Goal: Task Accomplishment & Management: Use online tool/utility

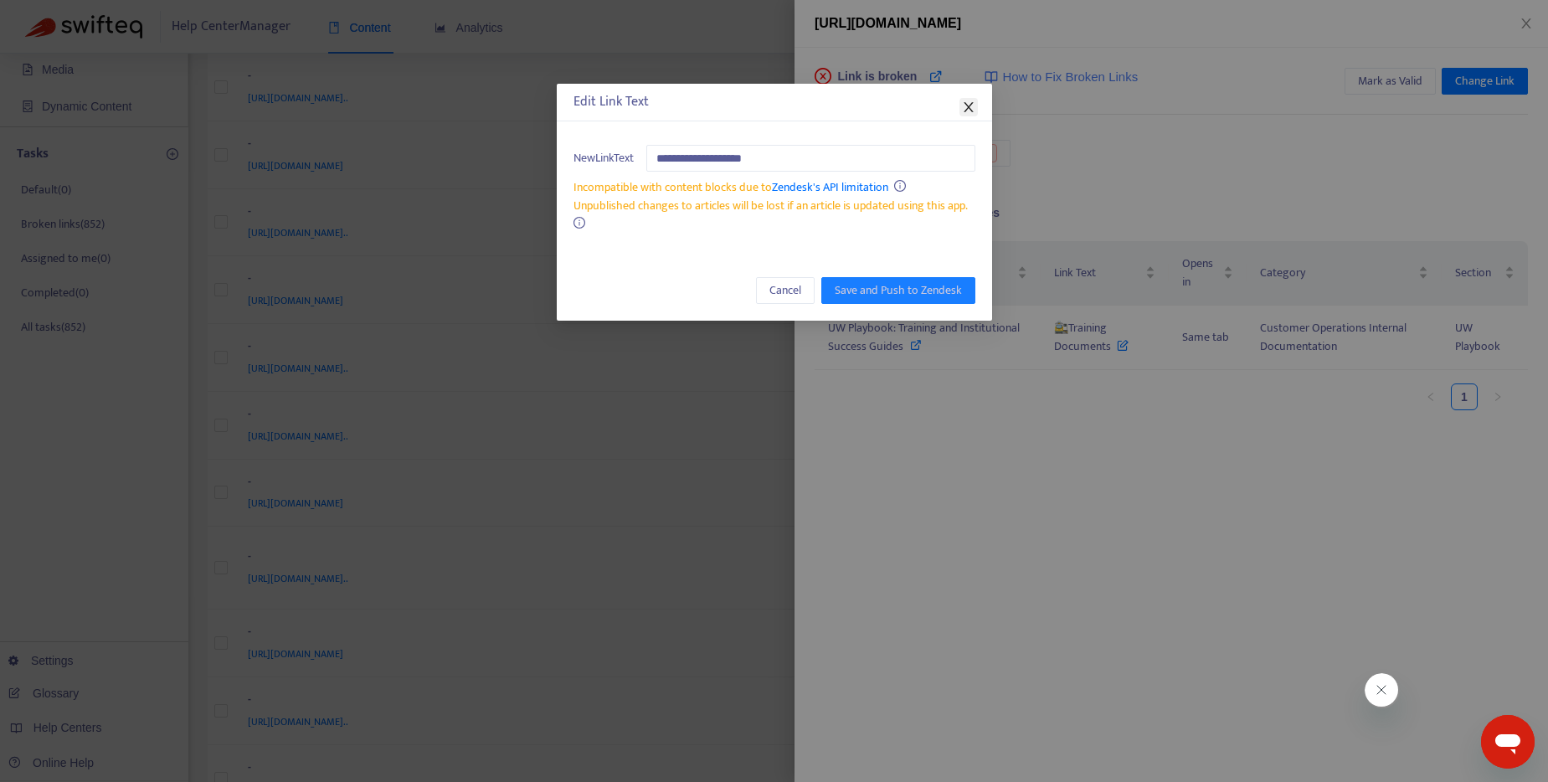
click at [965, 103] on icon "close" at bounding box center [967, 107] width 9 height 10
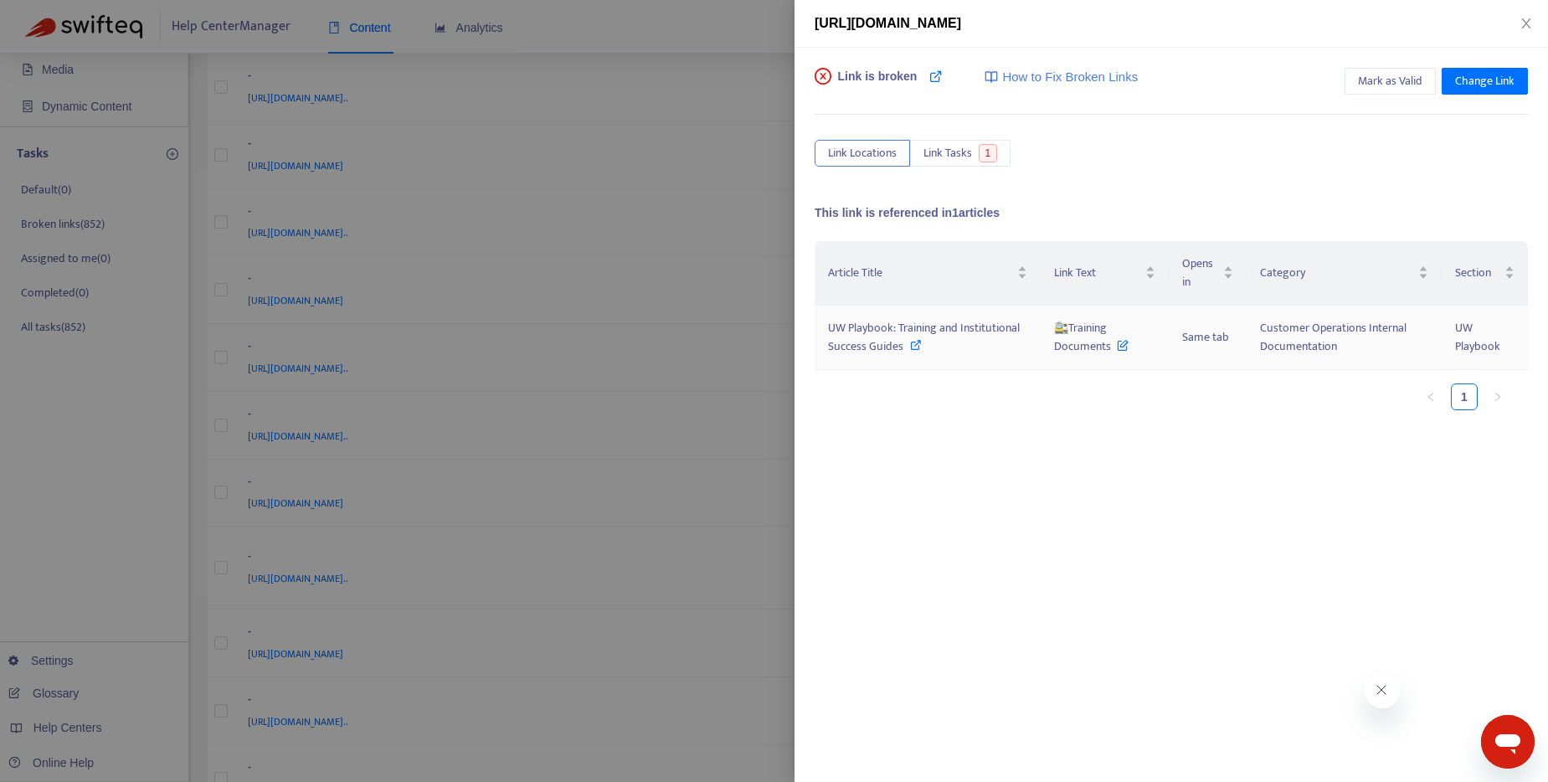
click at [910, 344] on icon at bounding box center [916, 345] width 12 height 12
drag, startPoint x: 1112, startPoint y: 348, endPoint x: 1069, endPoint y: 331, distance: 46.2
click at [1069, 331] on span "🚉Training Documents" at bounding box center [1091, 337] width 74 height 38
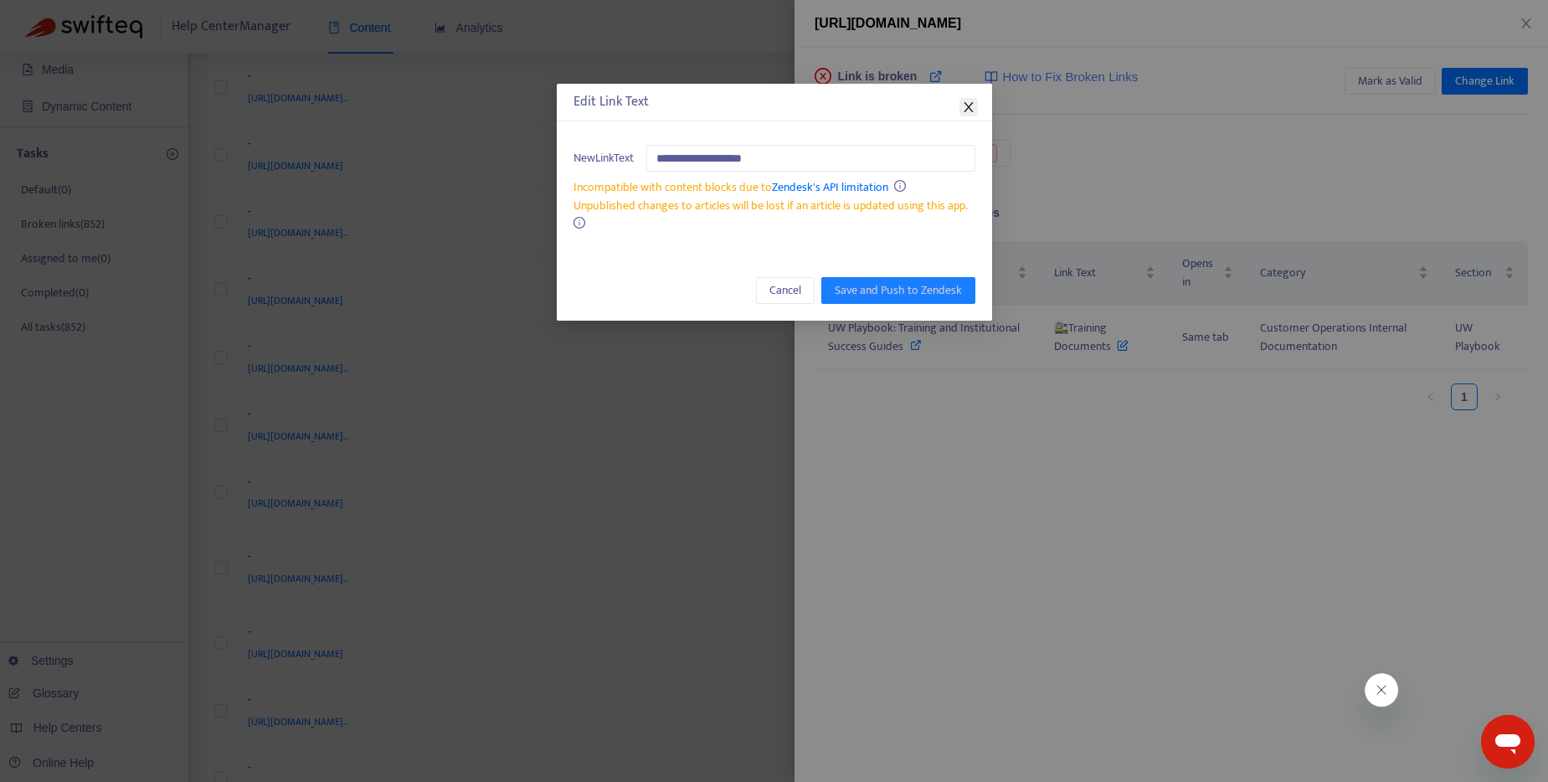
click at [969, 100] on icon "close" at bounding box center [968, 106] width 13 height 13
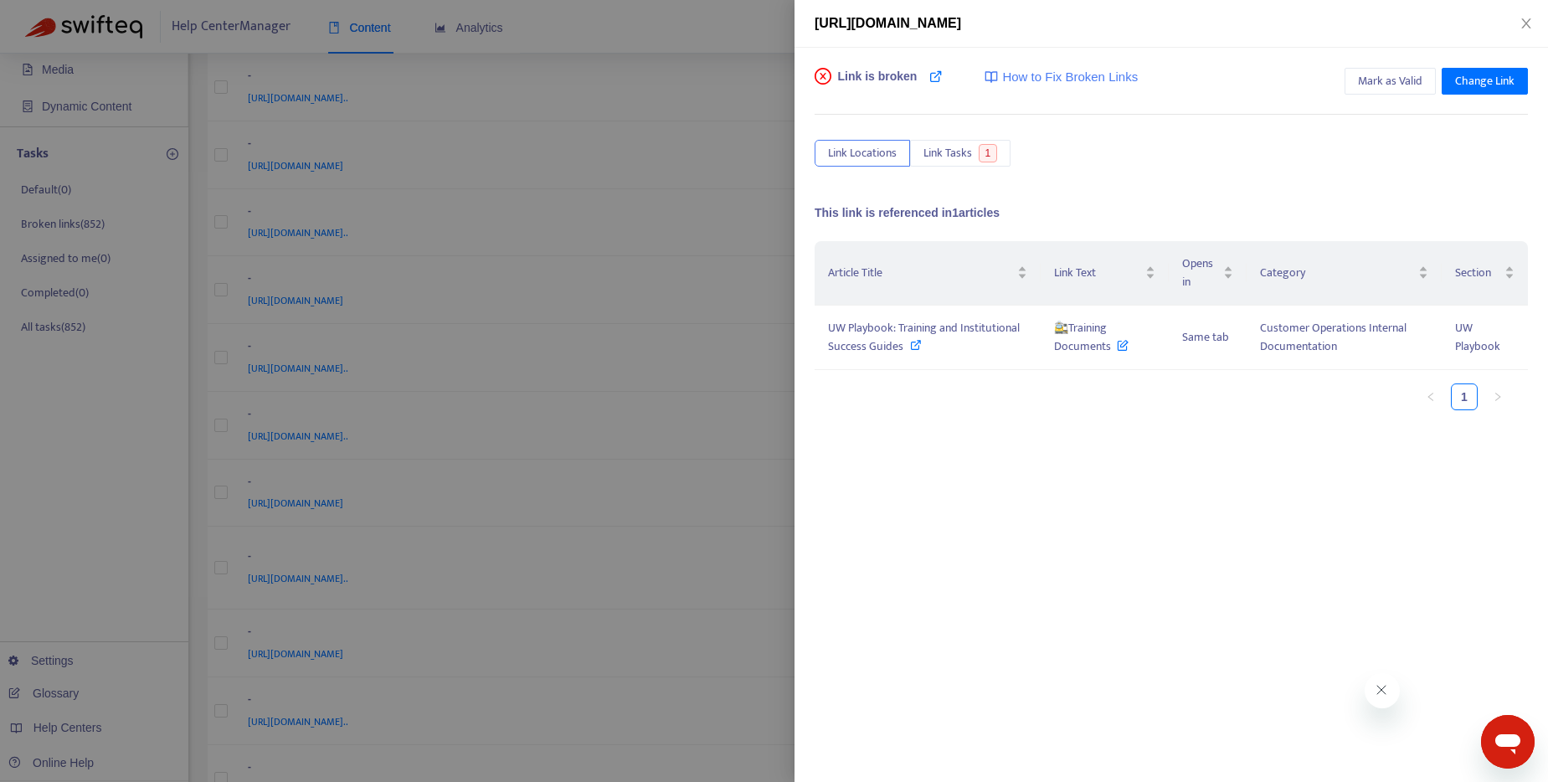
click at [706, 27] on div at bounding box center [774, 391] width 1548 height 782
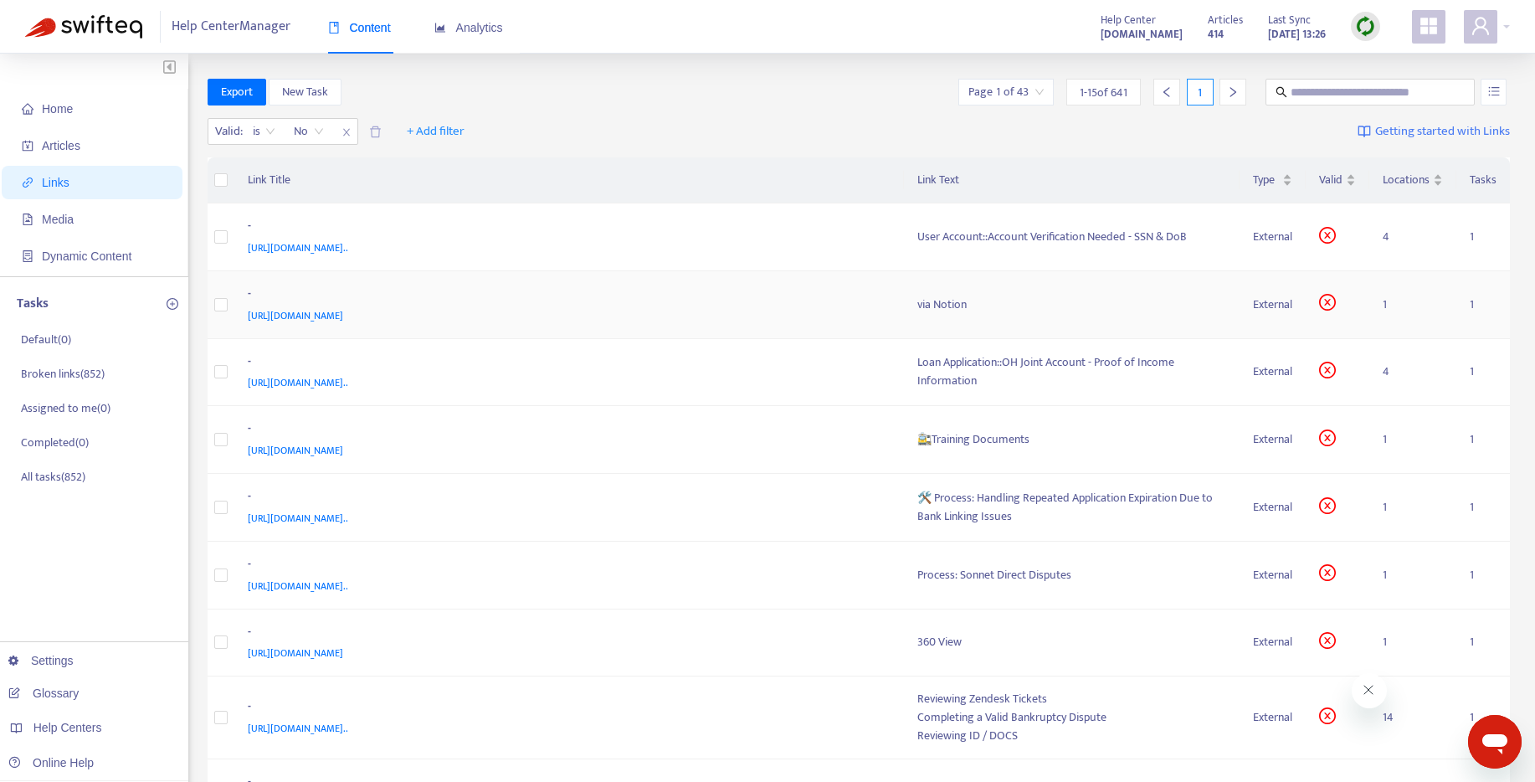
click at [917, 314] on div "via Notion" at bounding box center [1072, 304] width 310 height 18
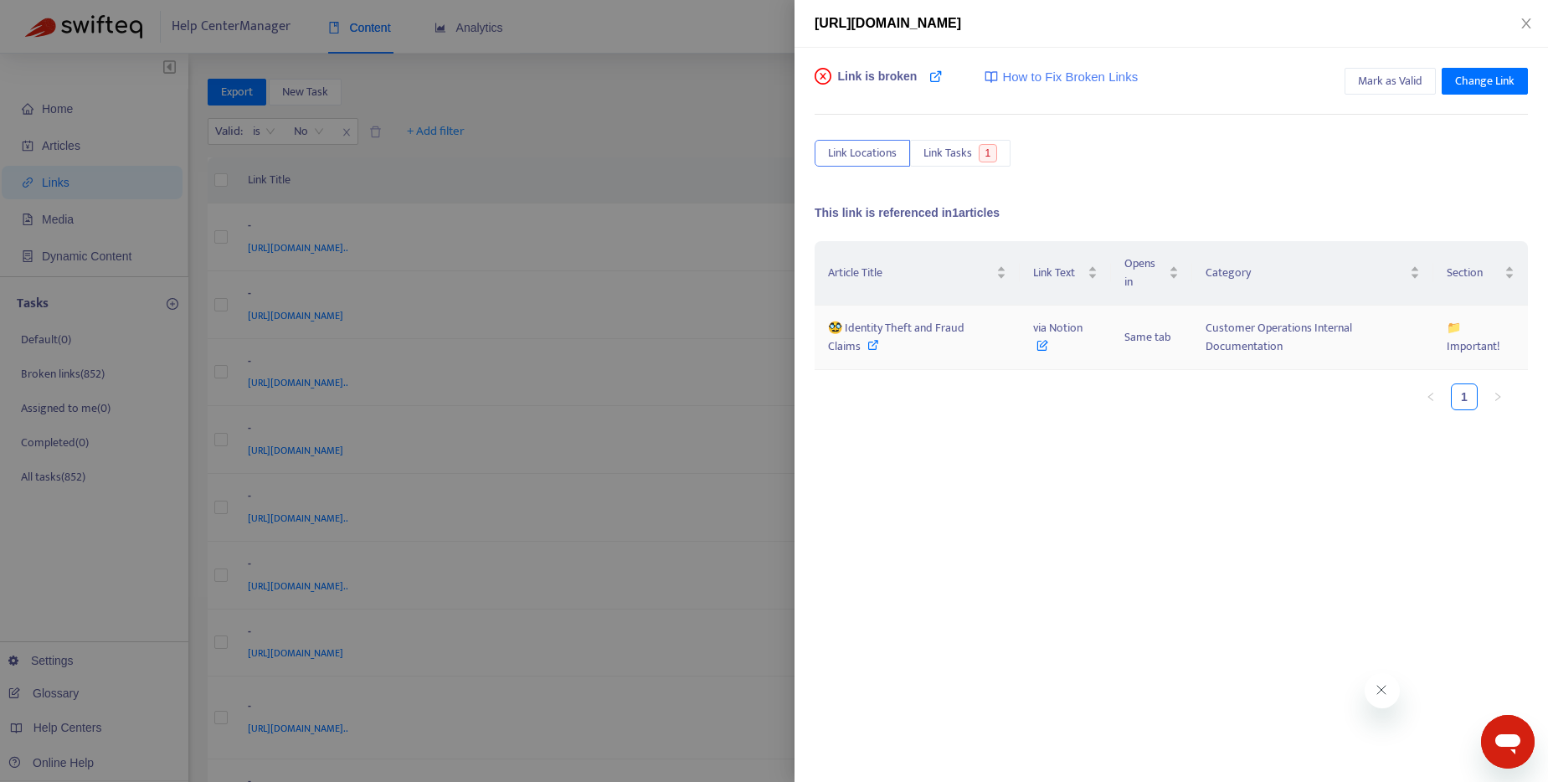
click at [869, 342] on icon at bounding box center [873, 345] width 12 height 12
drag, startPoint x: 1025, startPoint y: 326, endPoint x: 1109, endPoint y: 326, distance: 83.7
click at [1109, 326] on tr "🥸 Identity Theft and Fraud Claims via Notion Same tab Customer Operations Inter…" at bounding box center [1170, 338] width 713 height 64
copy span "via Notion"
click at [1040, 346] on icon at bounding box center [1042, 341] width 12 height 18
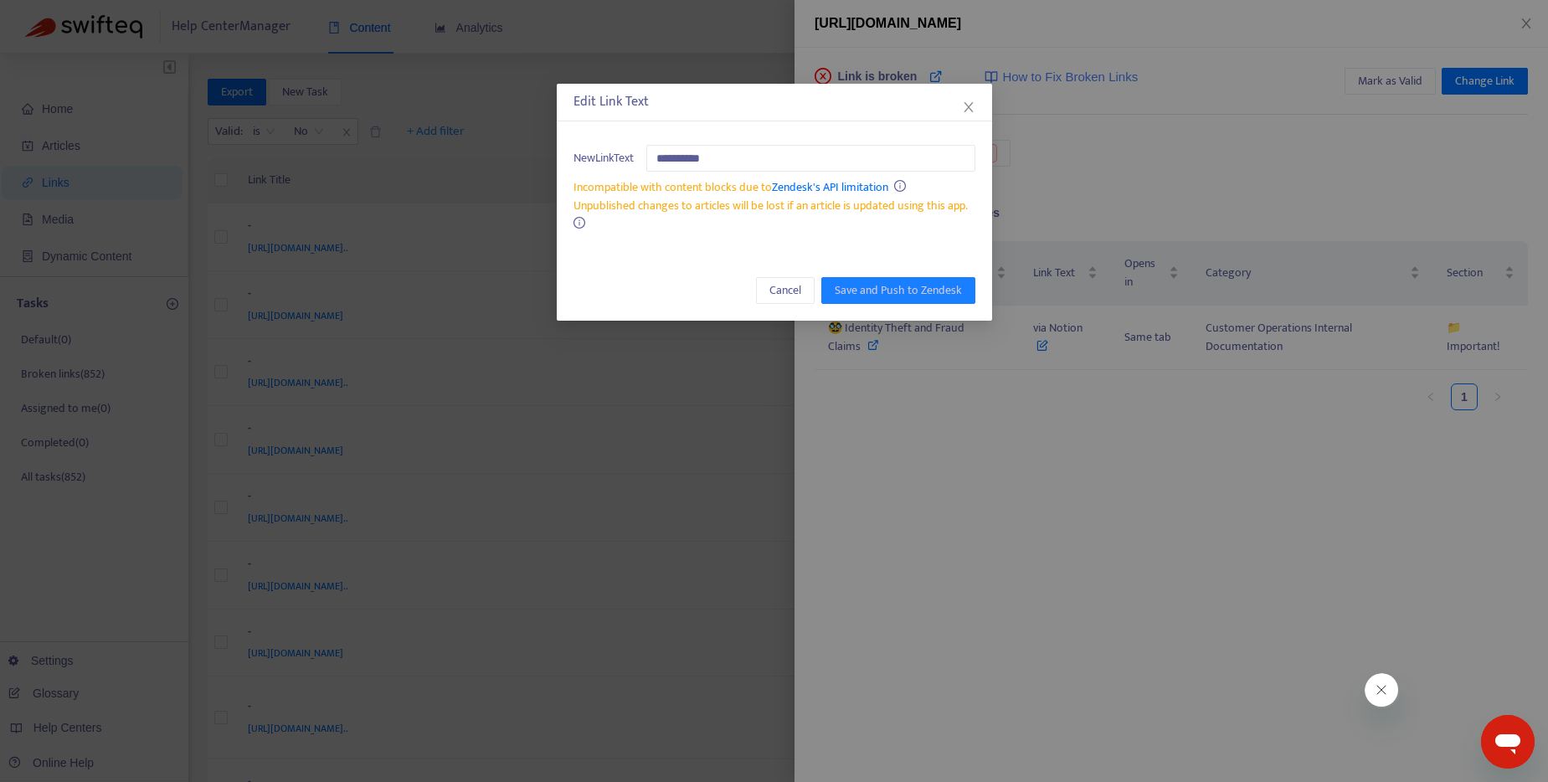
click at [979, 107] on div "Edit Link Text" at bounding box center [774, 103] width 435 height 38
click at [963, 100] on icon "close" at bounding box center [968, 106] width 13 height 13
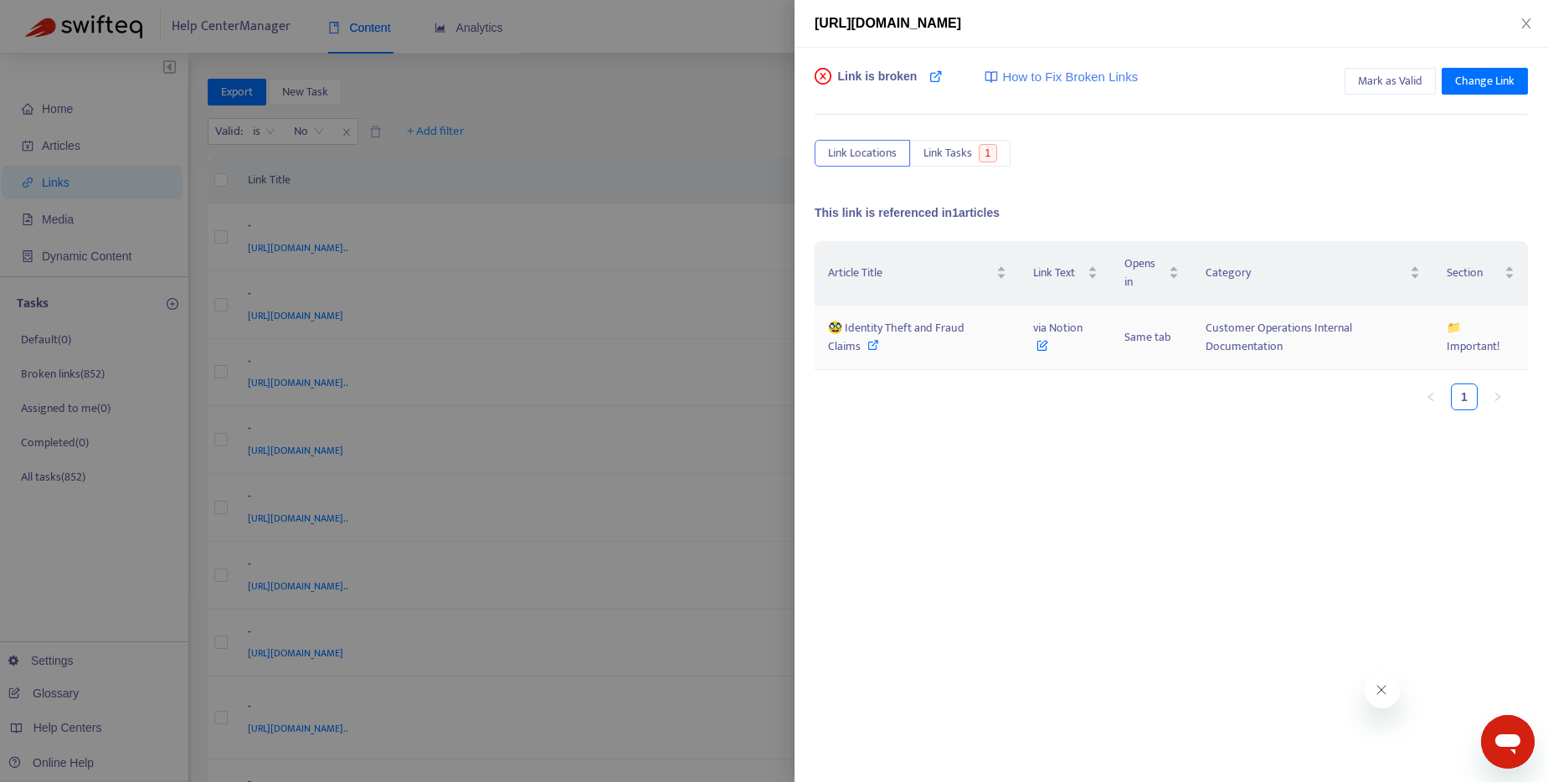
click at [872, 349] on icon at bounding box center [873, 345] width 12 height 12
click at [693, 145] on div at bounding box center [774, 391] width 1548 height 782
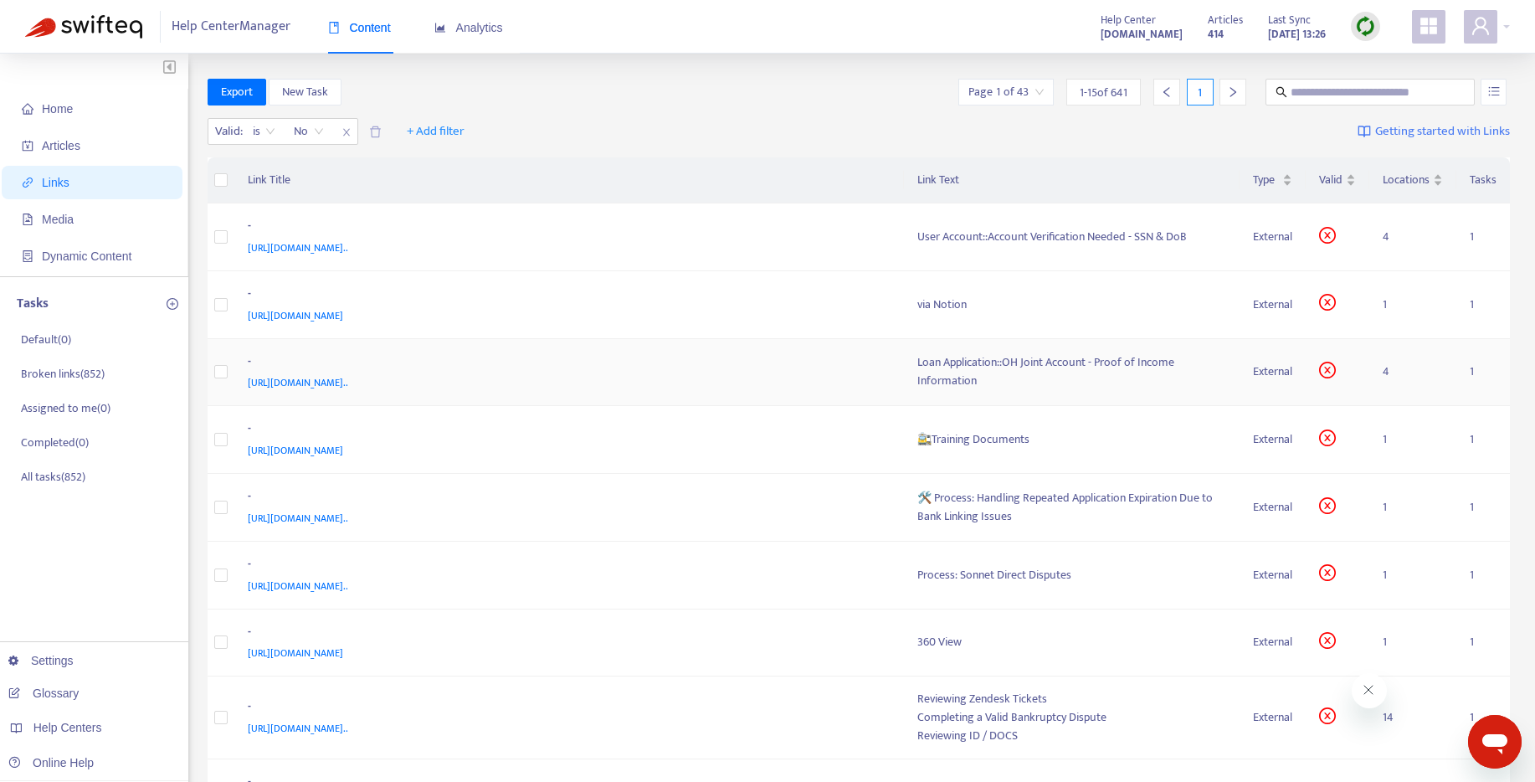
click at [917, 390] on div "Loan Application::OH Joint Account - Proof of Income Information" at bounding box center [1072, 371] width 310 height 37
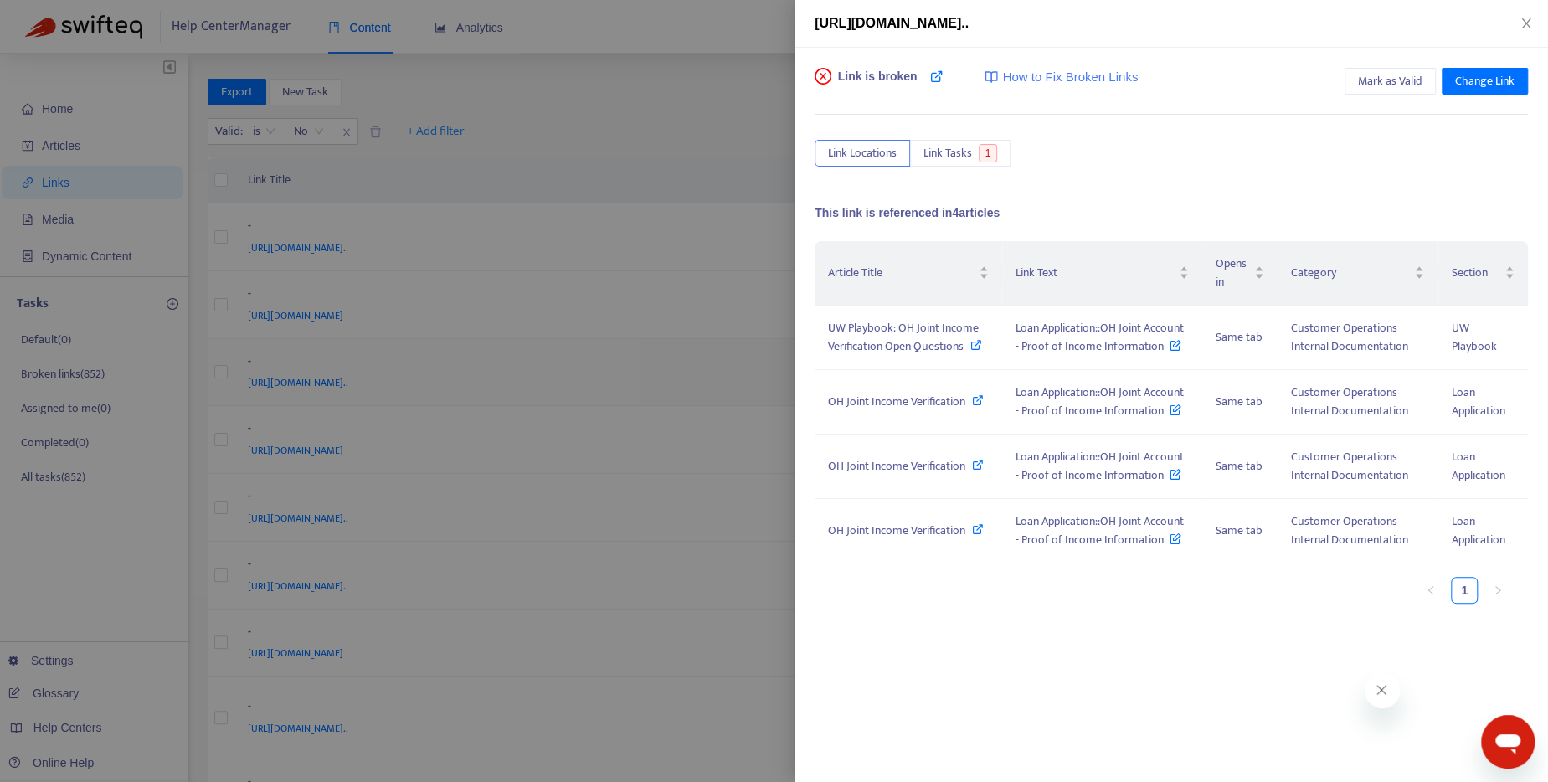
click at [840, 400] on div at bounding box center [774, 391] width 1548 height 782
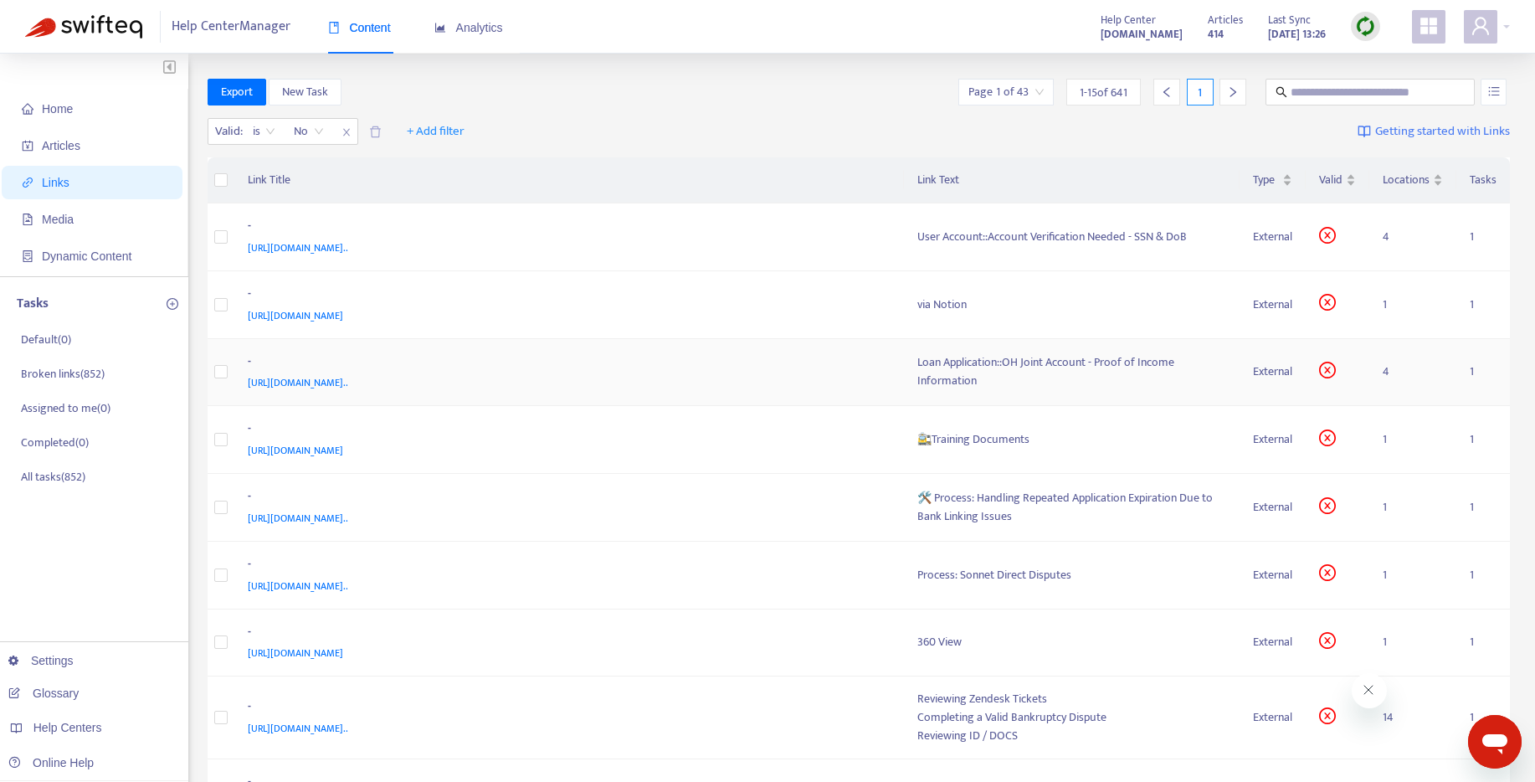
click at [917, 389] on div "Loan Application::OH Joint Account - Proof of Income Information" at bounding box center [1072, 371] width 310 height 37
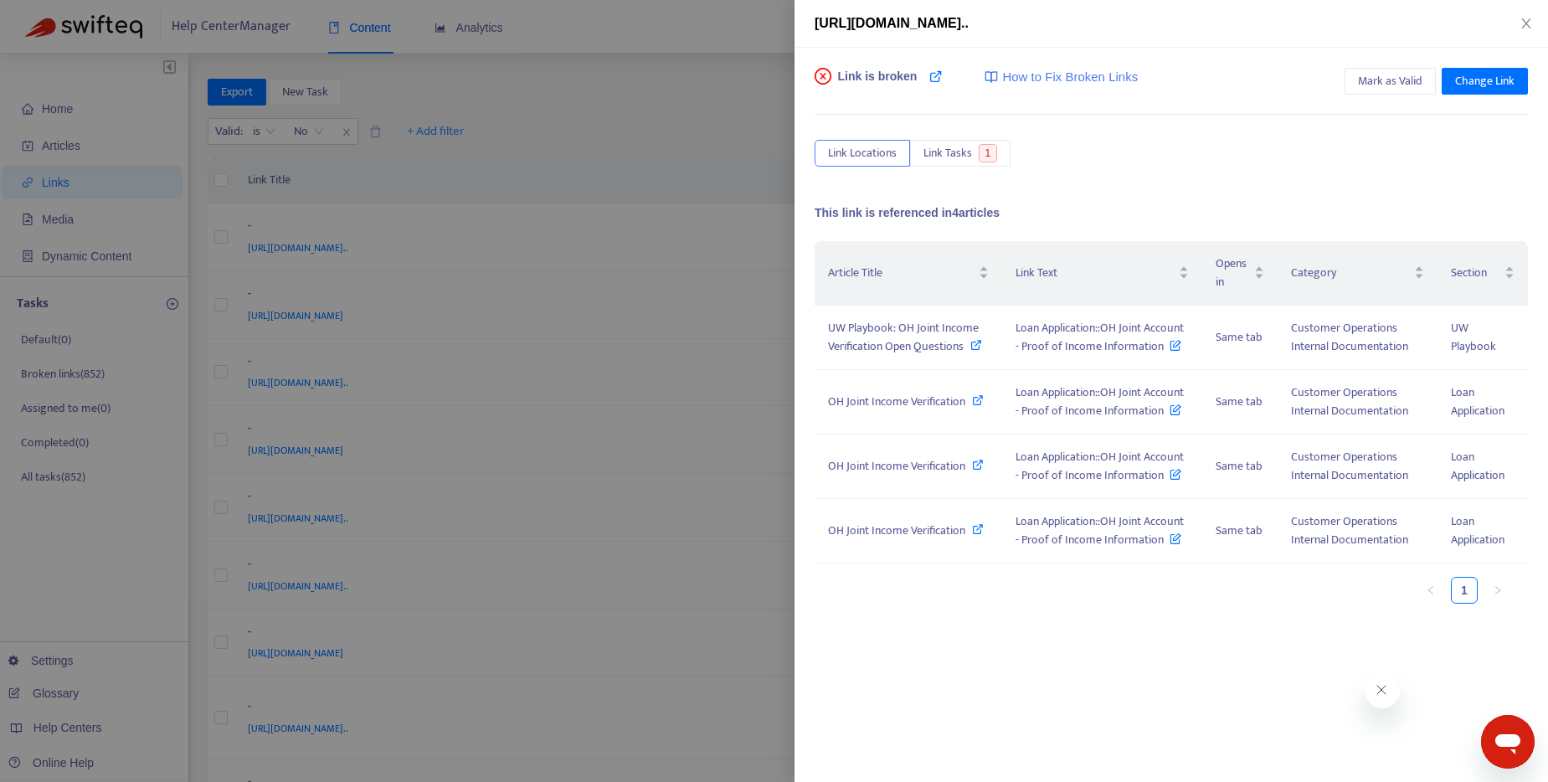
click at [691, 116] on div at bounding box center [774, 391] width 1548 height 782
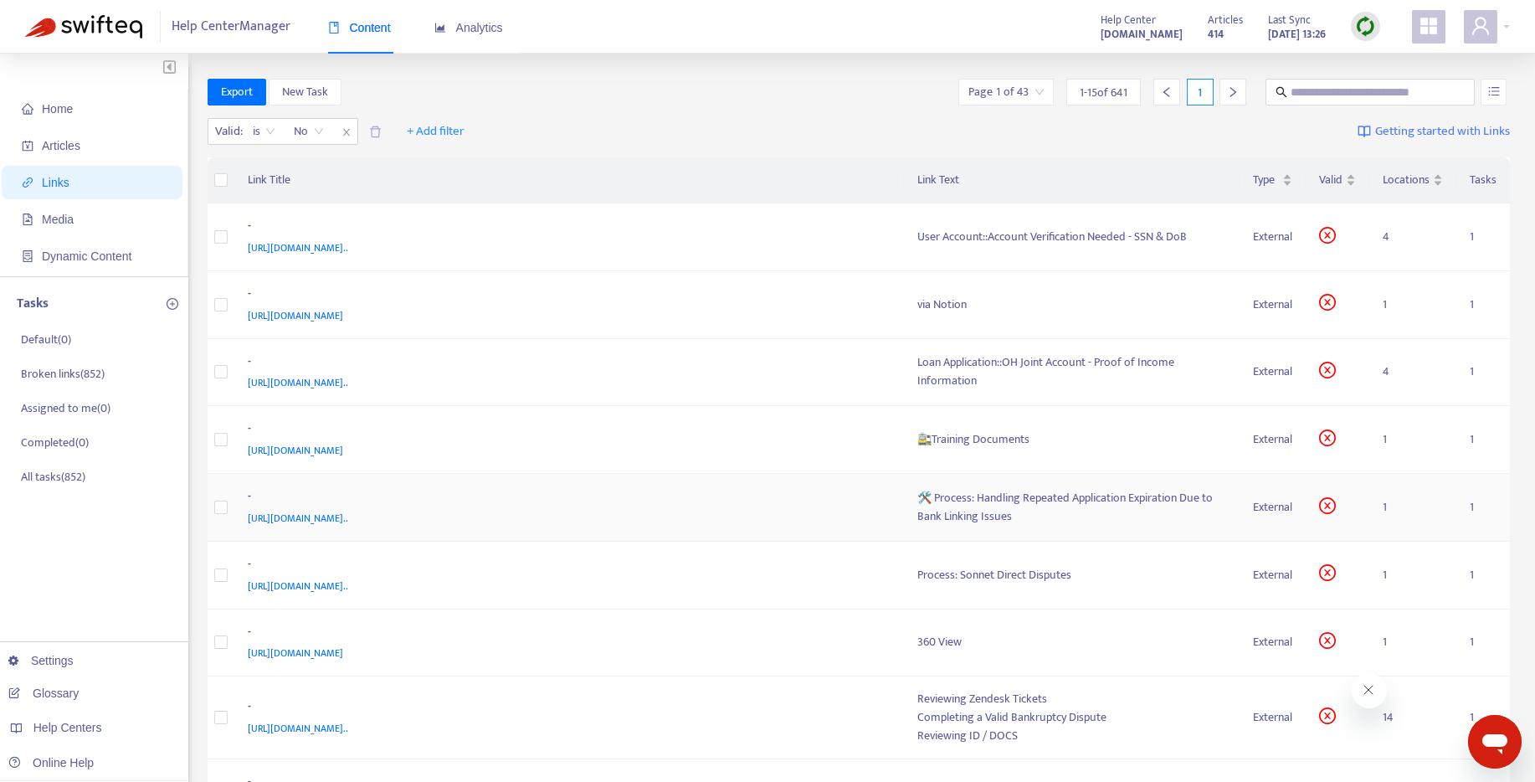
click at [917, 526] on div "🛠️ Process: Handling Repeated Application Expiration Due to Bank Linking Issues" at bounding box center [1072, 507] width 310 height 37
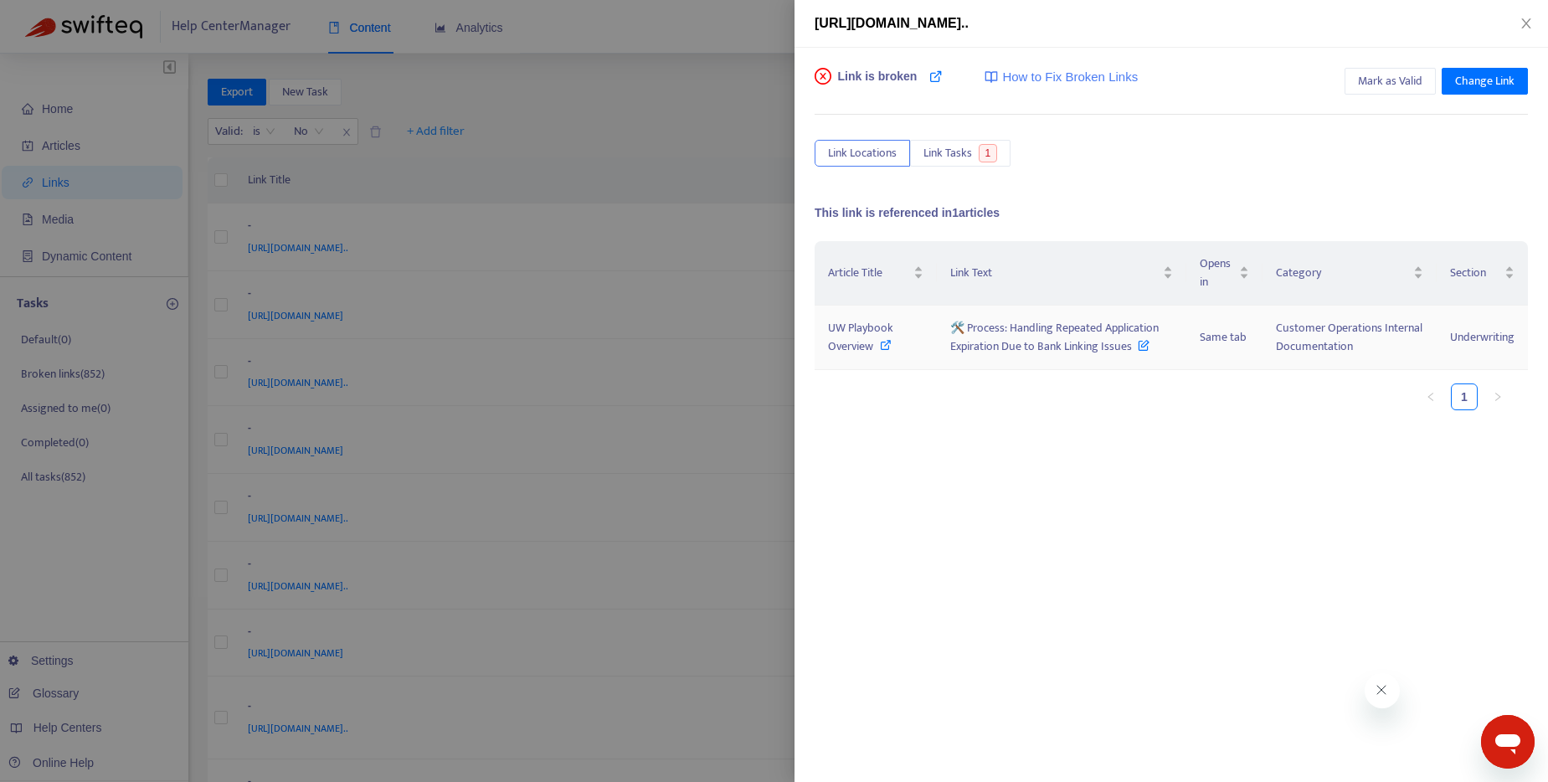
click at [891, 349] on div "UW Playbook Overview" at bounding box center [875, 337] width 95 height 37
drag, startPoint x: 1130, startPoint y: 349, endPoint x: 966, endPoint y: 332, distance: 164.9
click at [966, 332] on span "🛠️ Process: Handling Repeated Application Expiration Due to Bank Linking Issues" at bounding box center [1054, 337] width 208 height 38
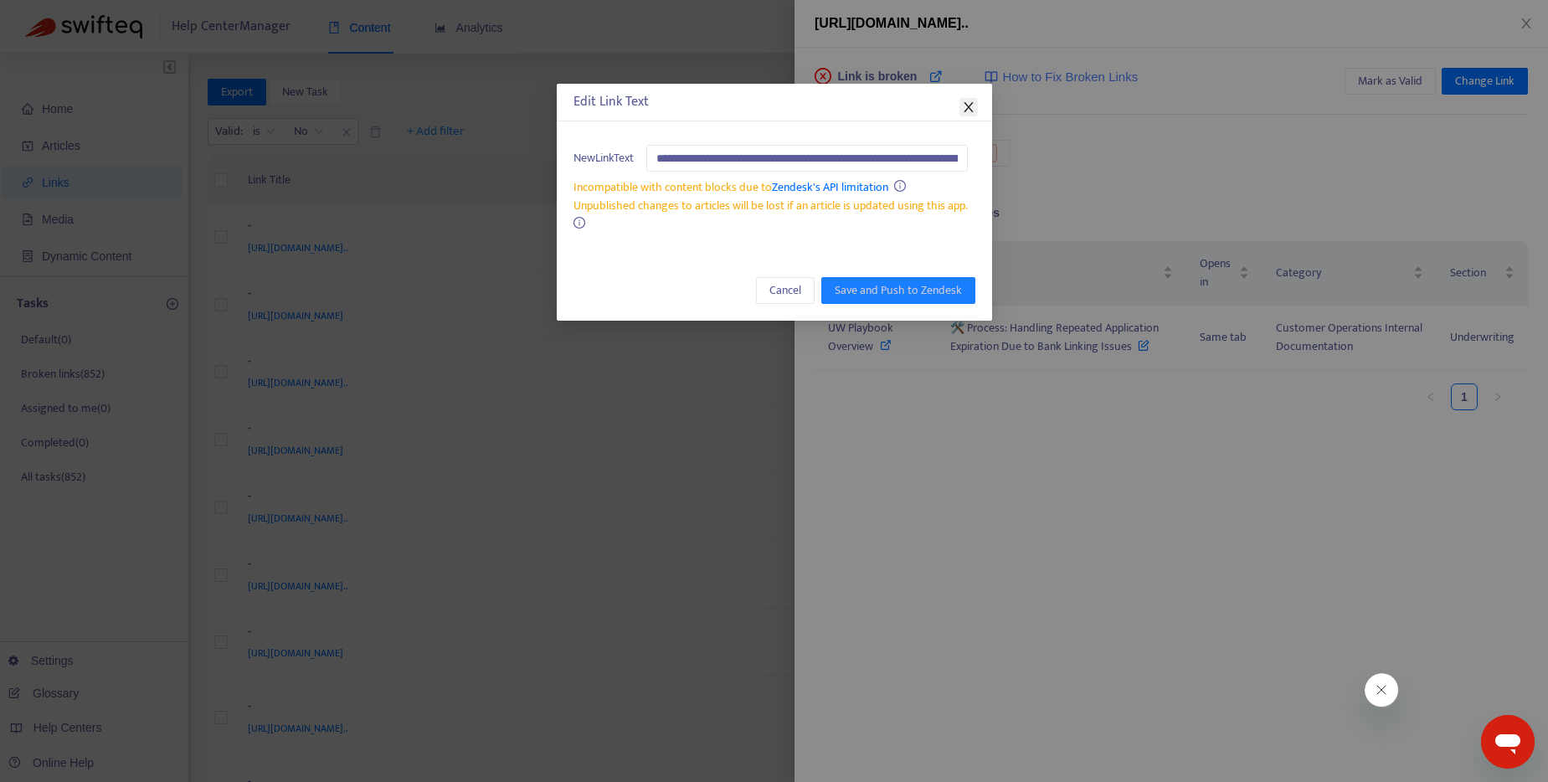
click at [968, 105] on icon "close" at bounding box center [967, 107] width 9 height 10
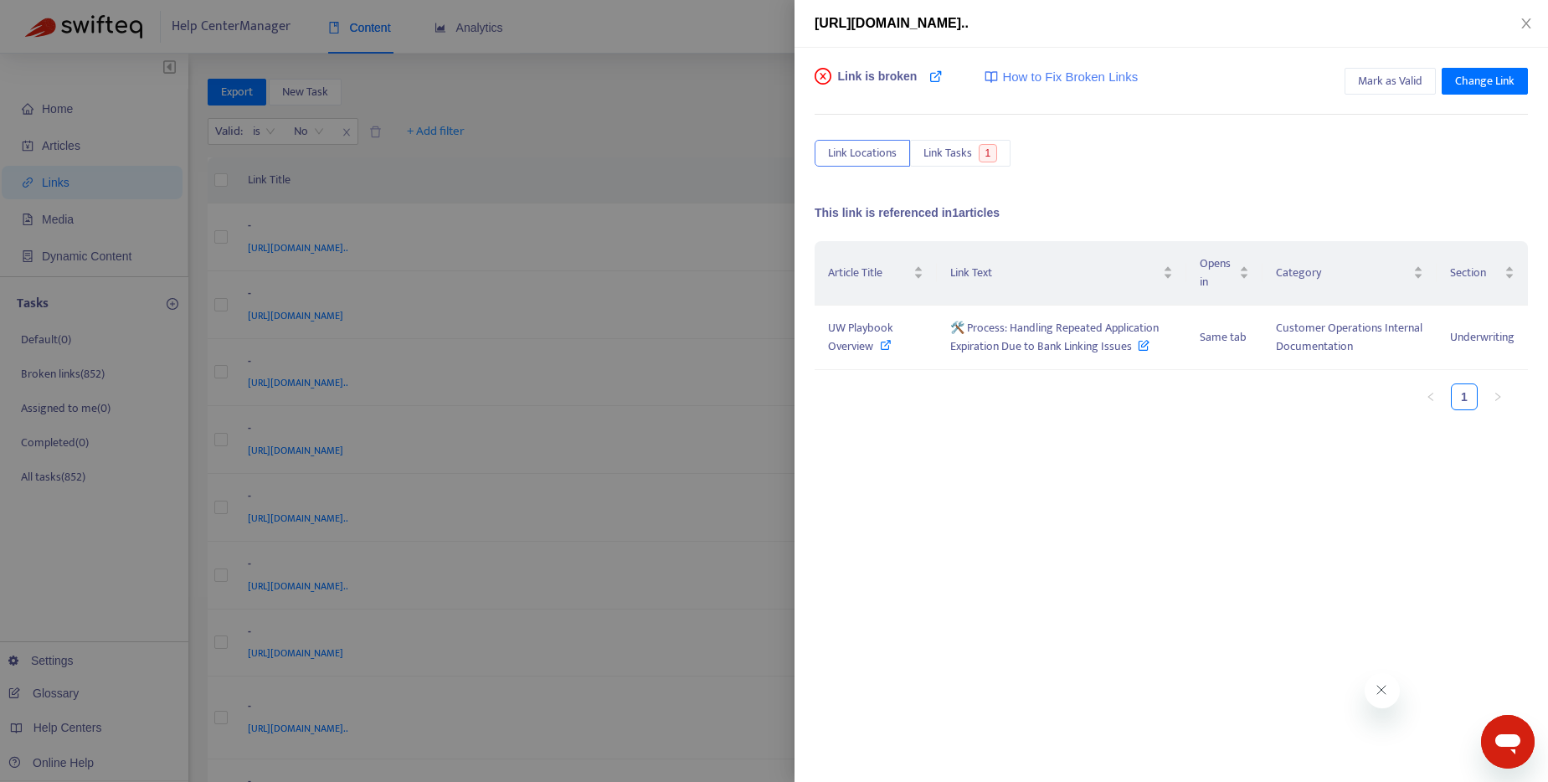
click at [660, 85] on div at bounding box center [774, 391] width 1548 height 782
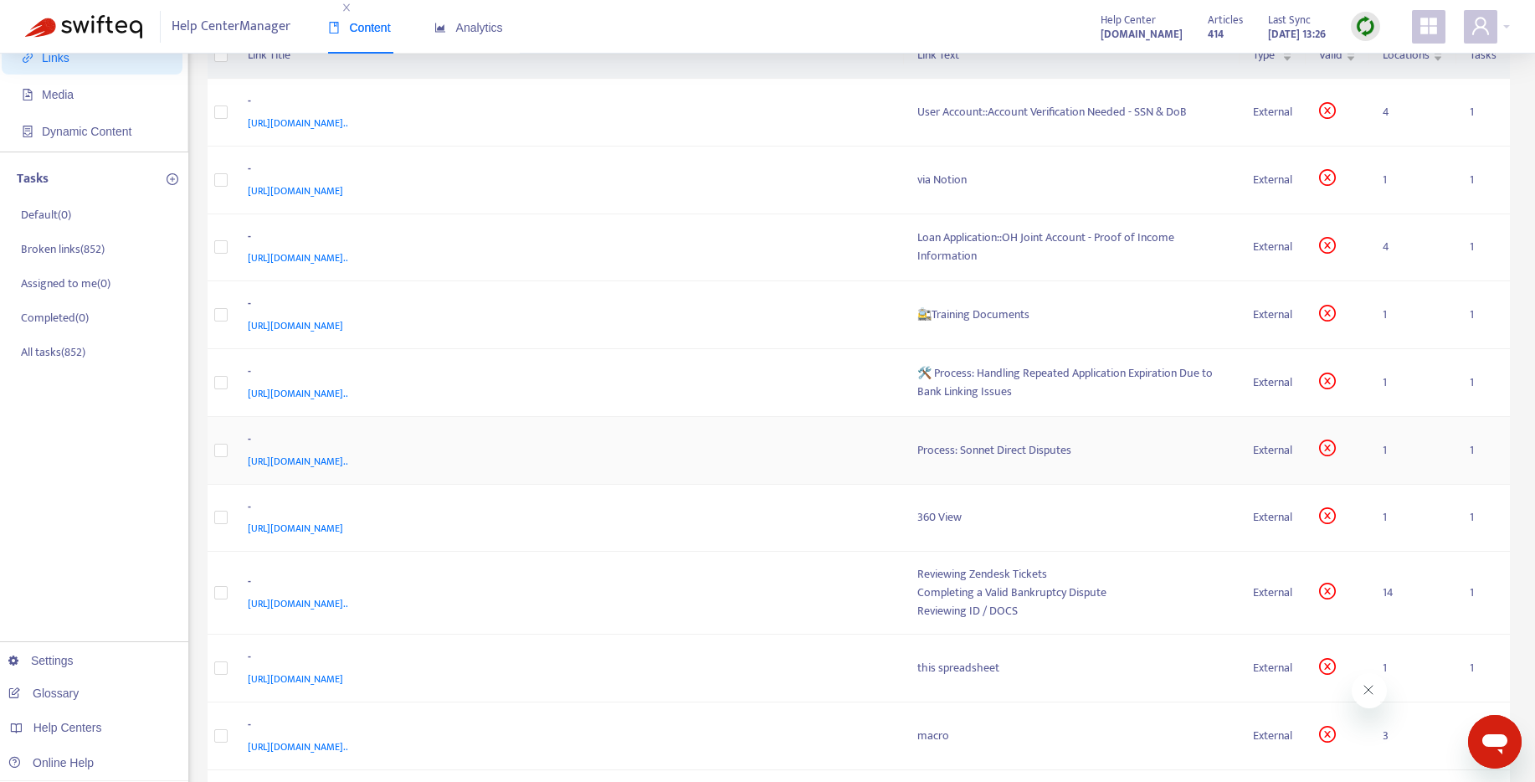
scroll to position [141, 0]
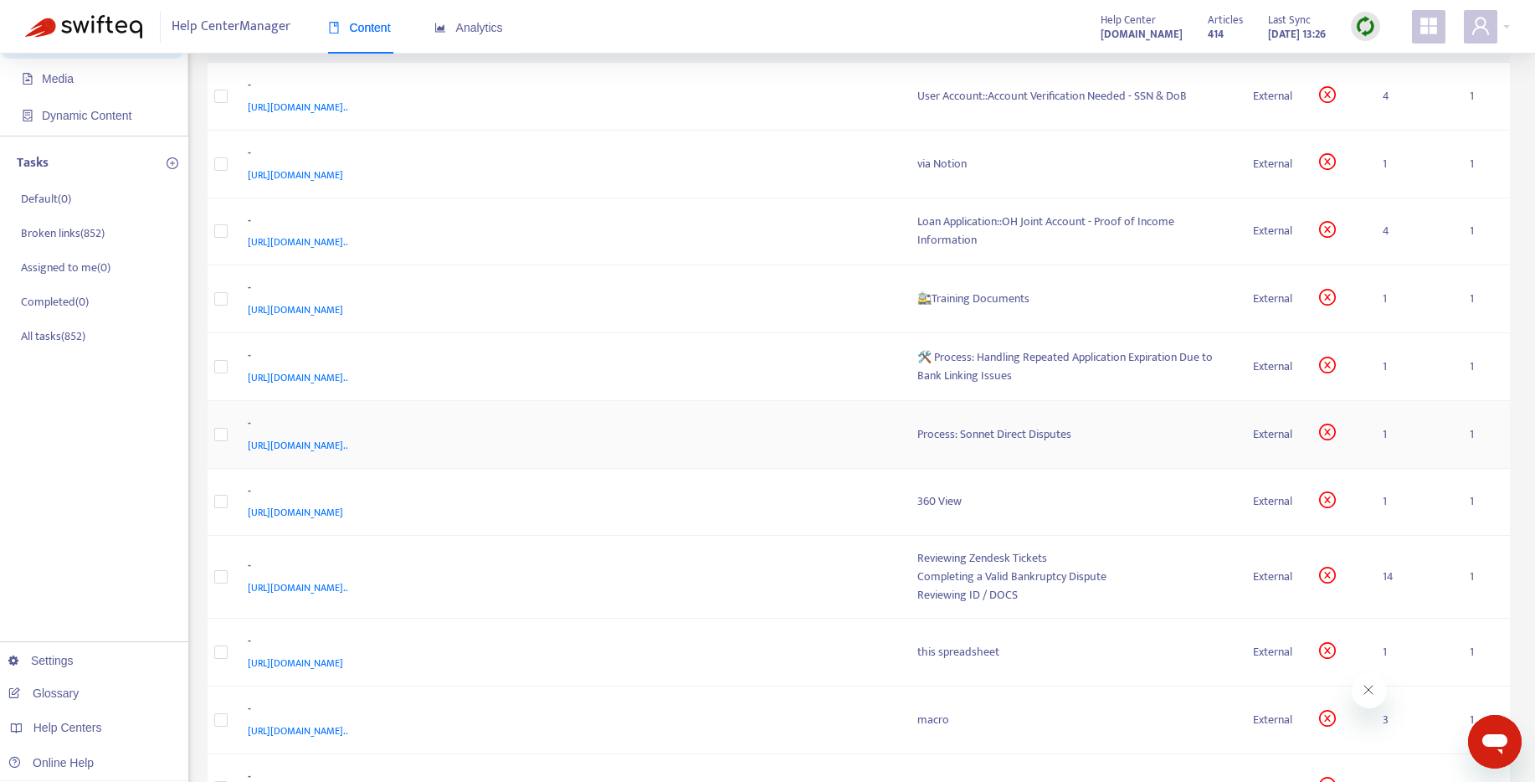
click at [917, 444] on div "Process: Sonnet Direct Disputes" at bounding box center [1072, 434] width 310 height 18
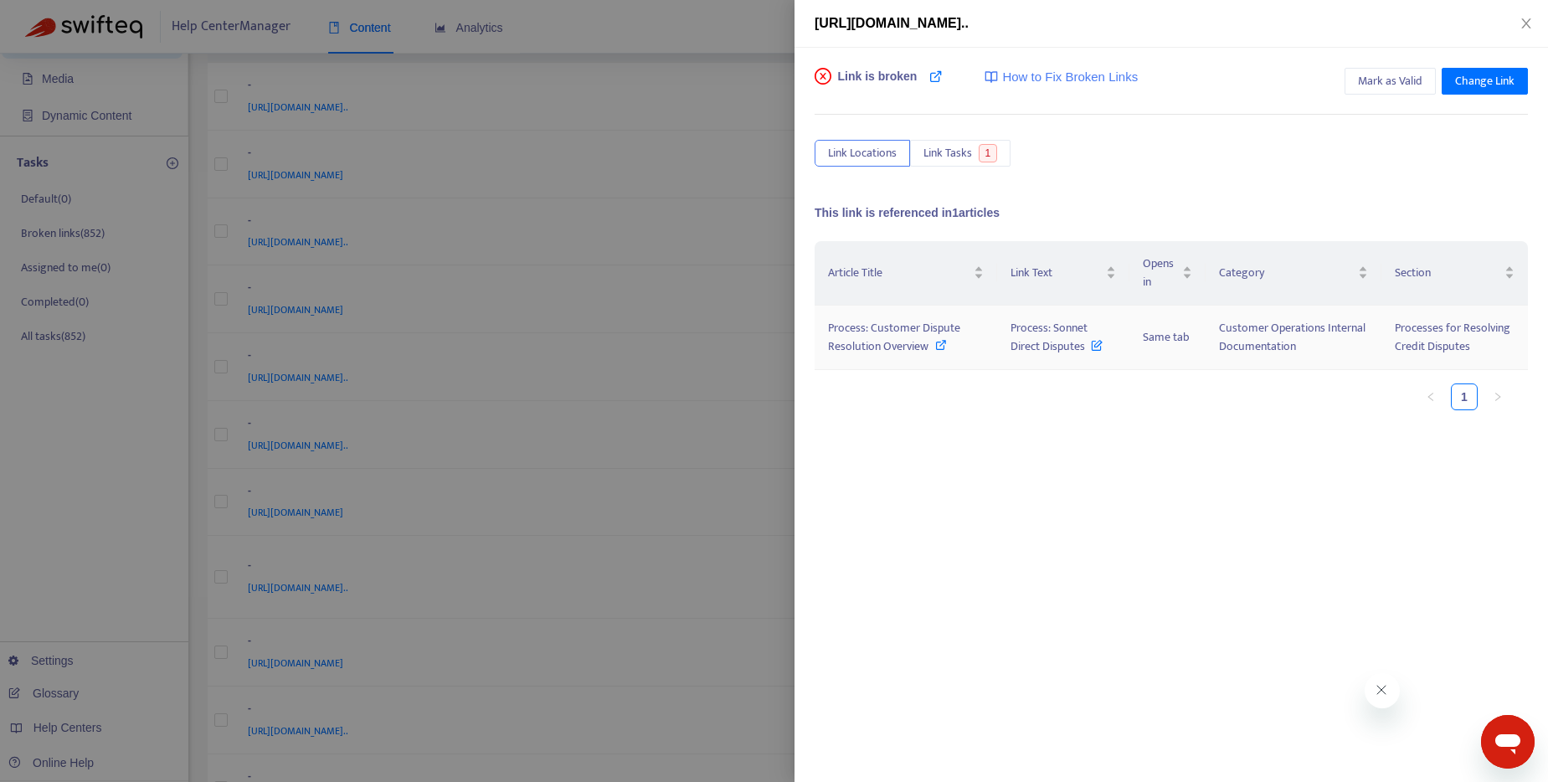
click at [1092, 346] on icon at bounding box center [1097, 341] width 12 height 18
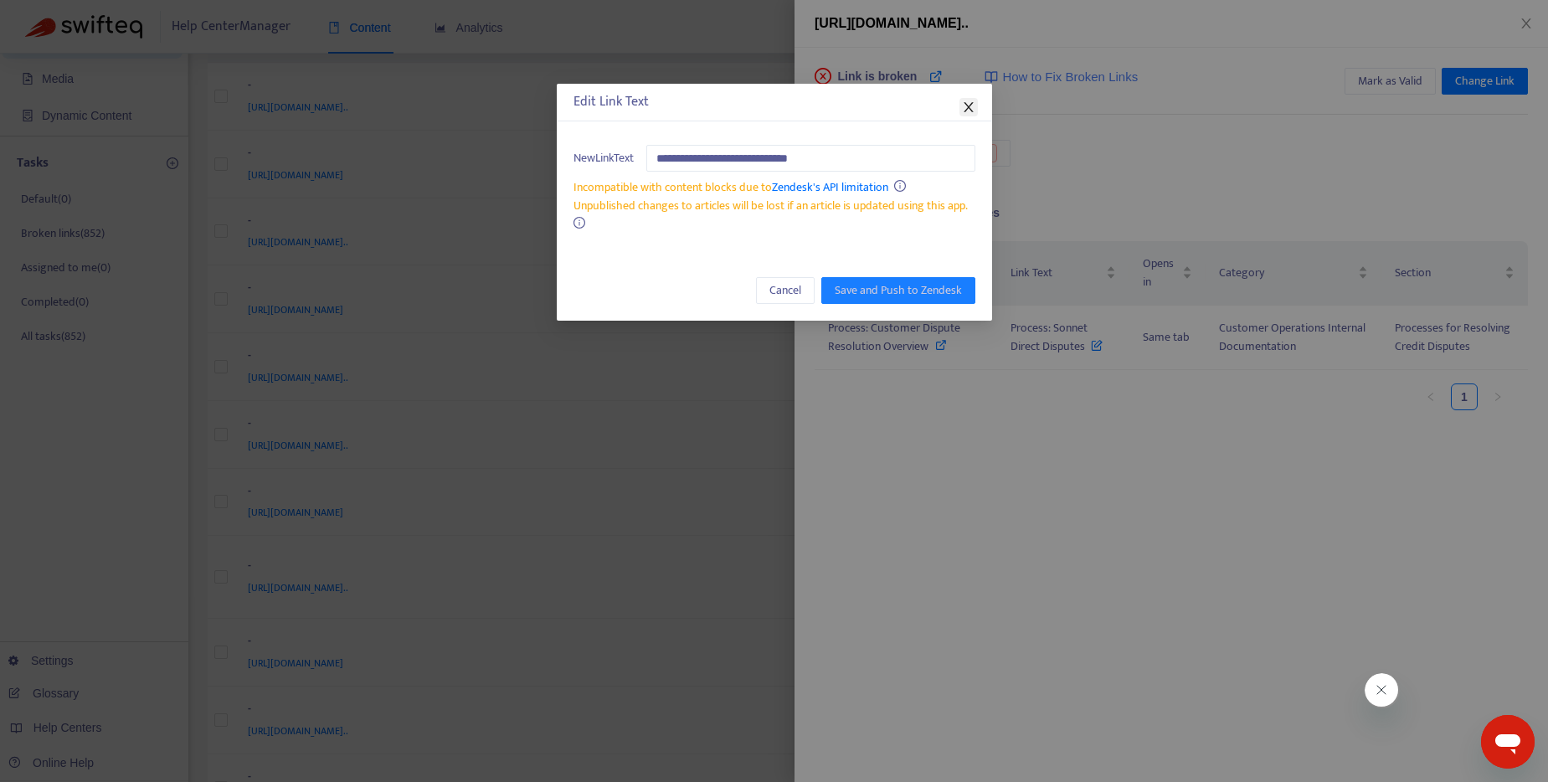
click at [973, 112] on icon "close" at bounding box center [968, 106] width 13 height 13
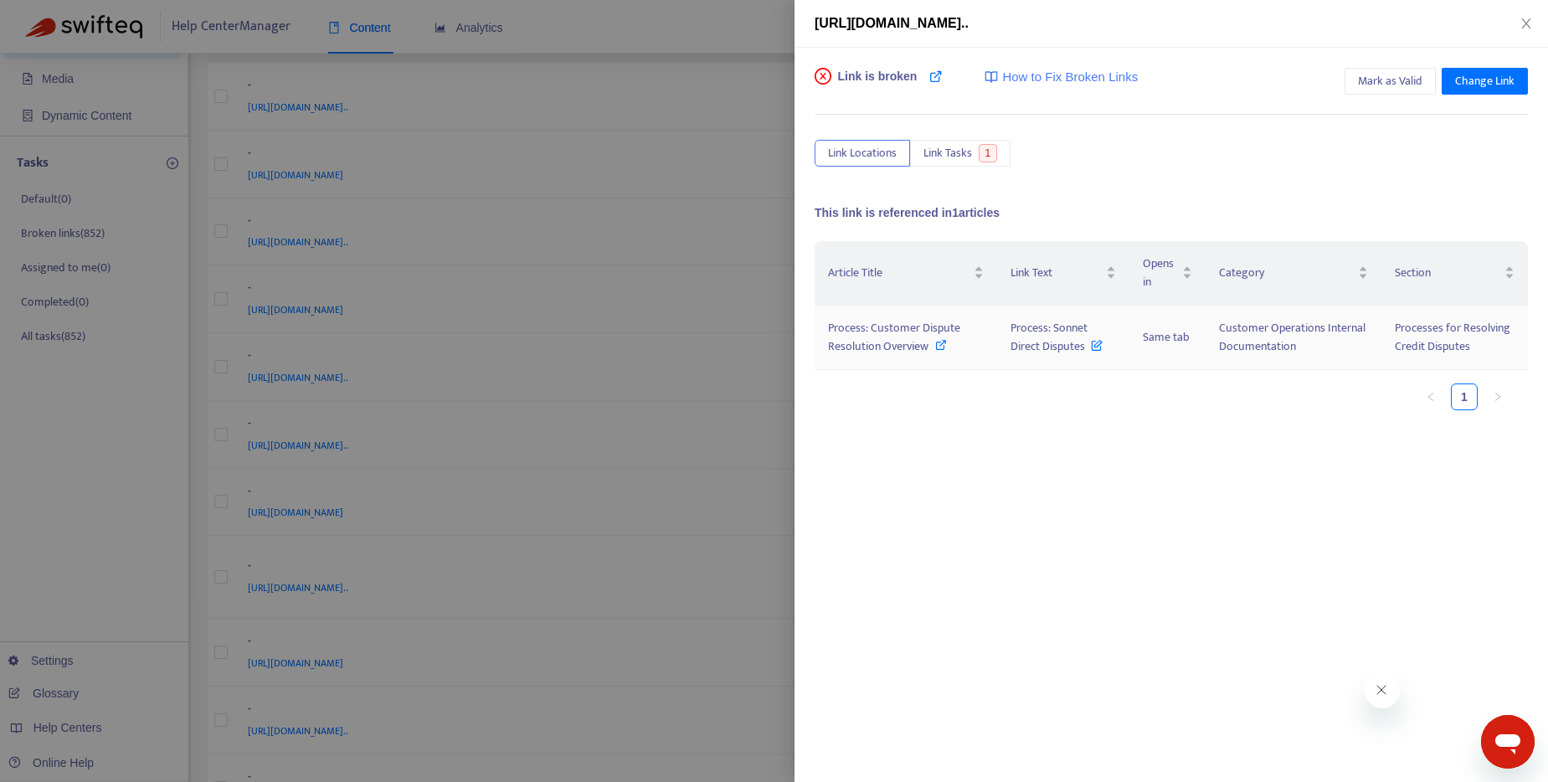
click at [933, 341] on div "Process: Customer Dispute Resolution Overview" at bounding box center [906, 337] width 156 height 37
drag, startPoint x: 1025, startPoint y: 337, endPoint x: 1085, endPoint y: 352, distance: 61.1
click at [1085, 352] on td "Process: Sonnet Direct Disputes" at bounding box center [1063, 338] width 132 height 64
copy span "Process: Sonnet Direct Disputes"
click at [1498, 83] on span "Change Link" at bounding box center [1484, 81] width 59 height 18
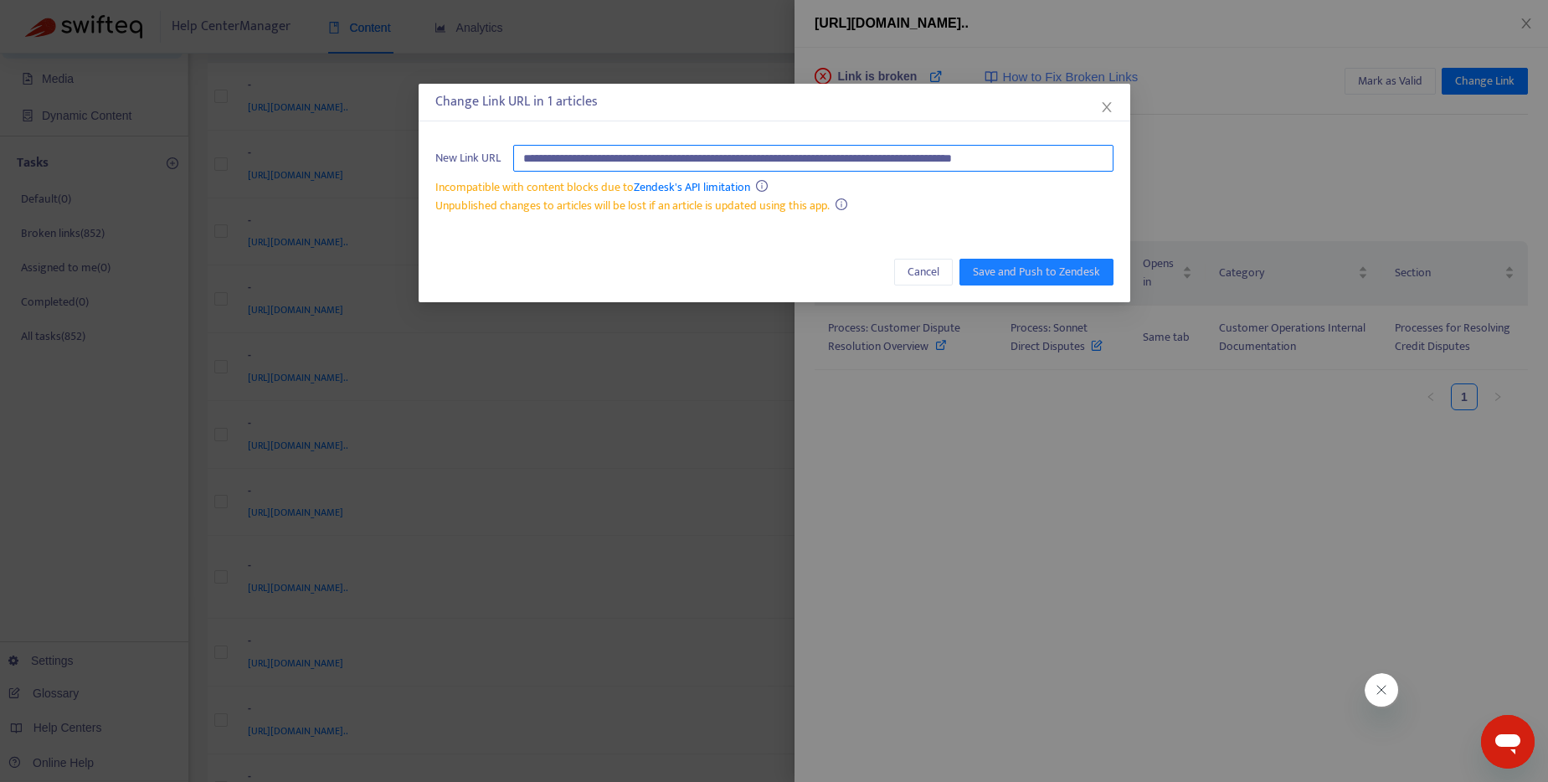
click at [802, 156] on input "**********" at bounding box center [813, 158] width 600 height 27
paste input "text"
type input "**********"
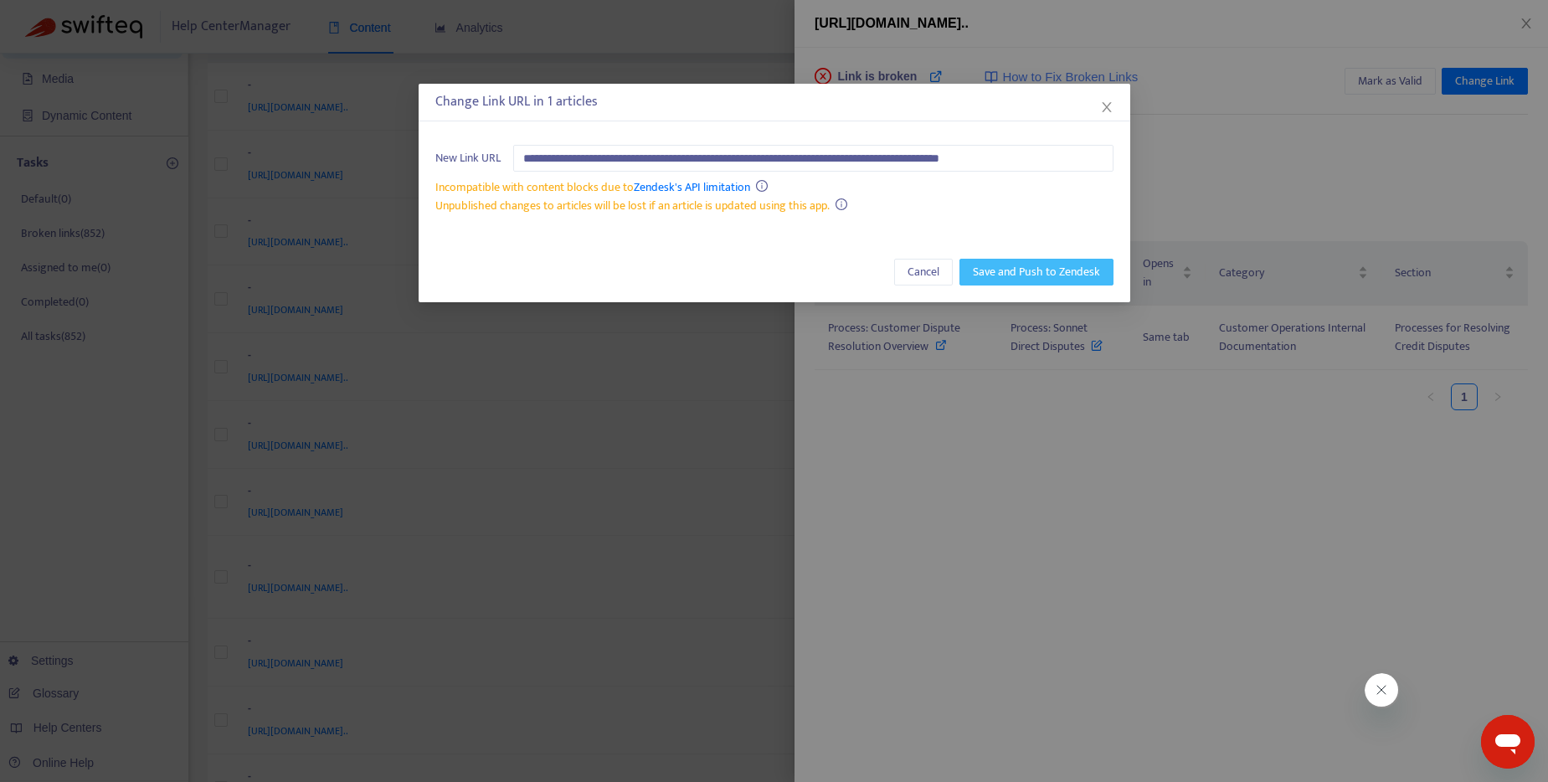
click at [1001, 269] on span "Save and Push to Zendesk" at bounding box center [1036, 272] width 127 height 18
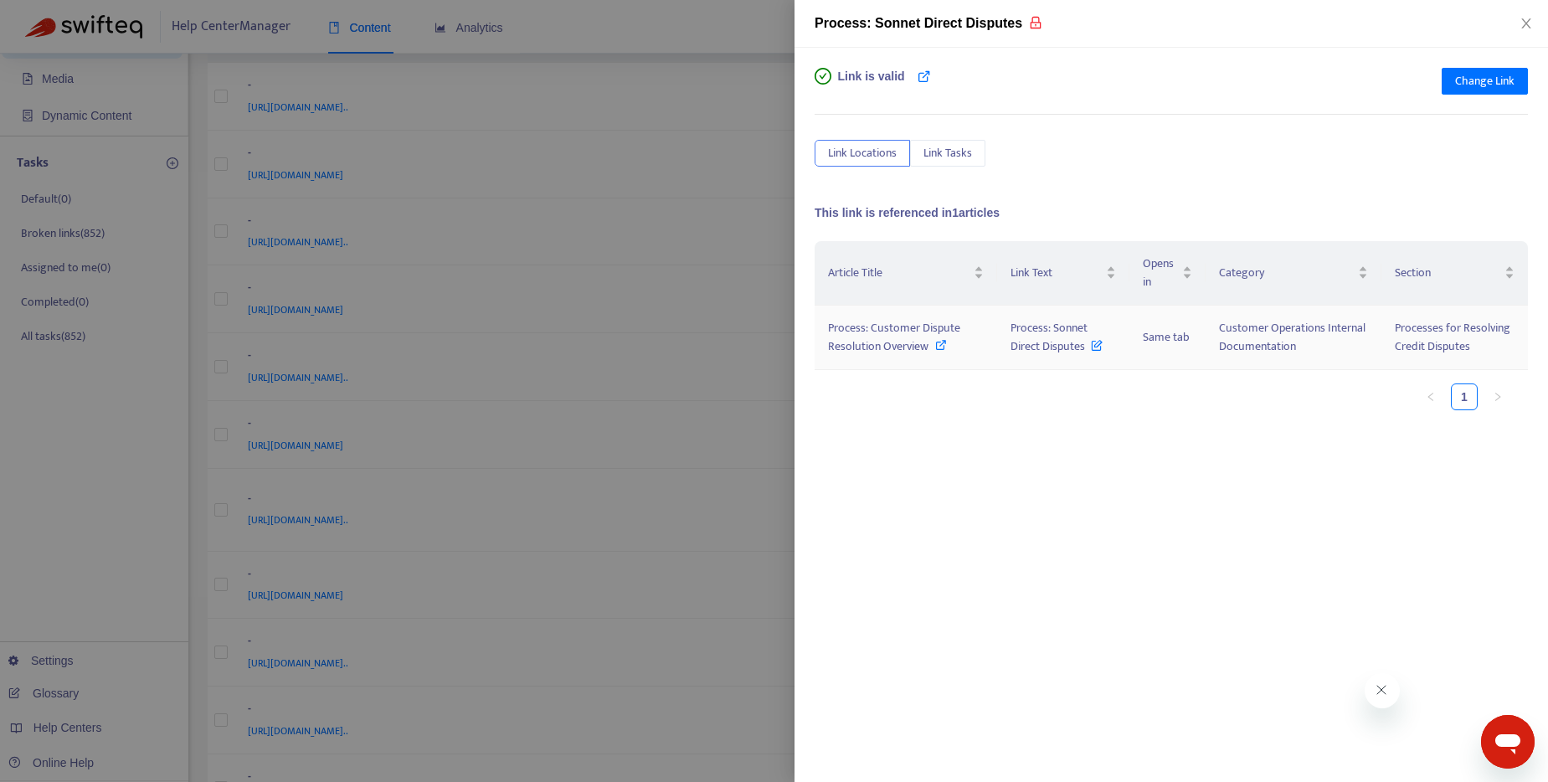
click at [943, 347] on icon at bounding box center [941, 345] width 12 height 12
drag, startPoint x: 1012, startPoint y: 330, endPoint x: 1086, endPoint y: 355, distance: 77.8
click at [1086, 355] on td "Process: Sonnet Direct Disputes" at bounding box center [1063, 338] width 132 height 64
copy span "Process: Sonnet Direct Disputes"
click at [773, 34] on div at bounding box center [774, 391] width 1548 height 782
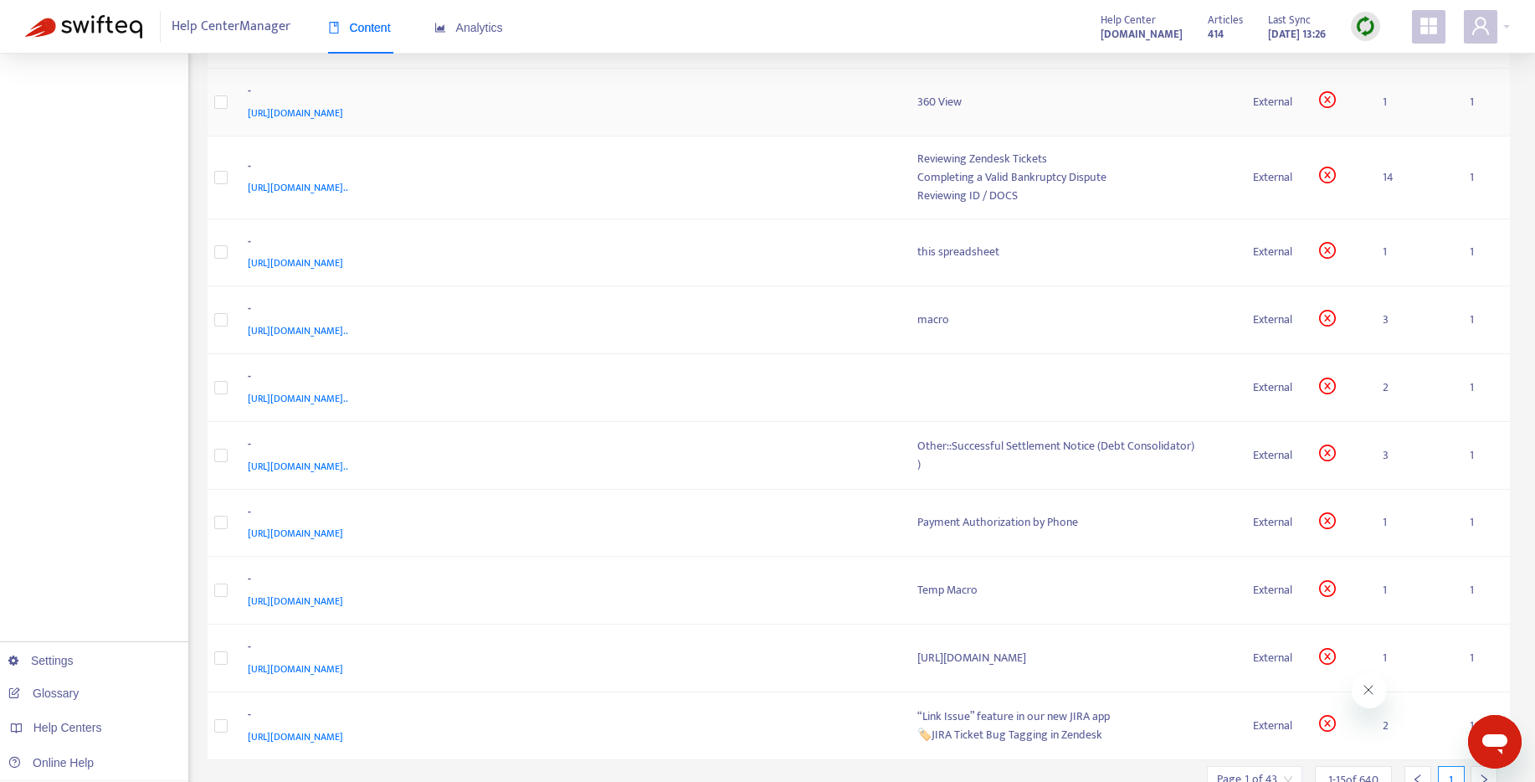
scroll to position [488, 0]
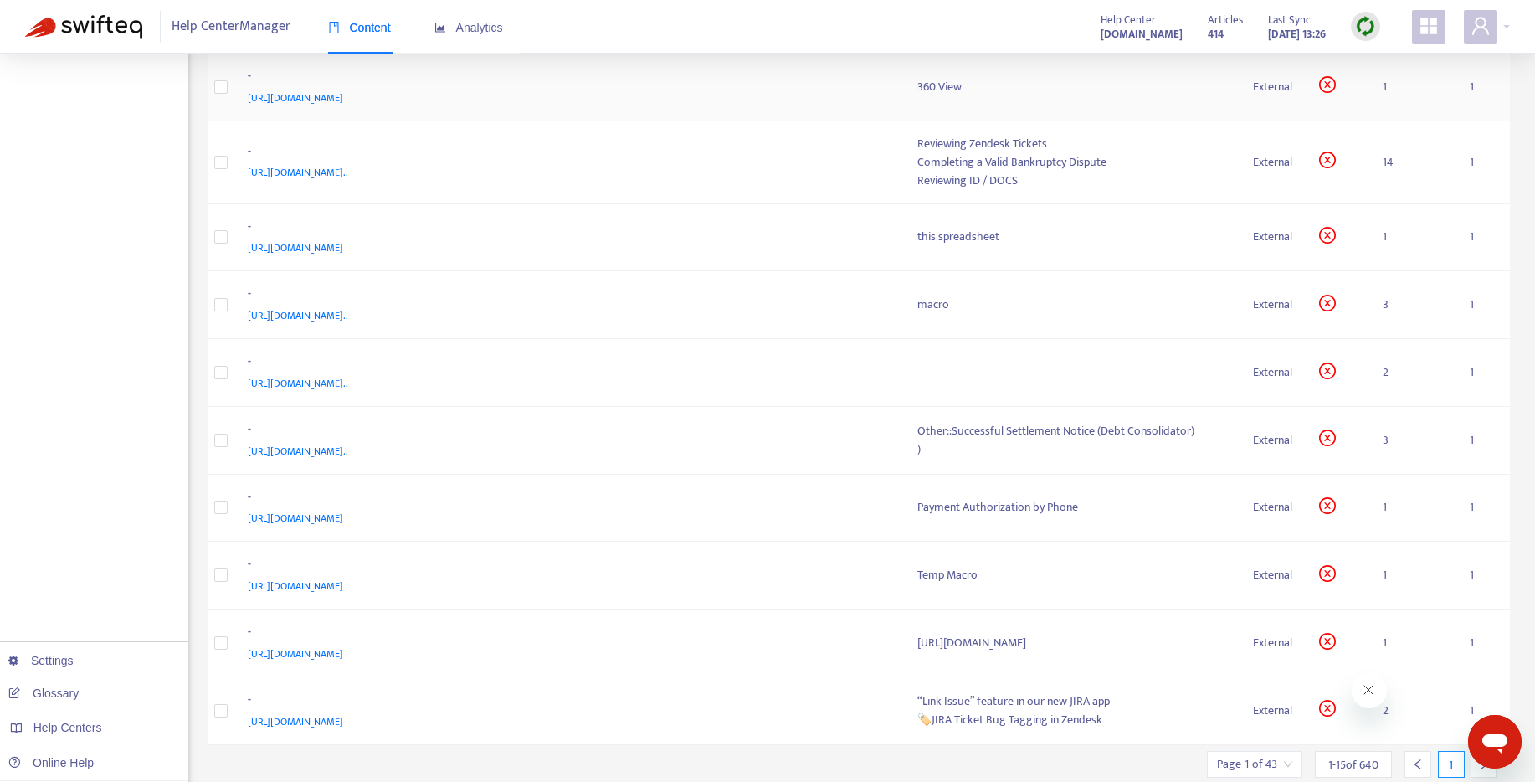
click at [917, 96] on div "360 View" at bounding box center [1072, 87] width 310 height 18
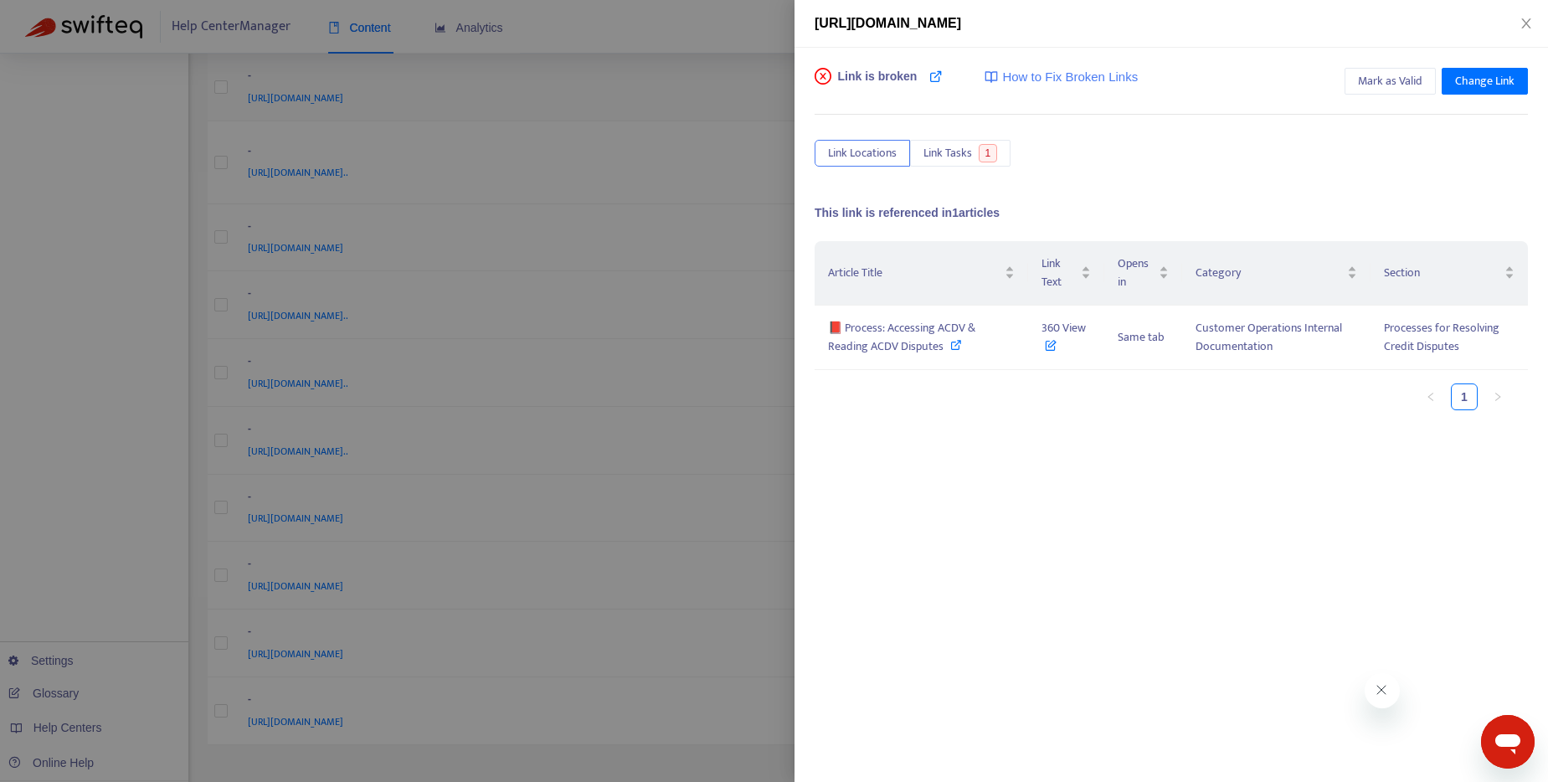
click at [740, 137] on div at bounding box center [774, 391] width 1548 height 782
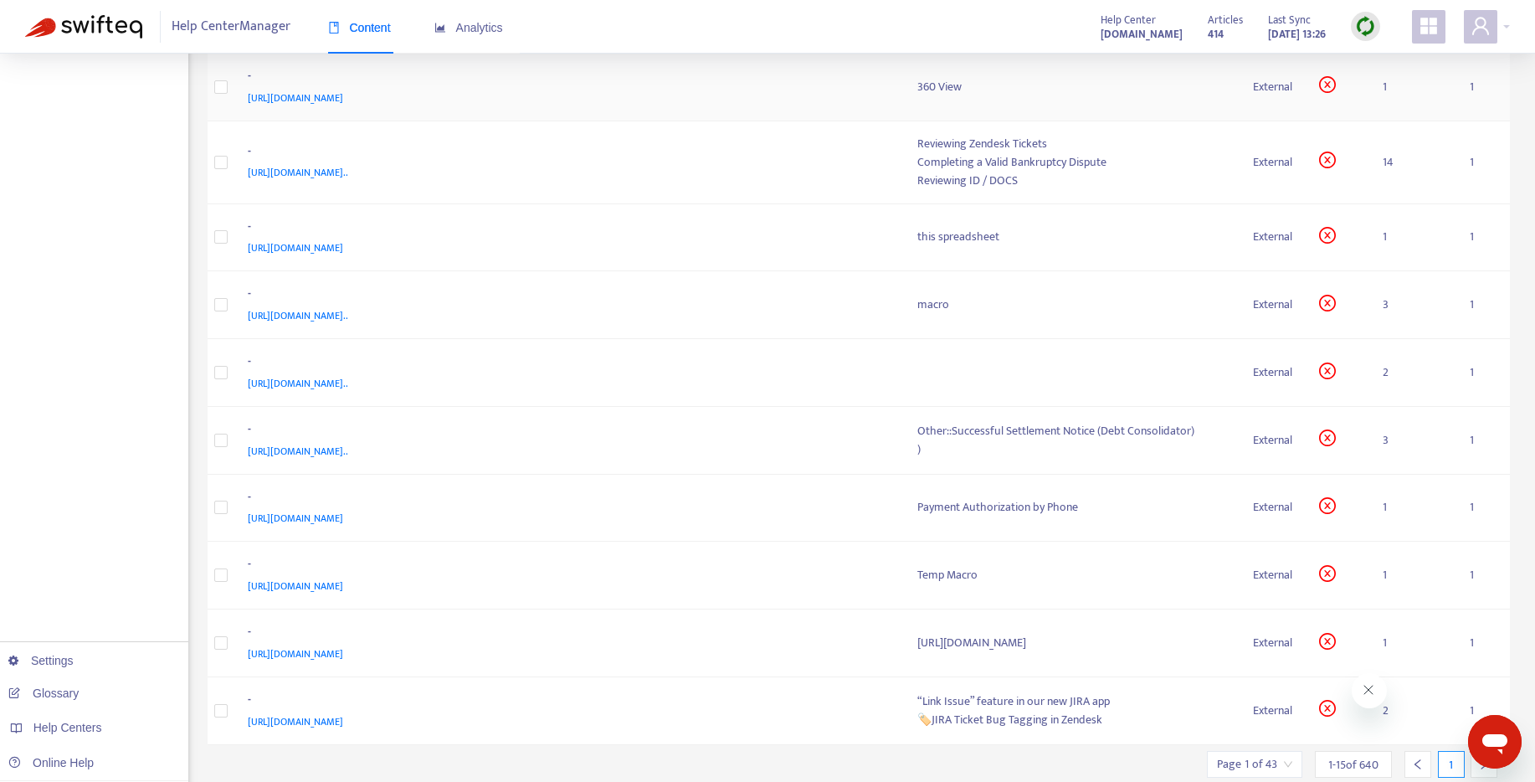
click at [917, 96] on div "360 View" at bounding box center [1072, 87] width 310 height 18
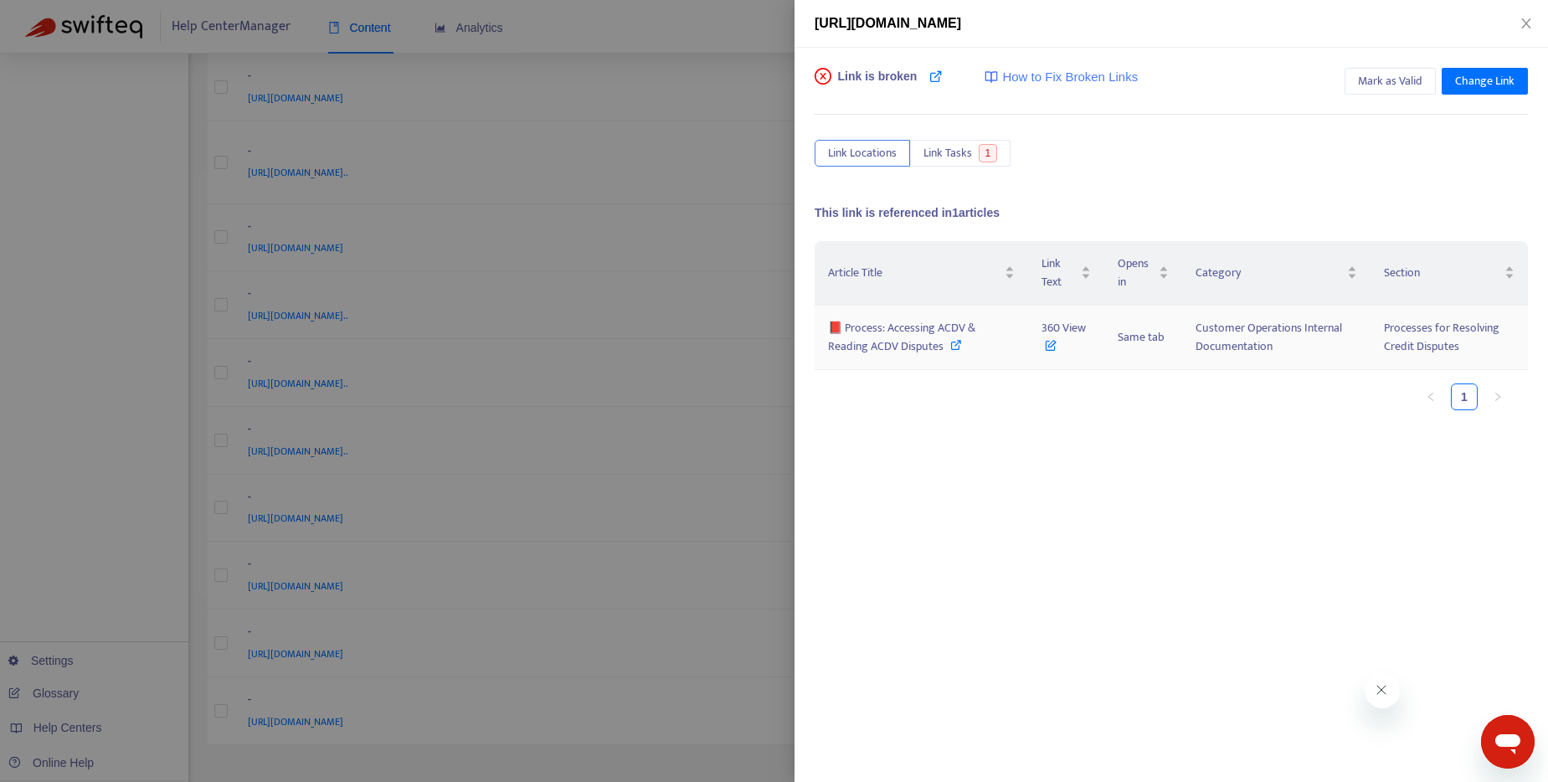
click at [954, 344] on icon at bounding box center [956, 345] width 12 height 12
drag, startPoint x: 1043, startPoint y: 324, endPoint x: 1107, endPoint y: 324, distance: 64.5
click at [1107, 324] on tr "📕 Process: Accessing ACDV & Reading ACDV Disputes 360 View Same tab Customer Op…" at bounding box center [1170, 338] width 713 height 64
copy span "360 View"
click at [732, 16] on div at bounding box center [774, 391] width 1548 height 782
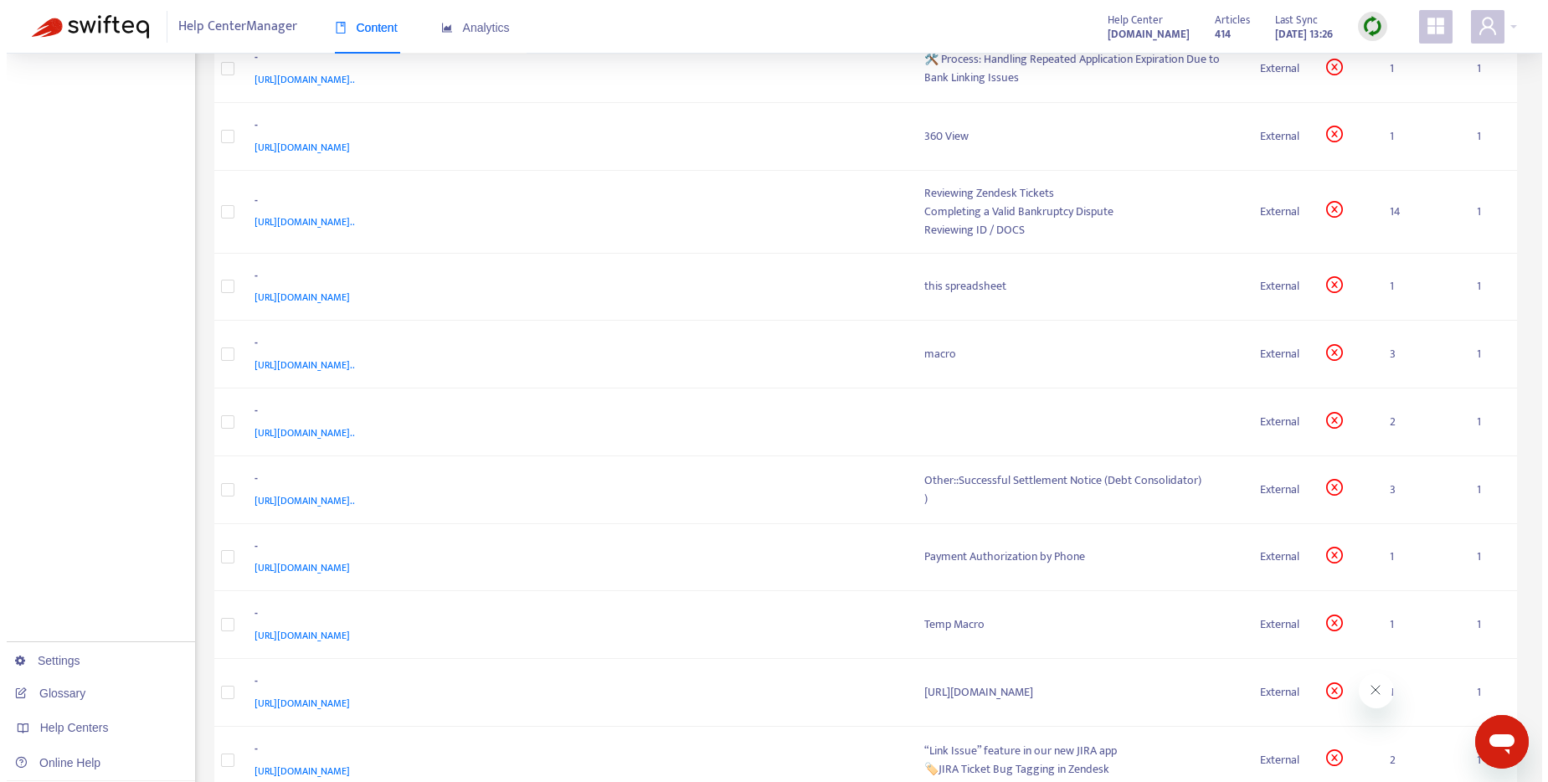
scroll to position [438, 0]
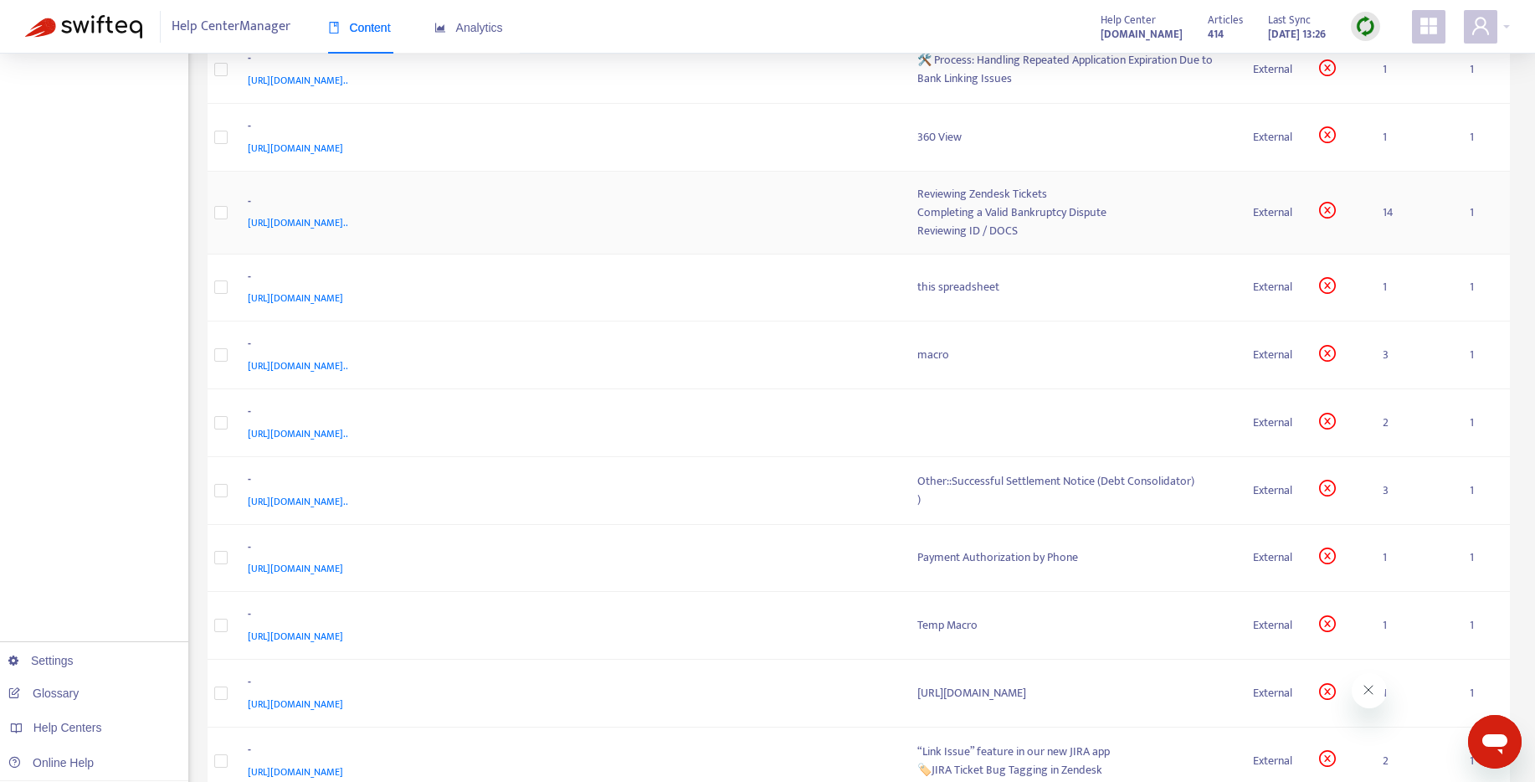
click at [917, 240] on div "Reviewing ID / DOCS" at bounding box center [1072, 231] width 310 height 18
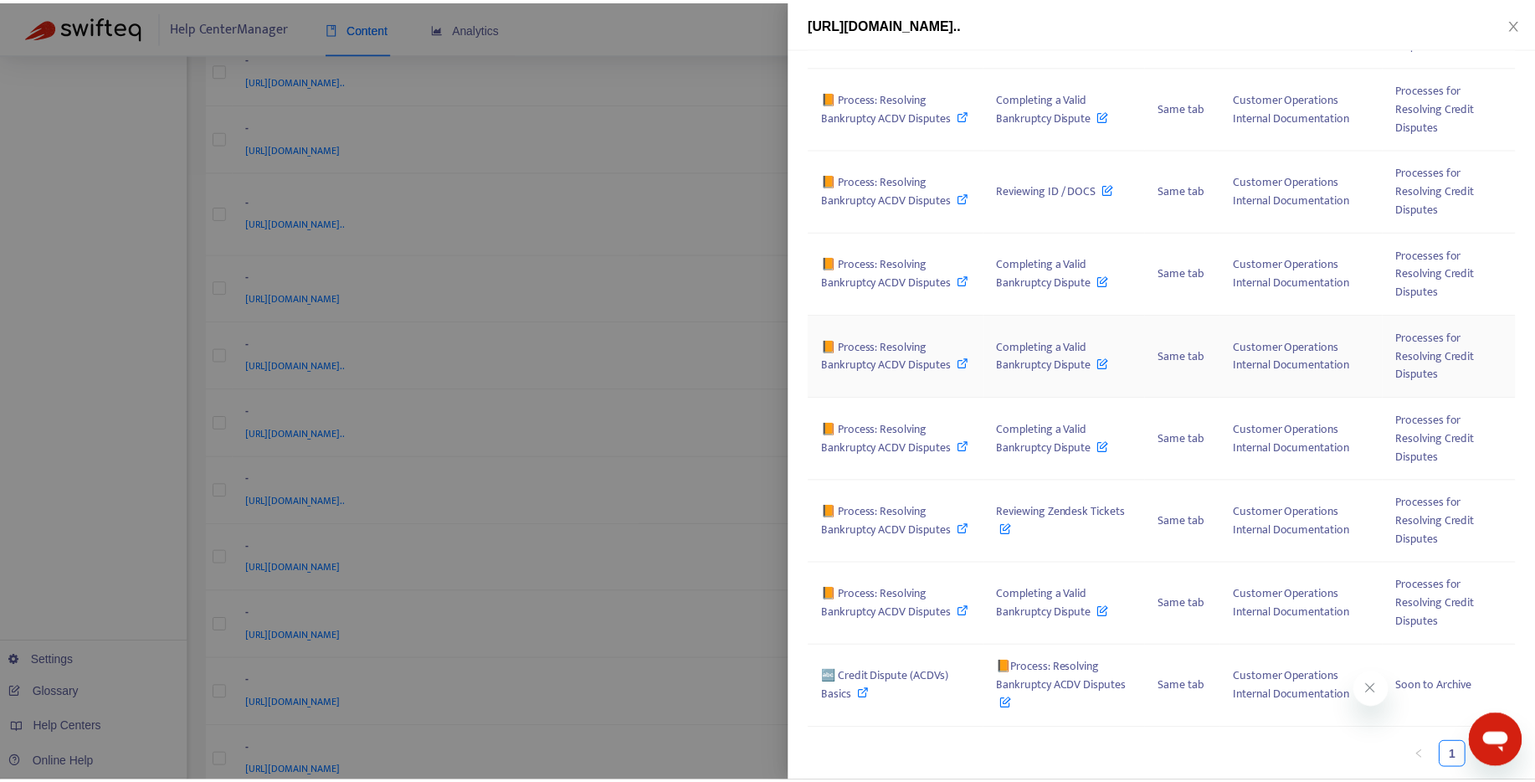
scroll to position [737, 0]
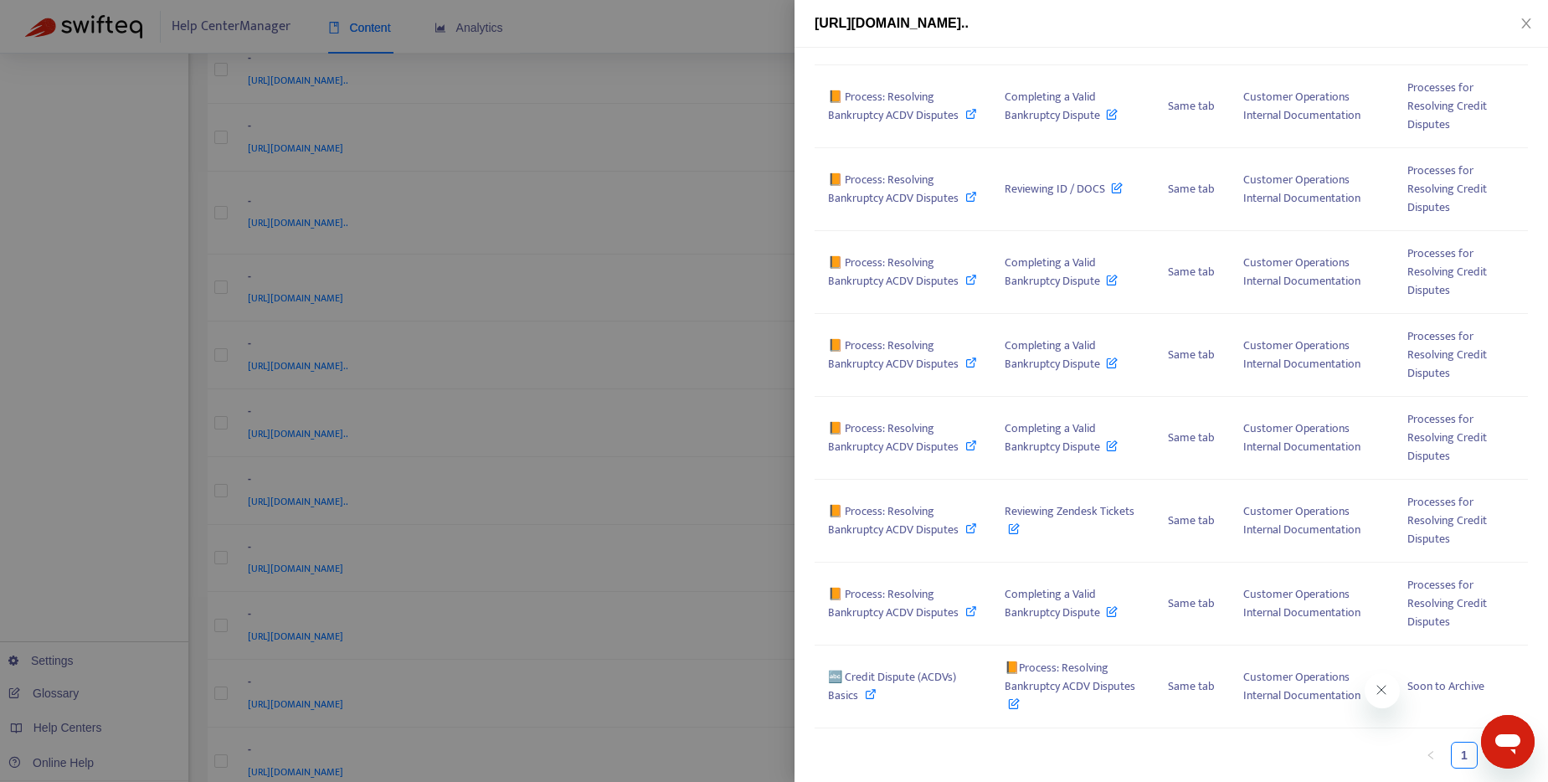
click at [727, 276] on div at bounding box center [774, 391] width 1548 height 782
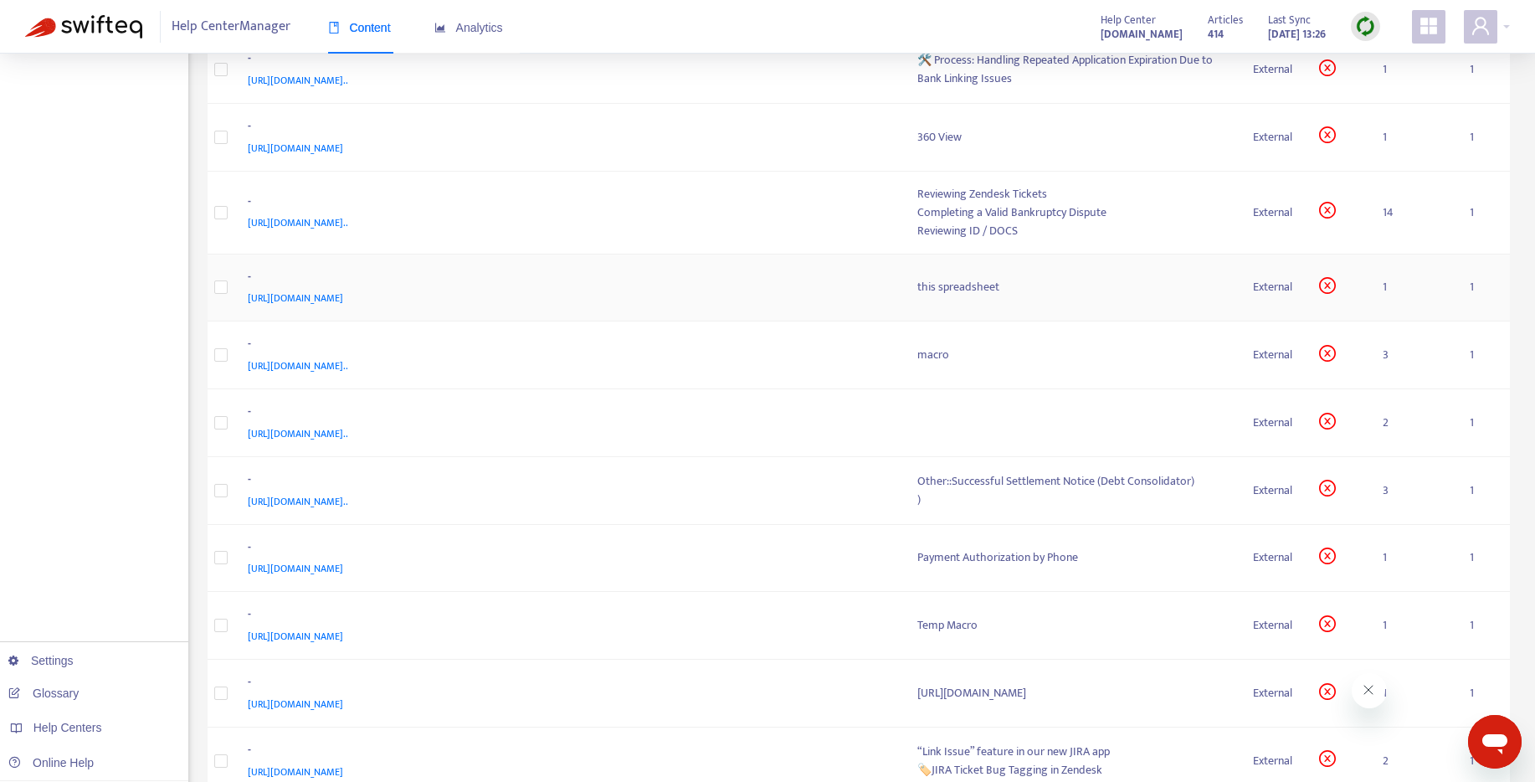
click at [917, 296] on div "this spreadsheet" at bounding box center [1072, 287] width 310 height 18
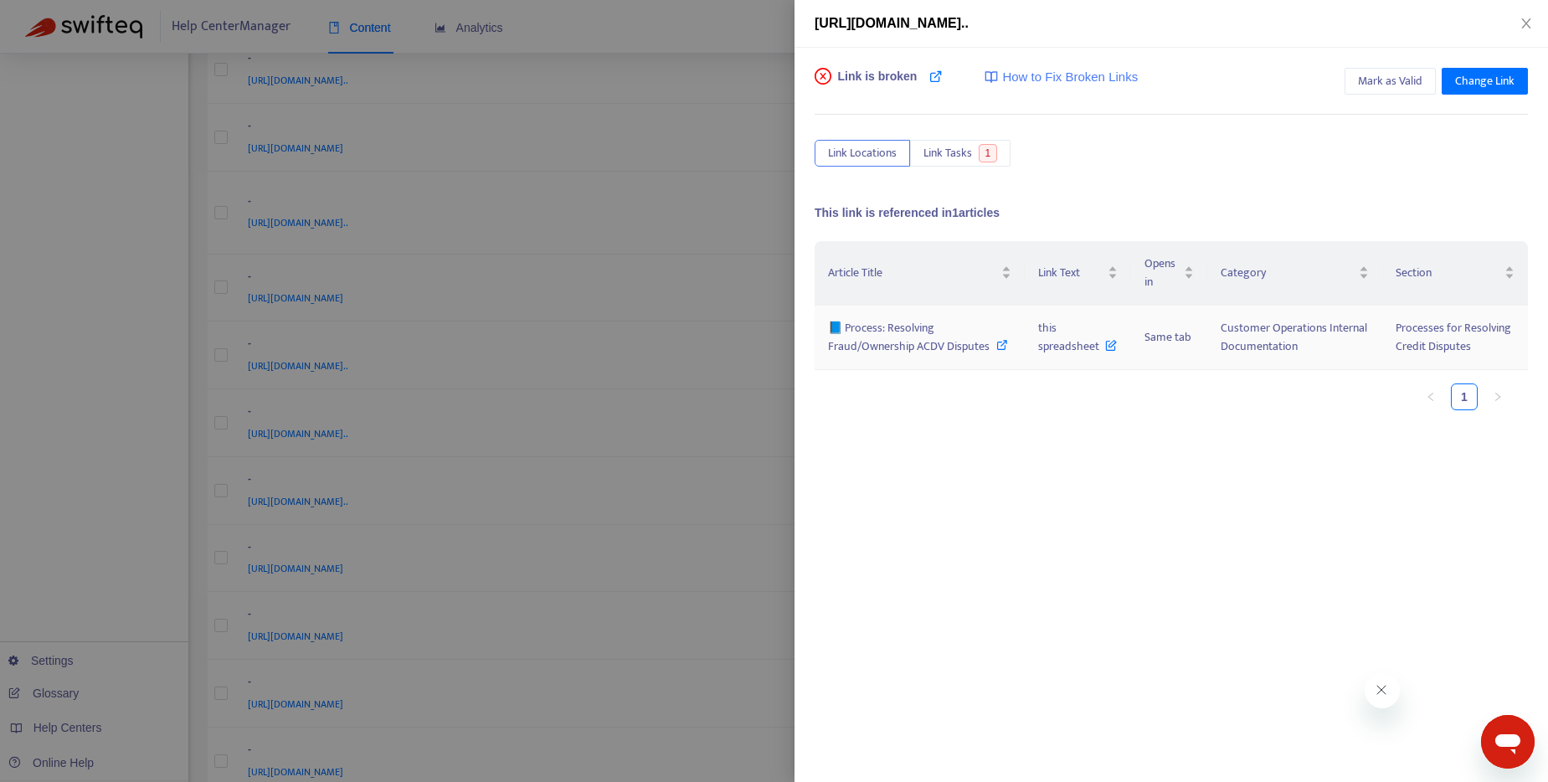
click at [1003, 346] on icon at bounding box center [1002, 345] width 12 height 12
drag, startPoint x: 1040, startPoint y: 327, endPoint x: 1086, endPoint y: 357, distance: 55.7
click at [1086, 357] on td "this spreadsheet" at bounding box center [1078, 338] width 106 height 64
drag, startPoint x: 1047, startPoint y: 331, endPoint x: 1091, endPoint y: 349, distance: 47.3
click at [1091, 349] on span "this spreadsheet" at bounding box center [1077, 337] width 79 height 38
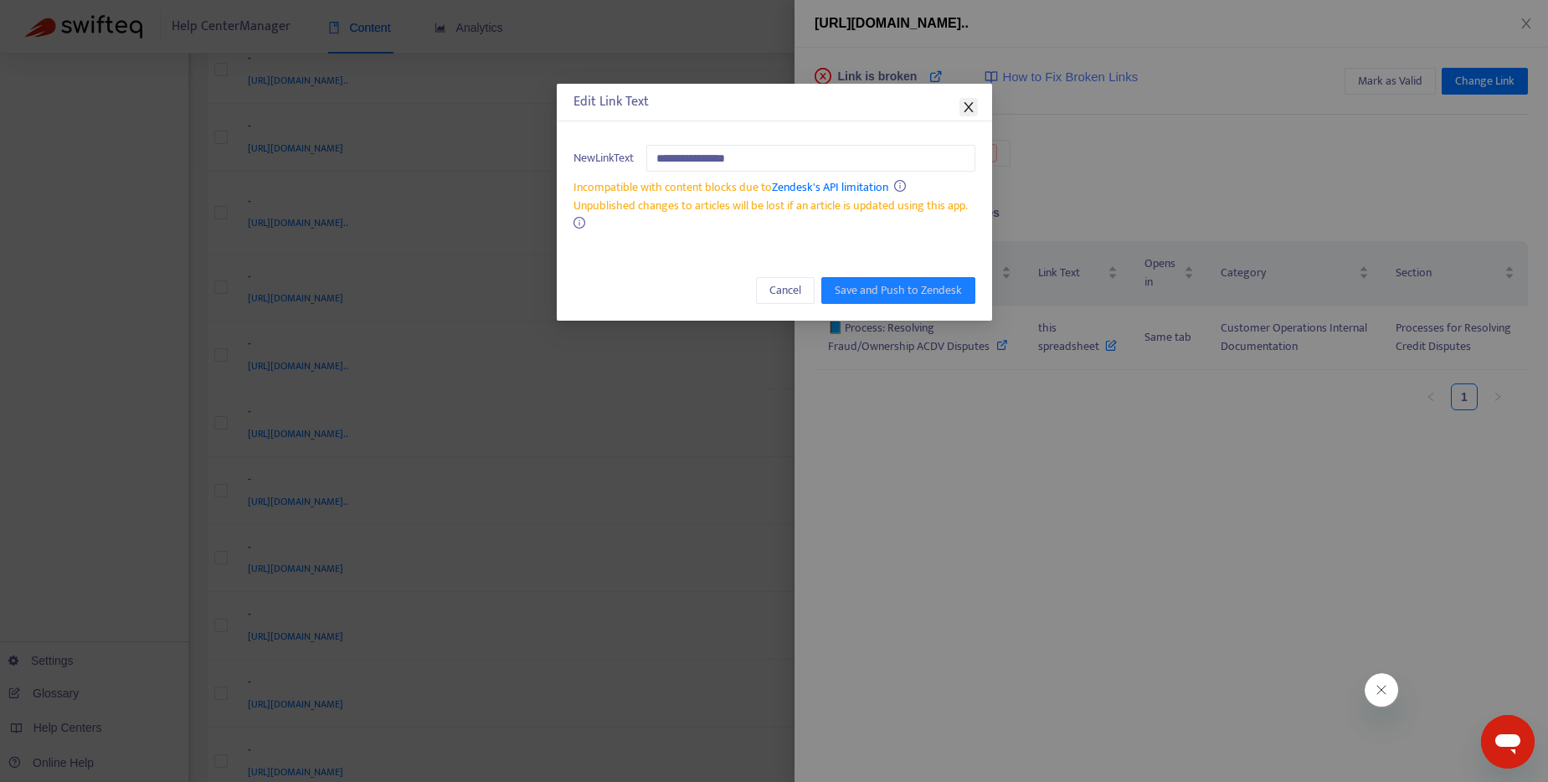
click at [971, 102] on icon "close" at bounding box center [967, 107] width 9 height 10
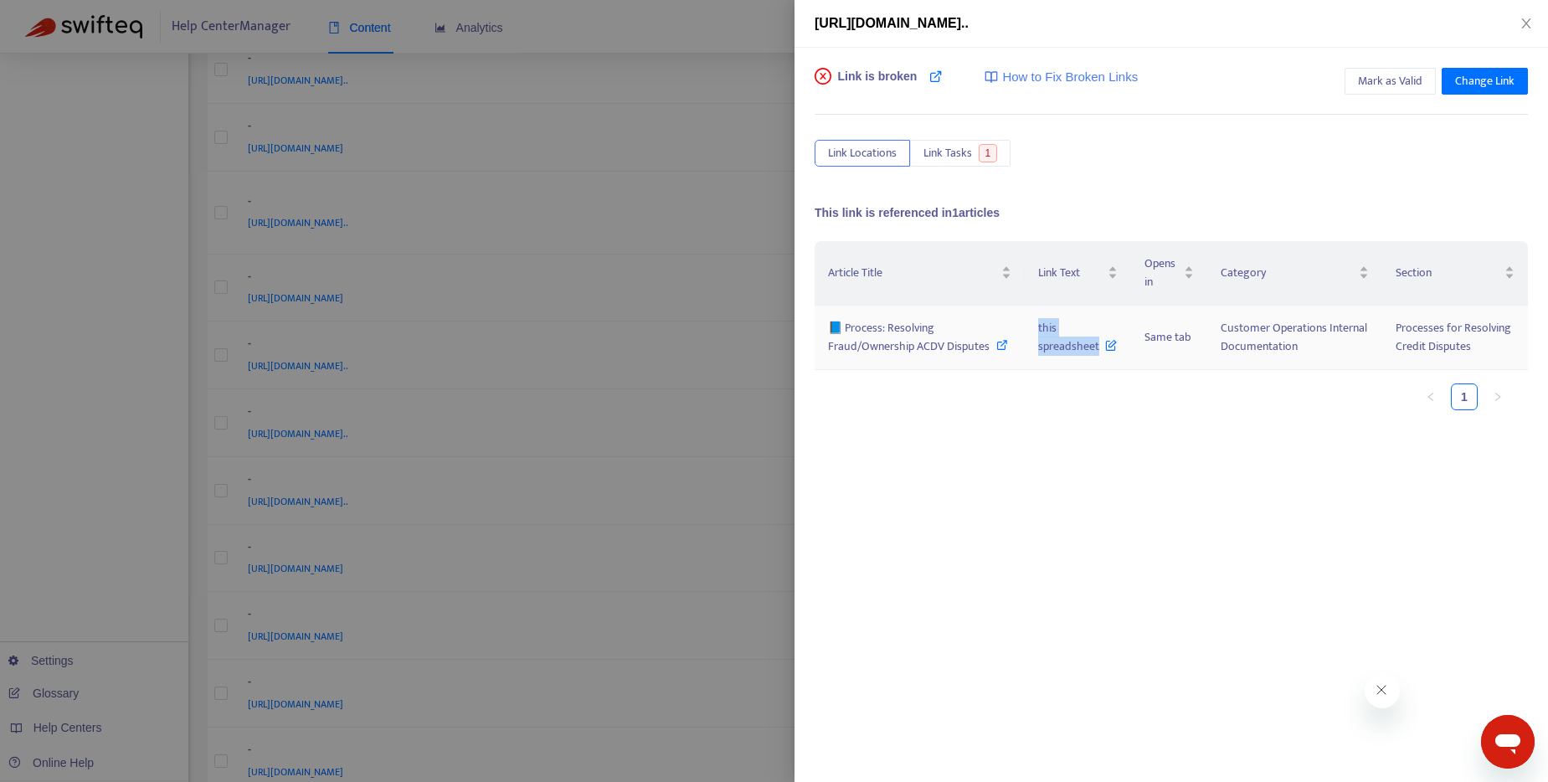
drag, startPoint x: 1030, startPoint y: 326, endPoint x: 1098, endPoint y: 353, distance: 73.2
click at [1098, 353] on td "this spreadsheet" at bounding box center [1078, 338] width 106 height 64
copy span "this spreadsheet"
click at [997, 346] on icon at bounding box center [1002, 345] width 12 height 12
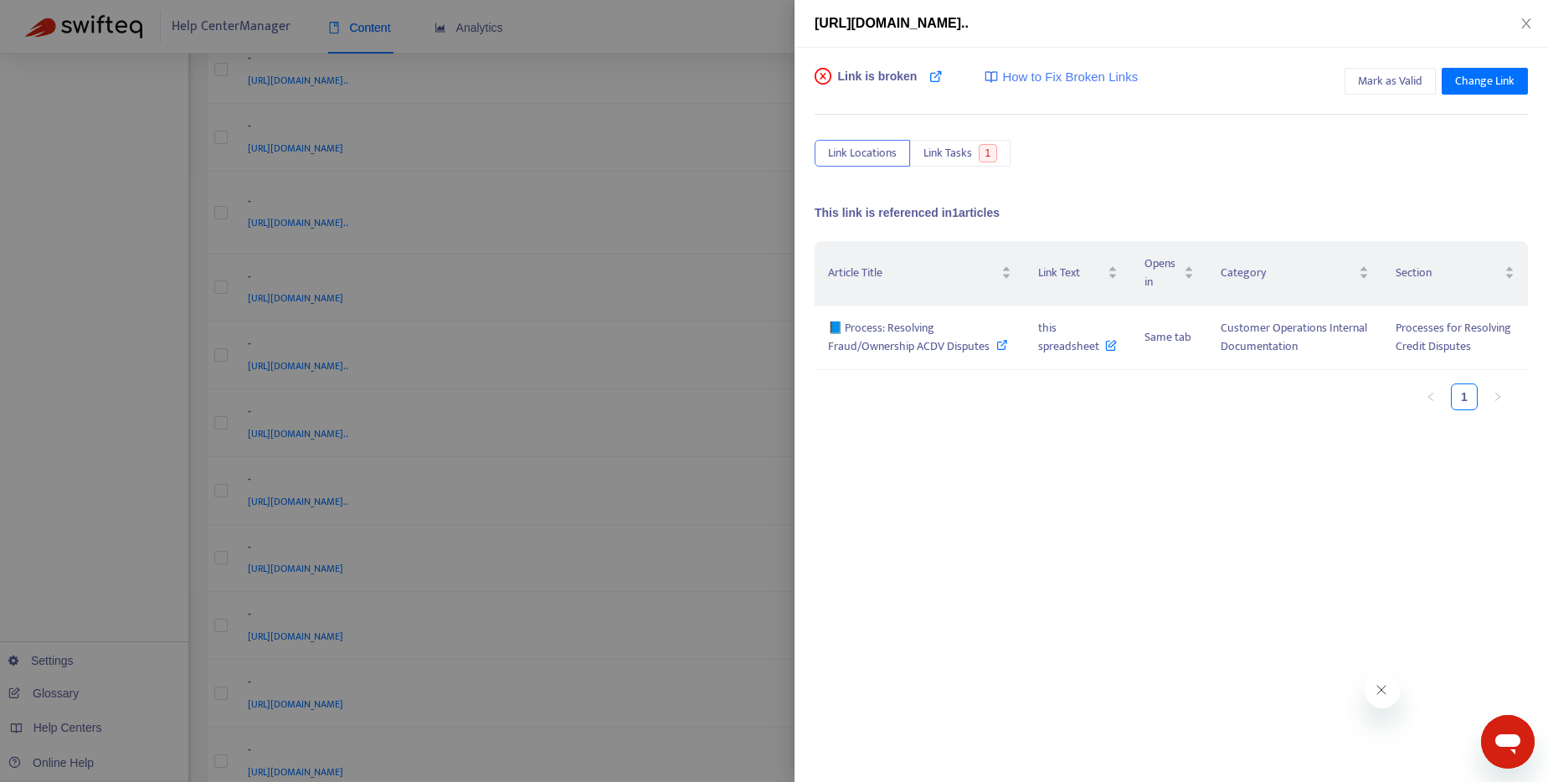
click at [732, 6] on div at bounding box center [774, 391] width 1548 height 782
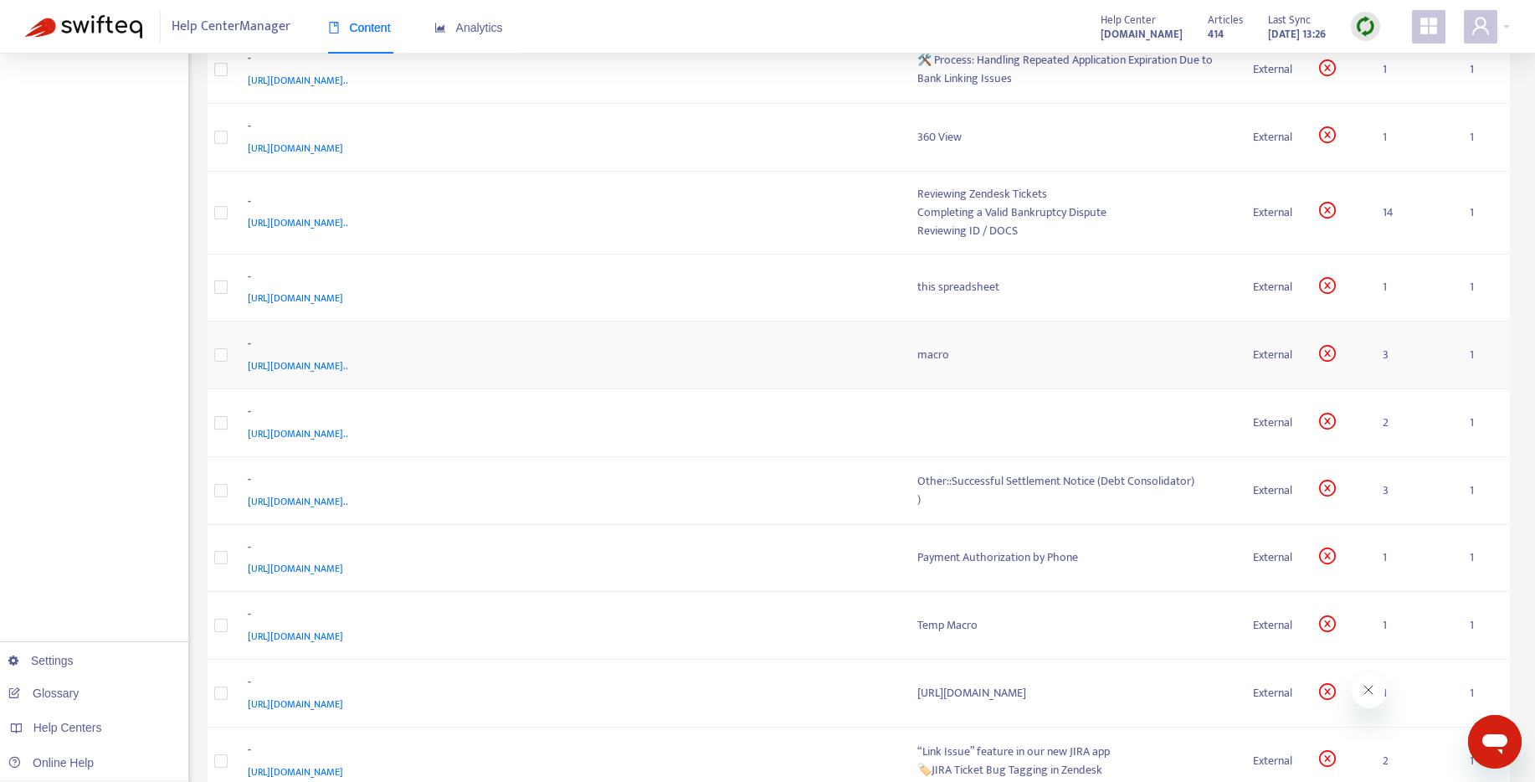
click at [917, 364] on div "macro" at bounding box center [1072, 355] width 310 height 18
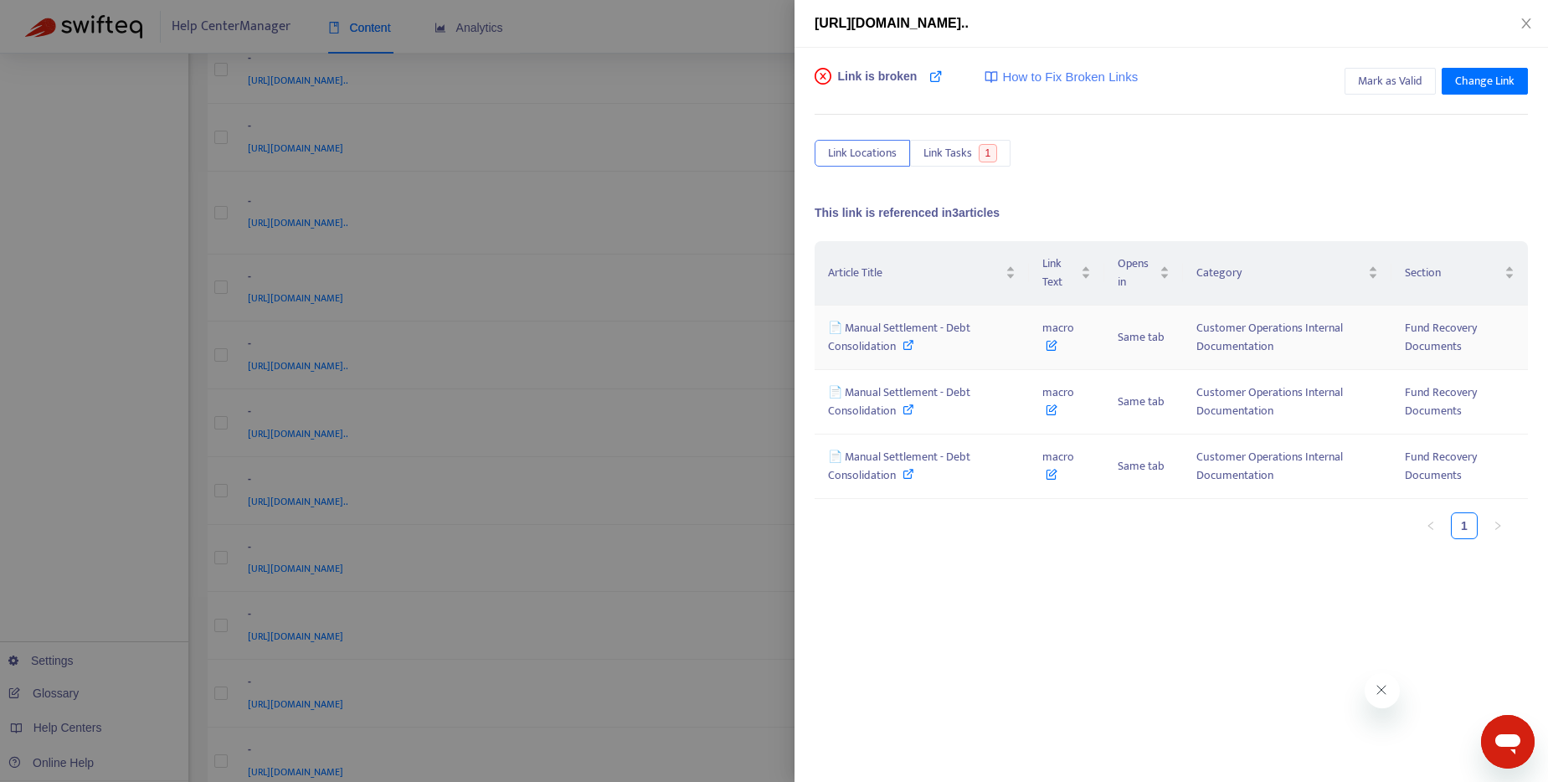
click at [904, 347] on icon at bounding box center [908, 345] width 12 height 12
drag, startPoint x: 1043, startPoint y: 339, endPoint x: 1072, endPoint y: 341, distance: 29.3
click at [1072, 341] on span "macro" at bounding box center [1058, 337] width 32 height 38
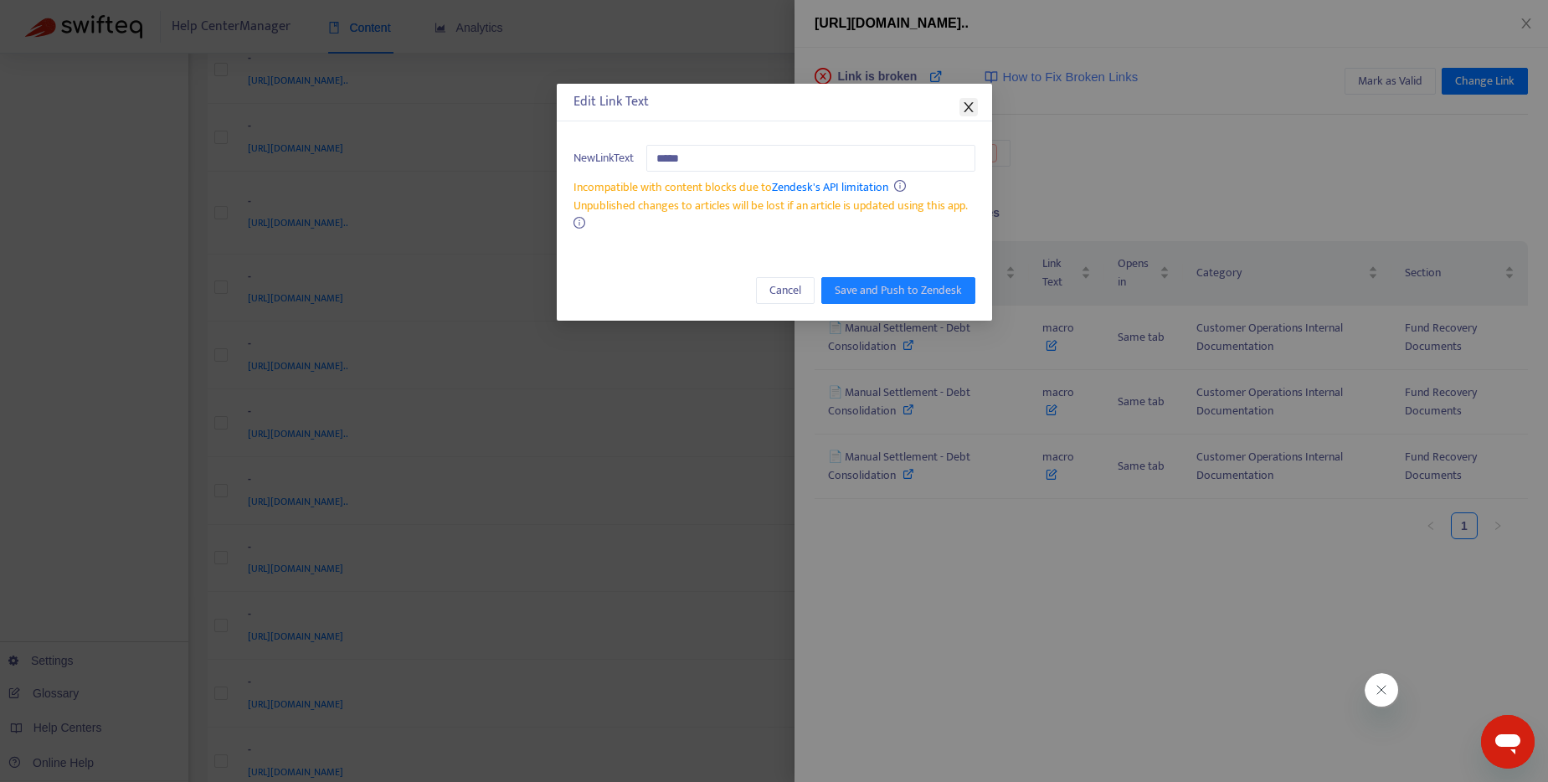
click at [973, 98] on button "Close" at bounding box center [968, 107] width 18 height 18
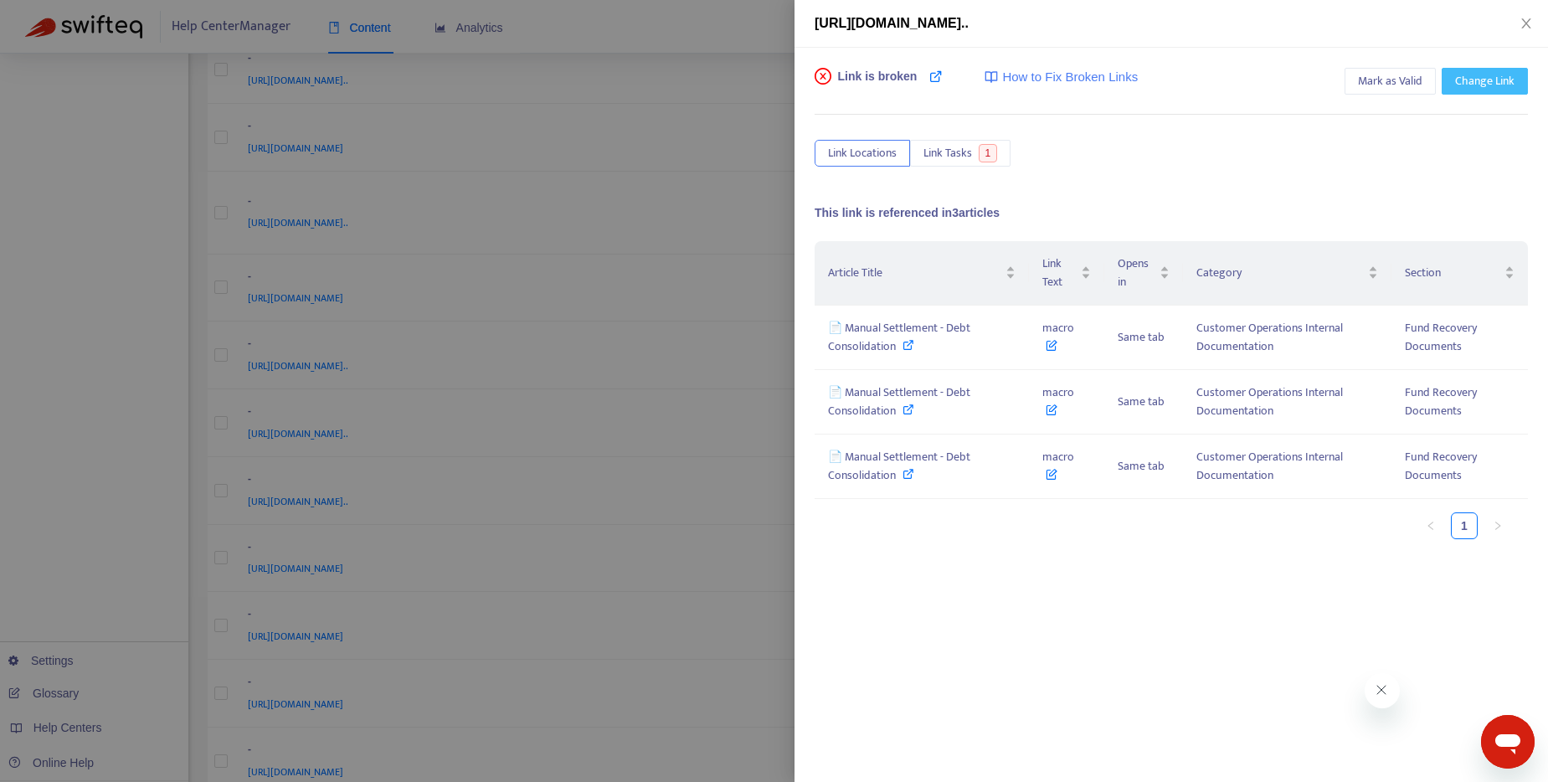
click at [1497, 83] on span "Change Link" at bounding box center [1484, 81] width 59 height 18
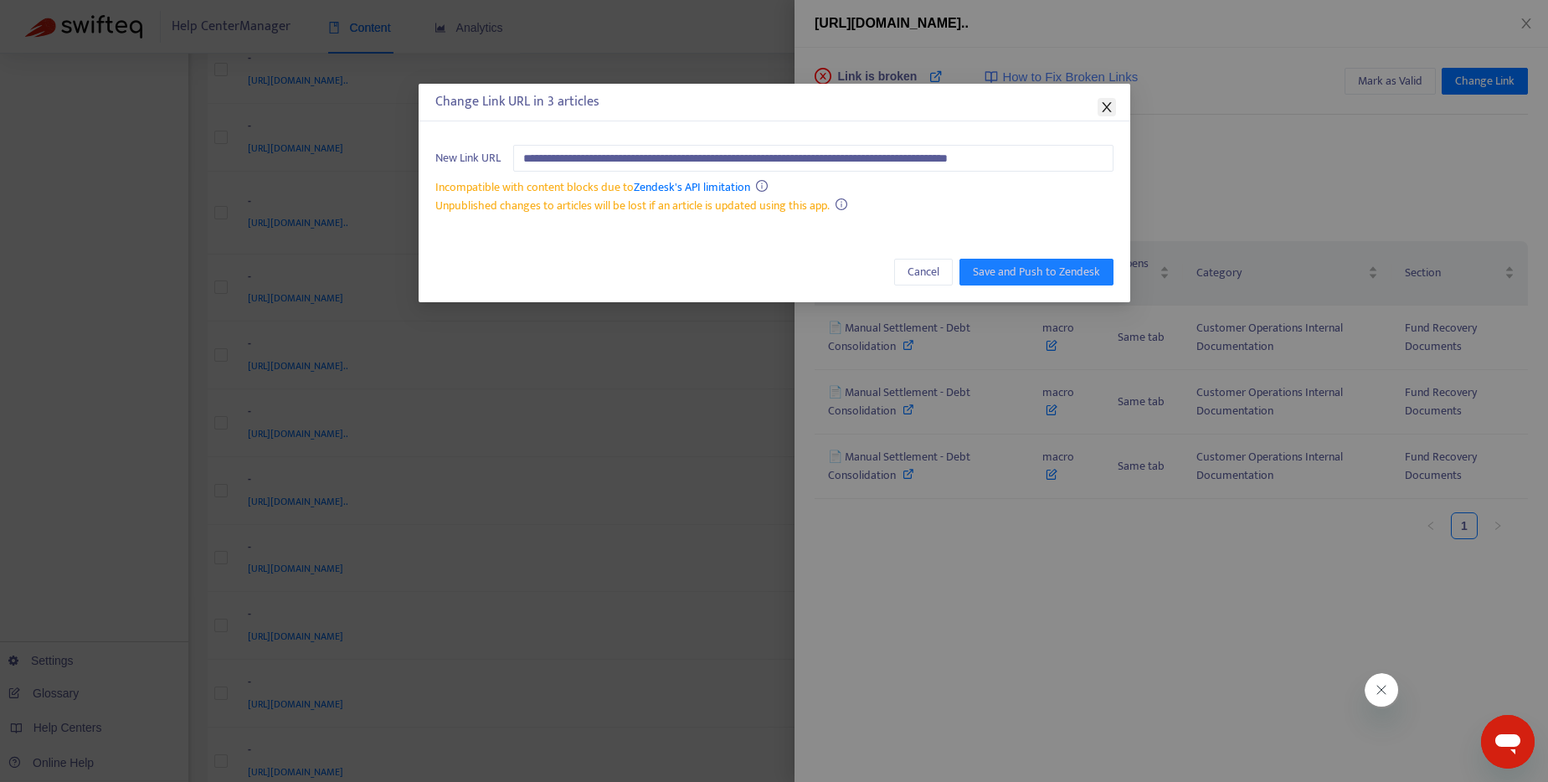
click at [1110, 112] on icon "close" at bounding box center [1106, 106] width 13 height 13
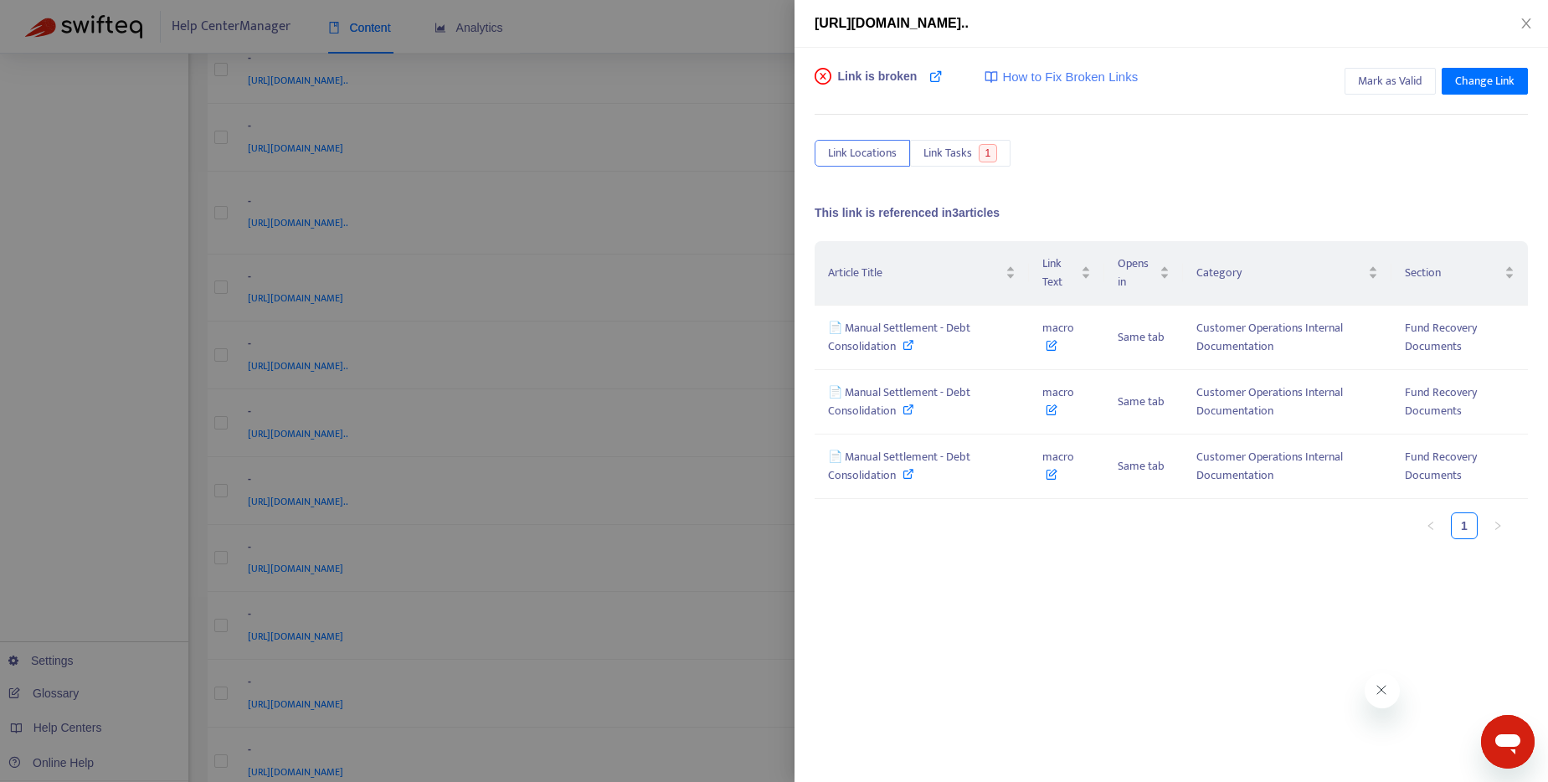
click at [702, 21] on div at bounding box center [774, 391] width 1548 height 782
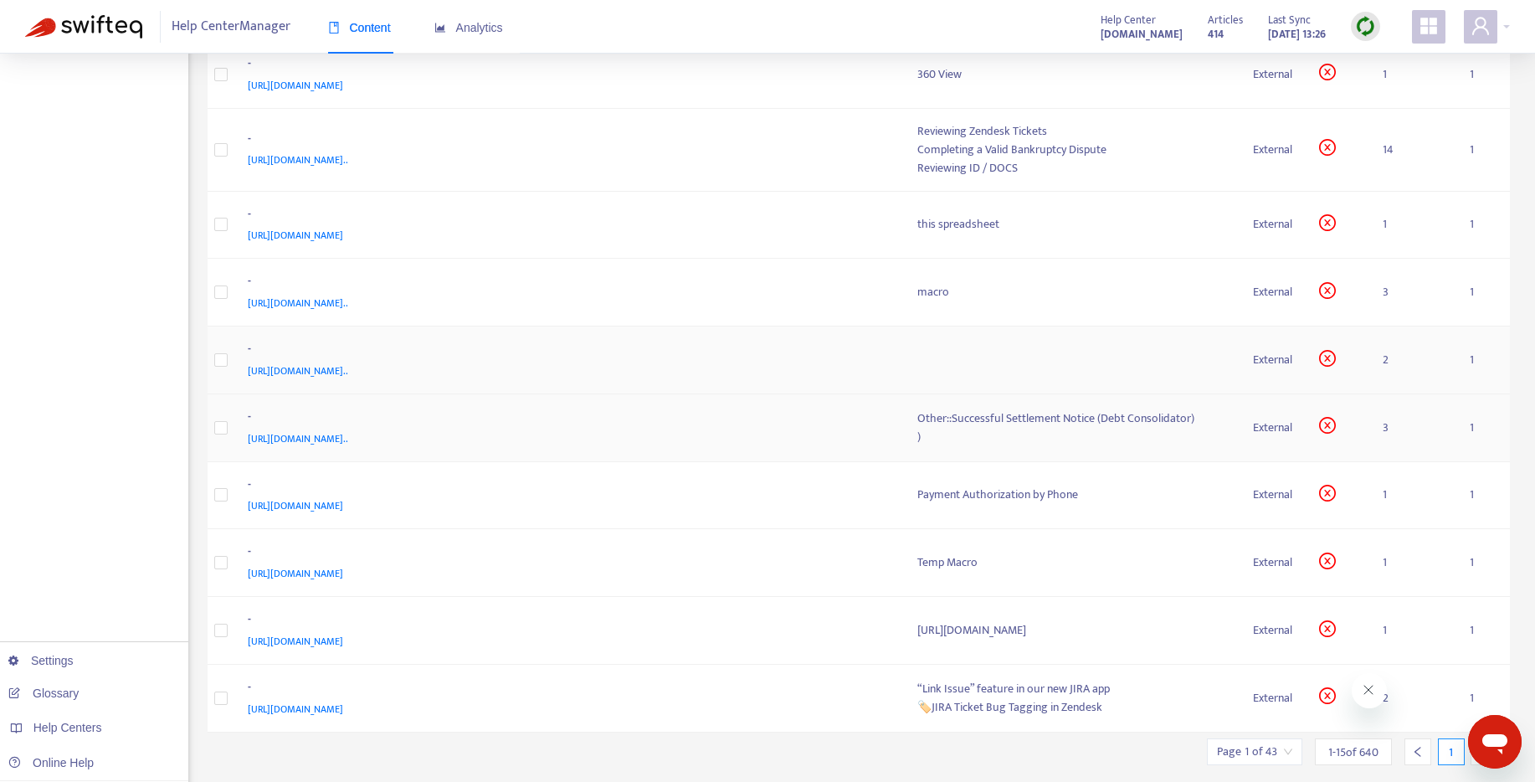
scroll to position [504, 0]
click at [904, 391] on td at bounding box center [1072, 357] width 336 height 68
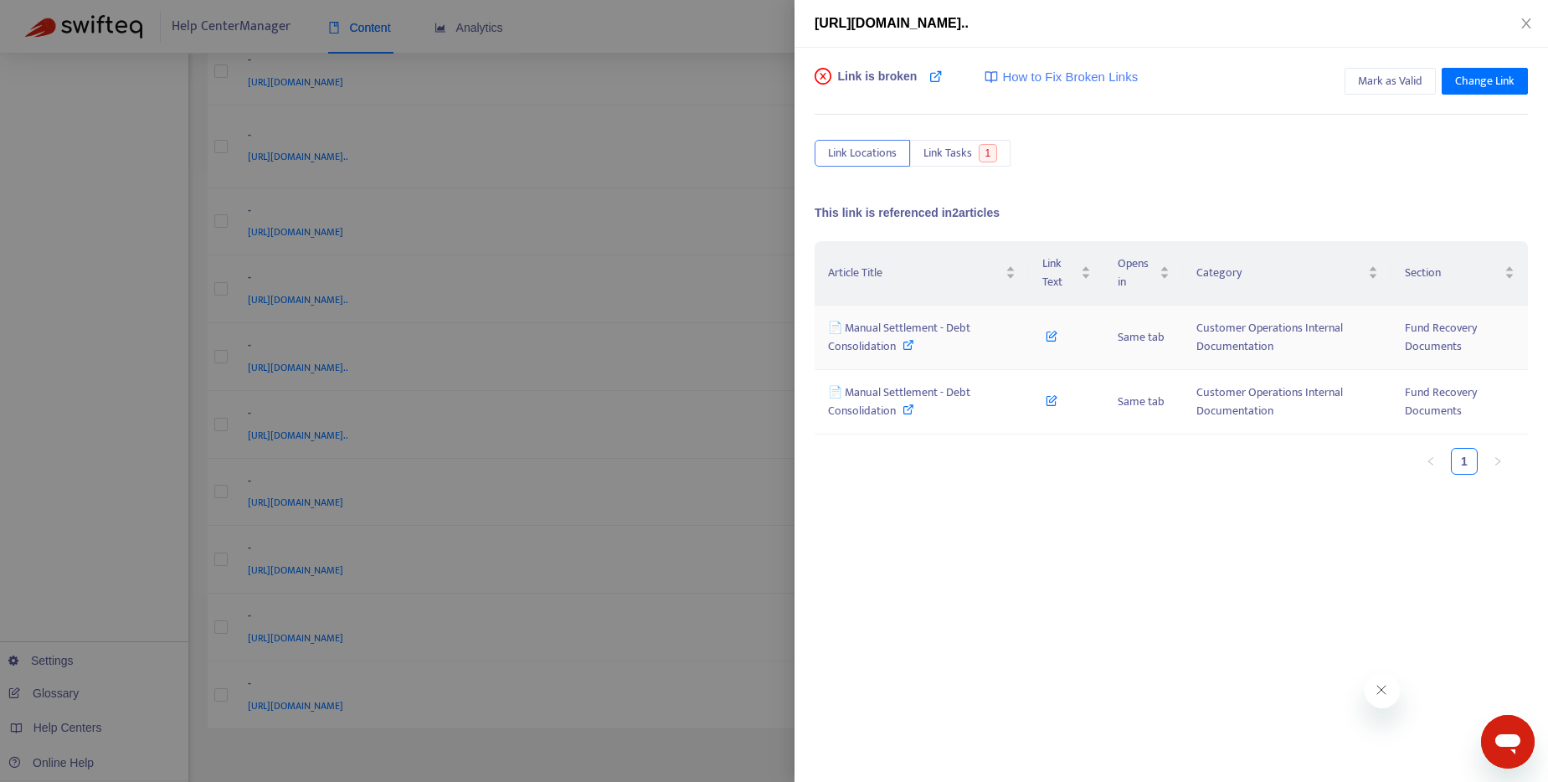
click at [907, 348] on icon at bounding box center [908, 345] width 12 height 12
click at [1050, 334] on icon at bounding box center [1051, 332] width 12 height 18
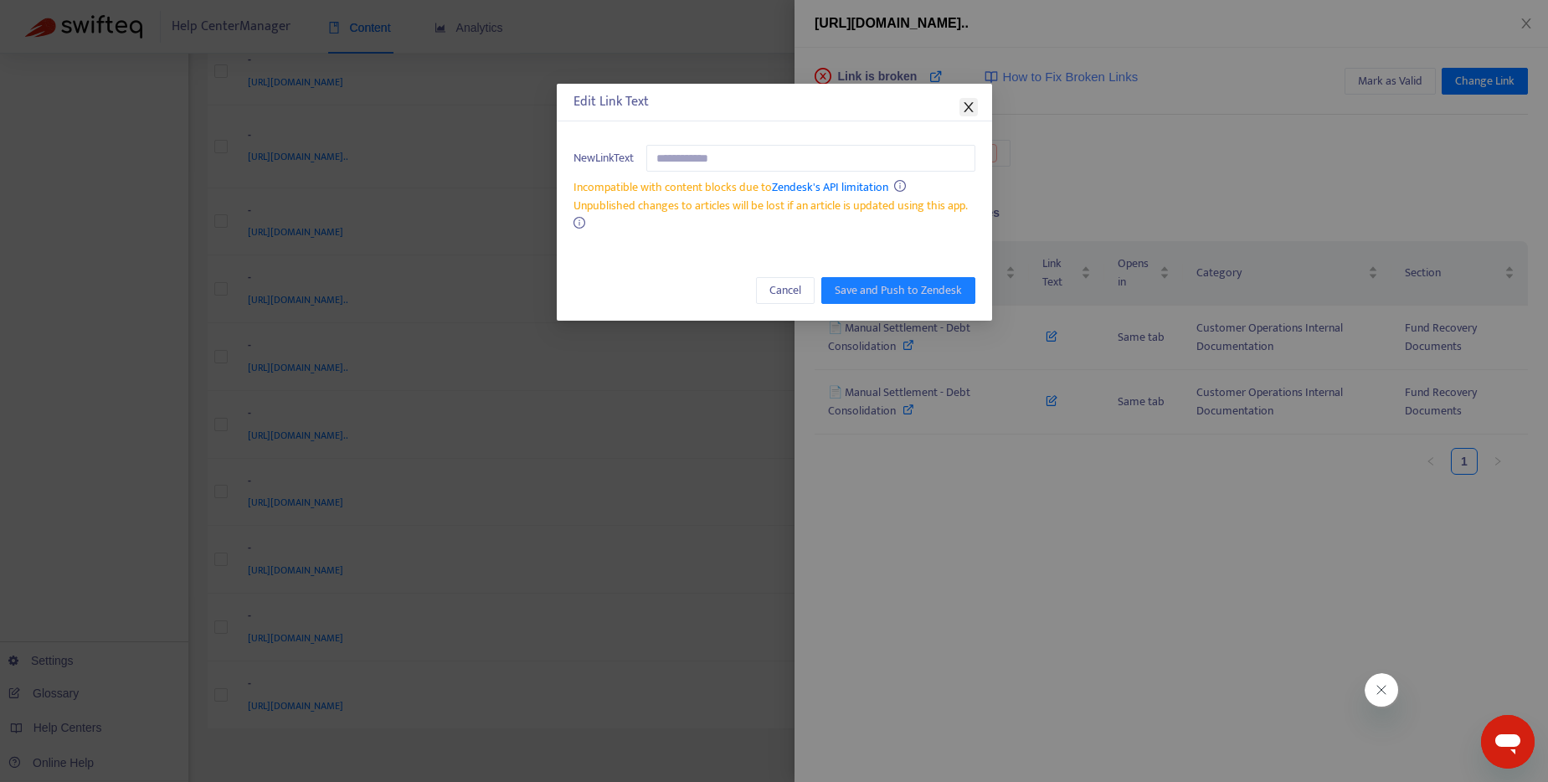
click at [976, 104] on span "Close" at bounding box center [968, 106] width 18 height 13
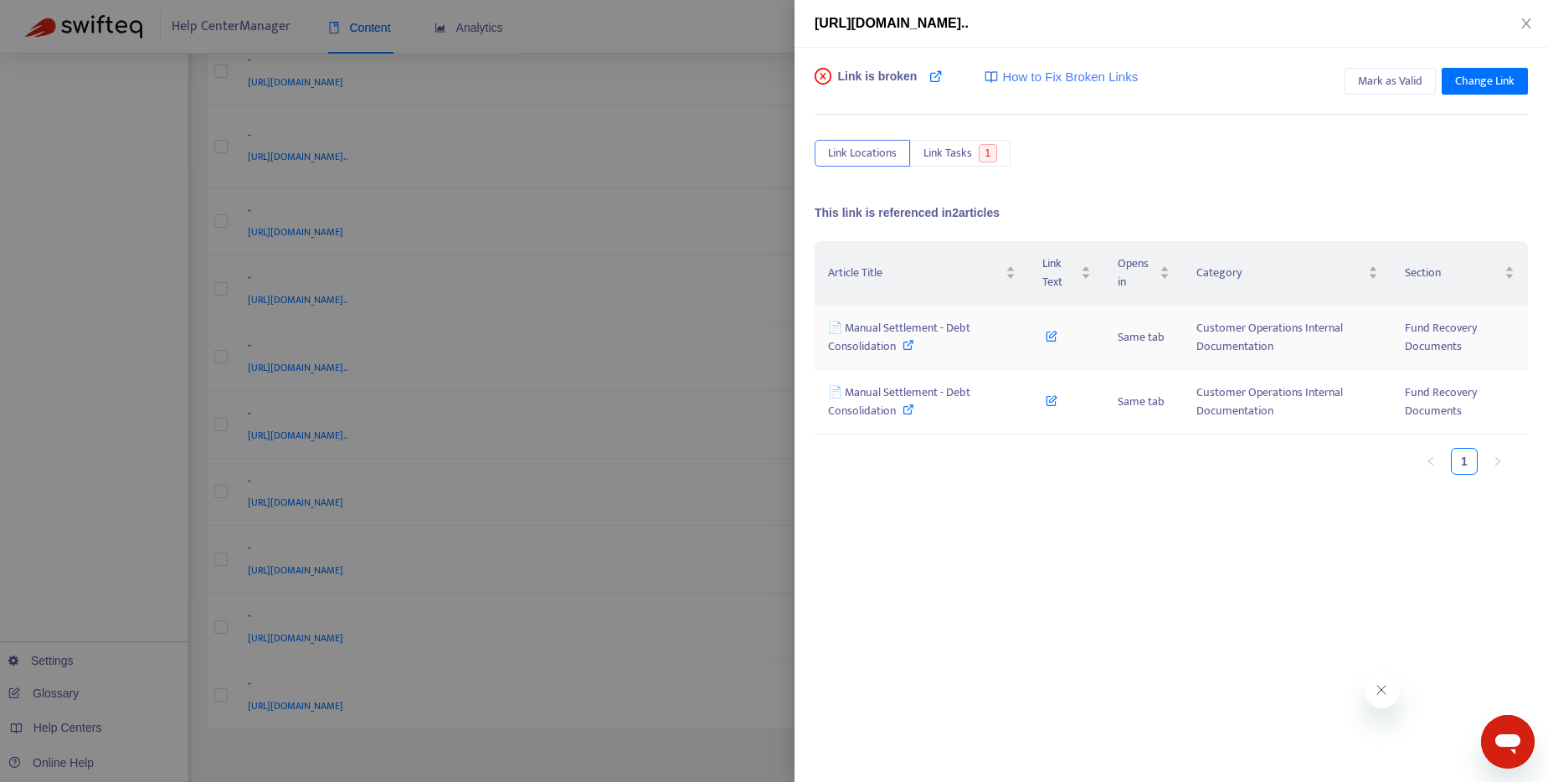
click at [1047, 336] on icon at bounding box center [1051, 332] width 12 height 18
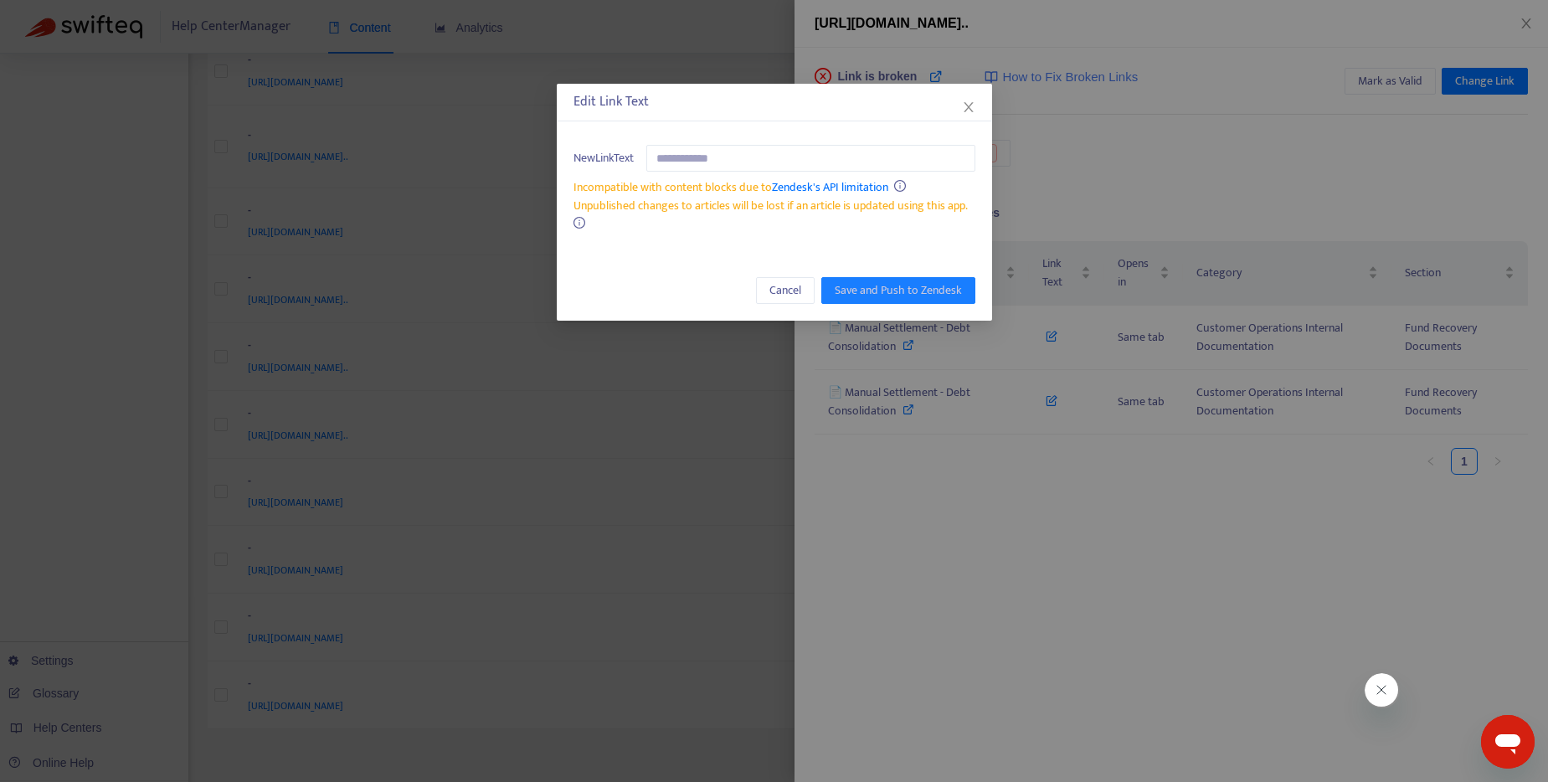
click at [978, 105] on div "Edit Link Text" at bounding box center [774, 103] width 435 height 38
click at [970, 105] on icon "close" at bounding box center [967, 107] width 9 height 10
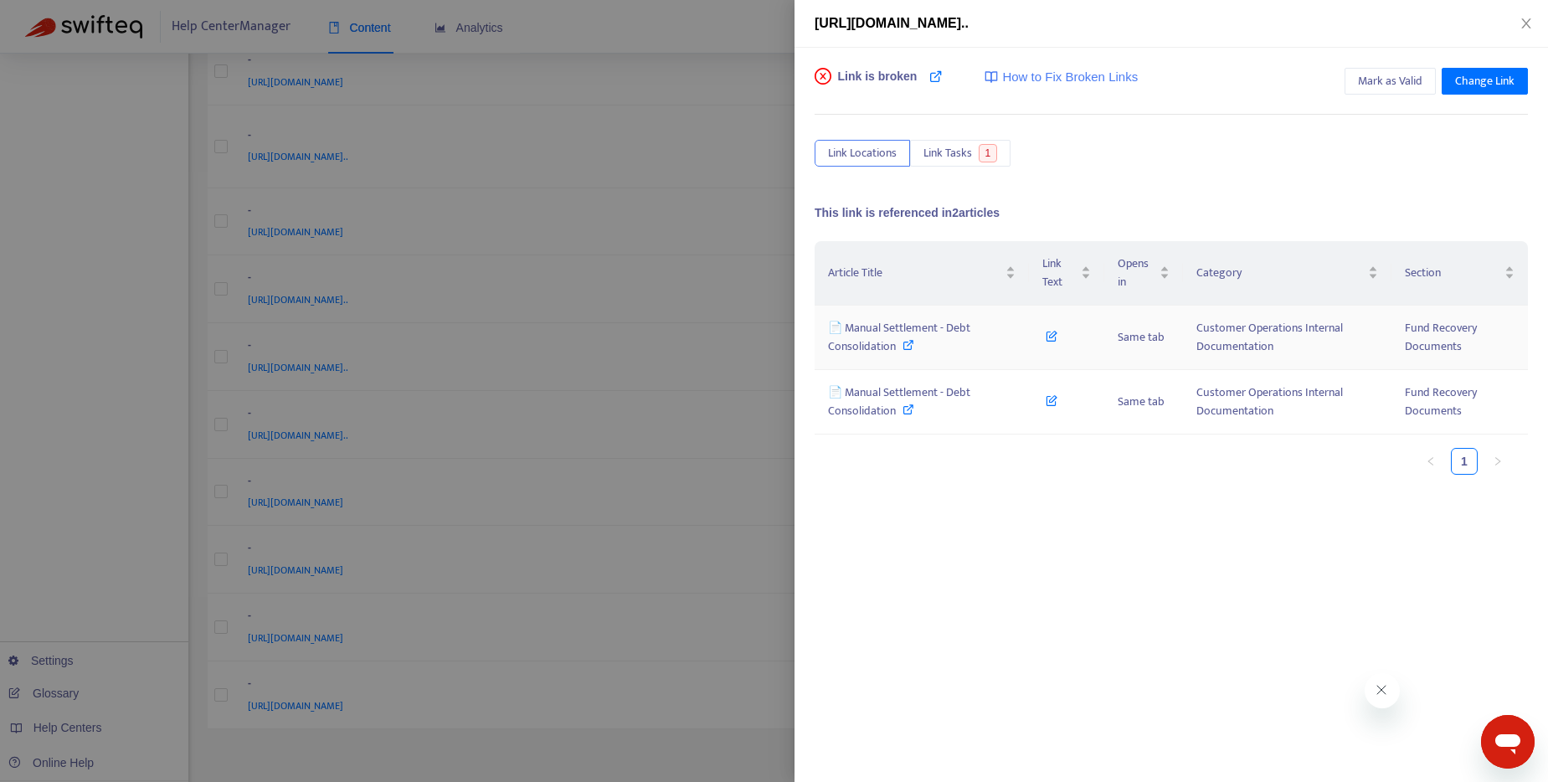
click at [908, 345] on icon at bounding box center [908, 345] width 12 height 12
click at [1053, 485] on div "Article Title Link Text Opens in Category Section 📄 Manual Settlement - Debt Co…" at bounding box center [1170, 364] width 713 height 247
click at [697, 18] on div at bounding box center [774, 391] width 1548 height 782
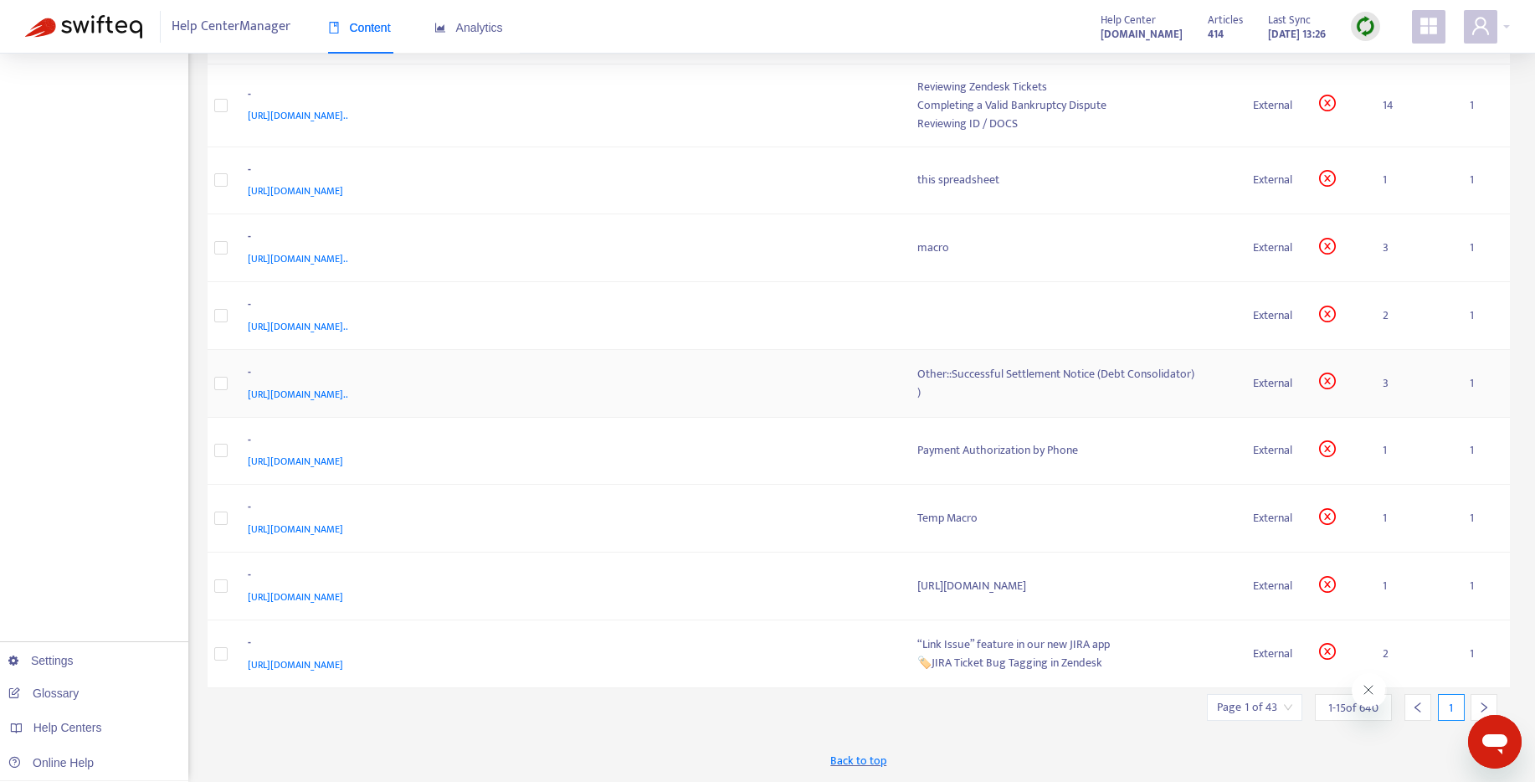
scroll to position [557, 0]
click at [917, 383] on div "Other::Successful Settlement Notice (Debt Consolidator)" at bounding box center [1072, 374] width 310 height 18
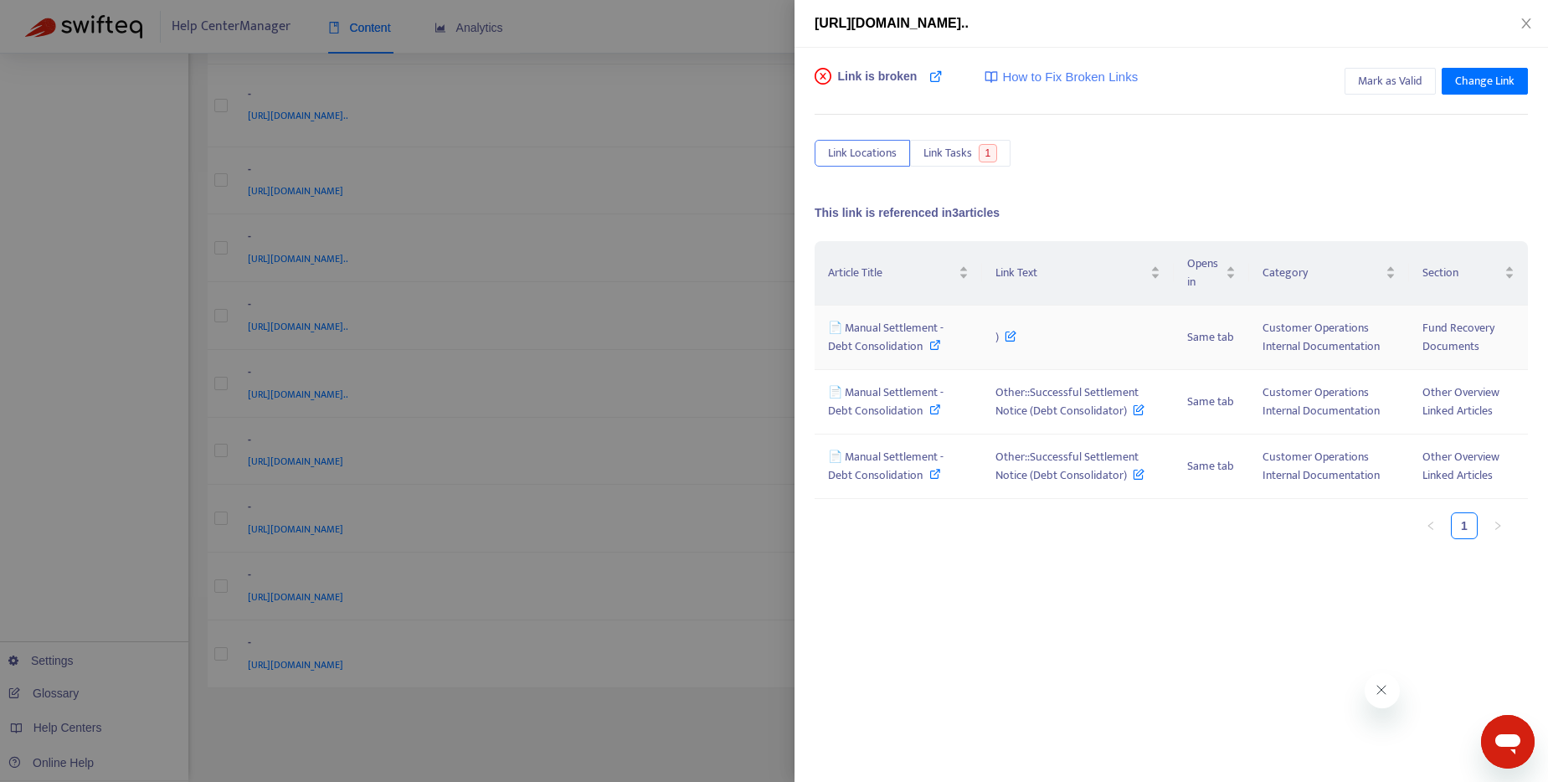
click at [937, 348] on icon at bounding box center [935, 345] width 12 height 12
drag, startPoint x: 999, startPoint y: 340, endPoint x: 988, endPoint y: 341, distance: 11.7
click at [988, 341] on td ")" at bounding box center [1078, 338] width 192 height 64
copy span ")"
click at [1010, 335] on icon at bounding box center [1010, 332] width 12 height 18
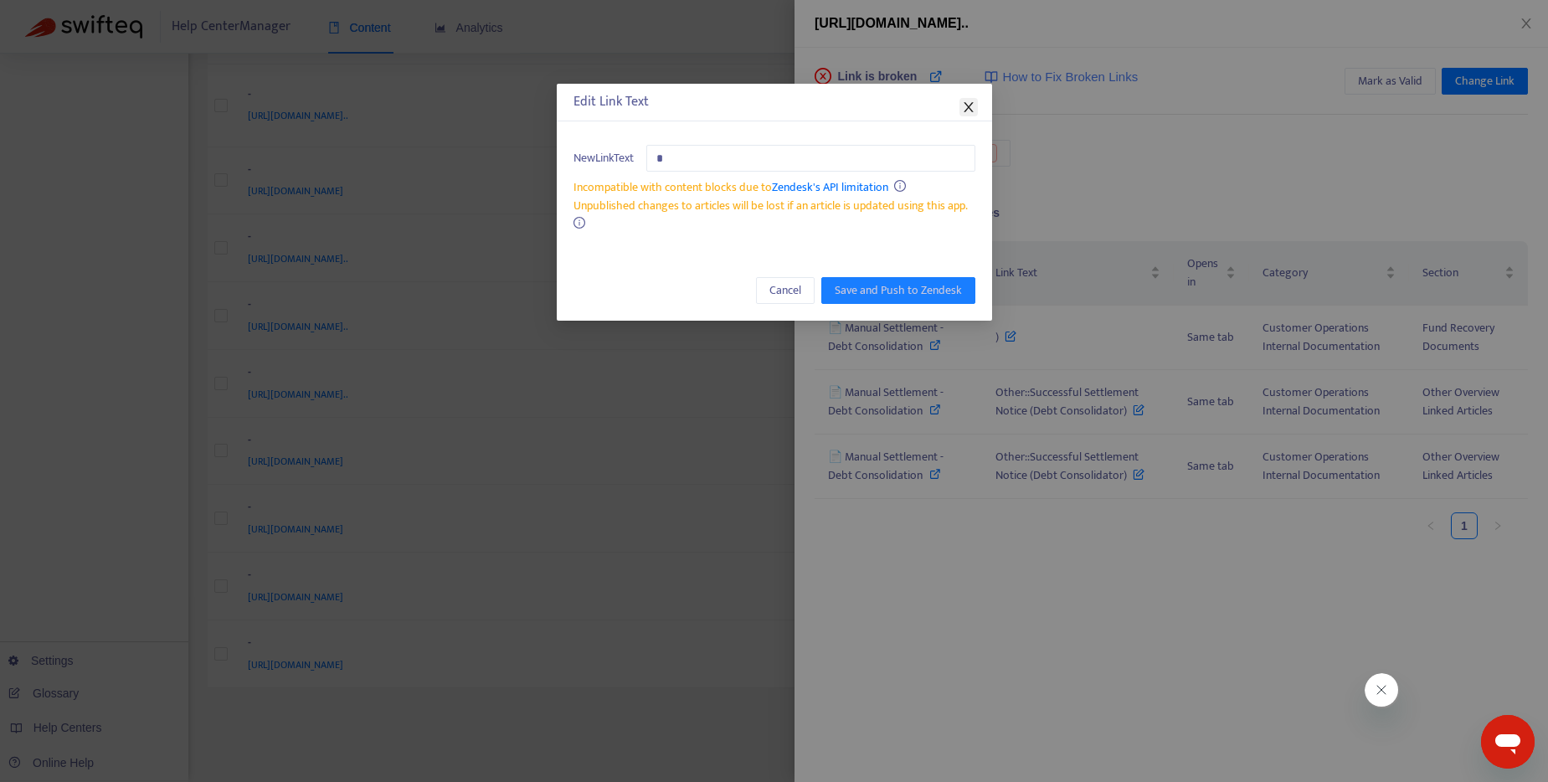
click at [969, 101] on icon "close" at bounding box center [968, 106] width 13 height 13
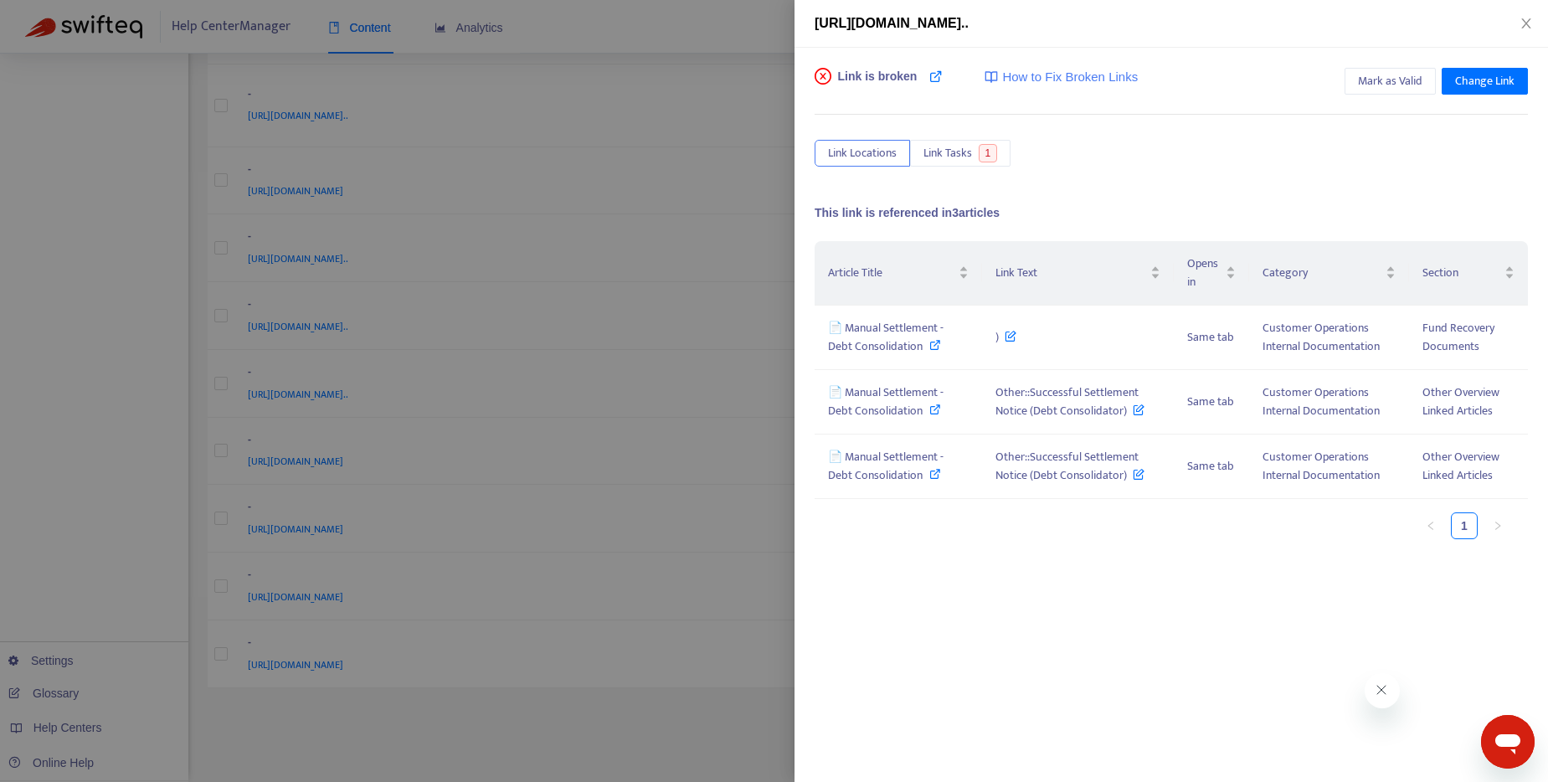
click at [702, 23] on div at bounding box center [774, 391] width 1548 height 782
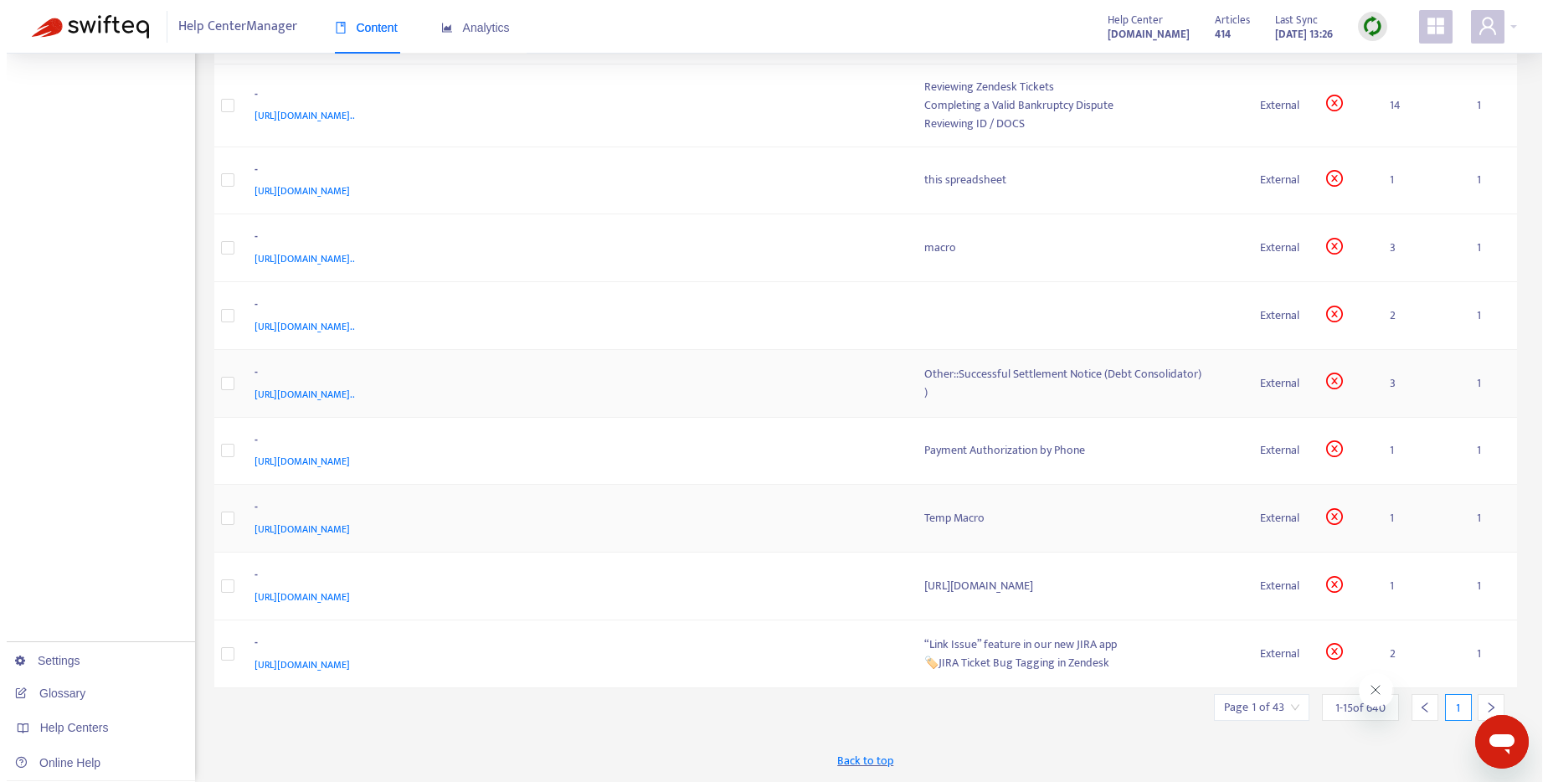
scroll to position [686, 0]
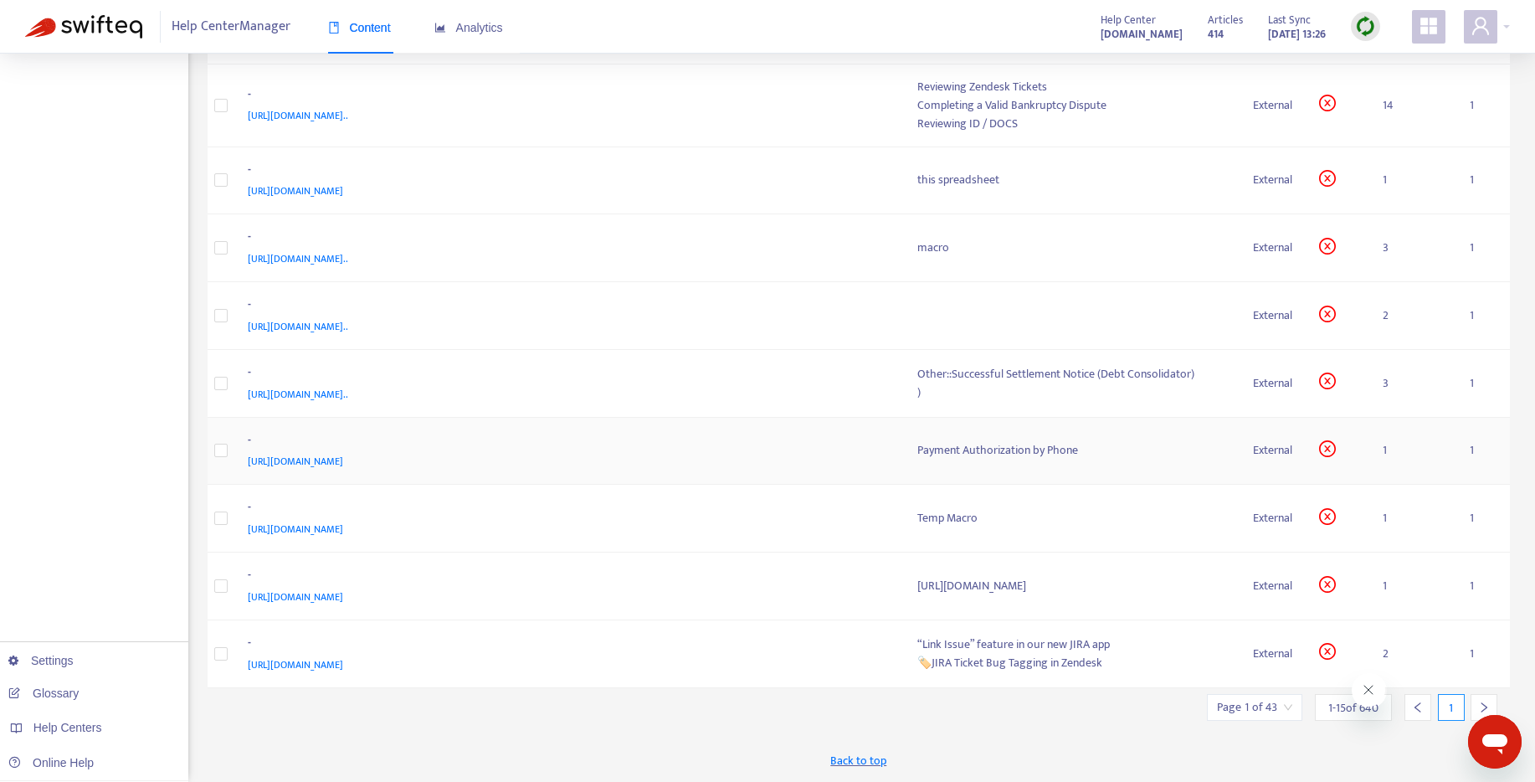
click at [917, 446] on div "Payment Authorization by Phone" at bounding box center [1072, 450] width 310 height 18
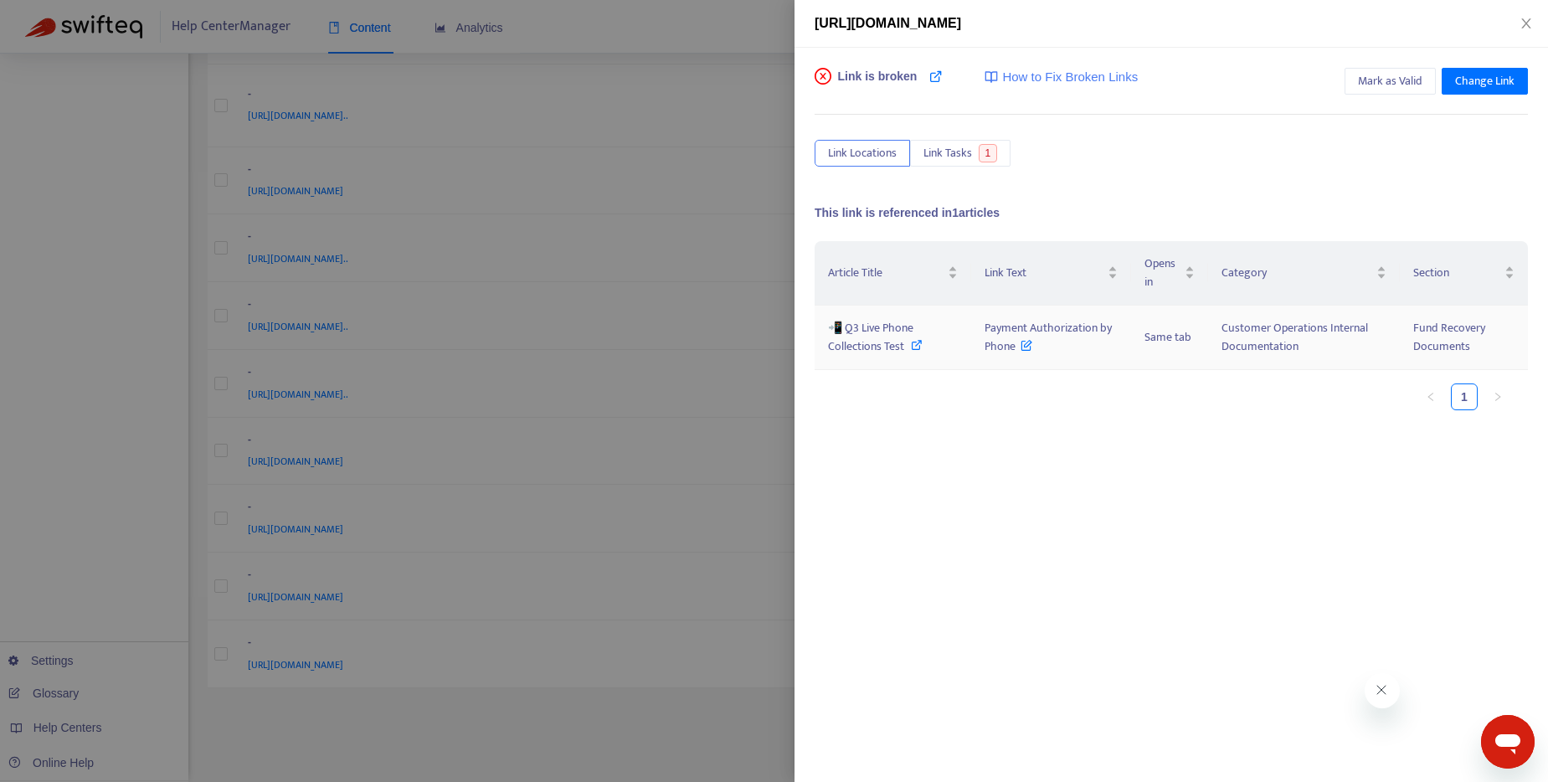
click at [920, 344] on icon at bounding box center [917, 345] width 12 height 12
click at [1028, 349] on icon at bounding box center [1026, 341] width 12 height 18
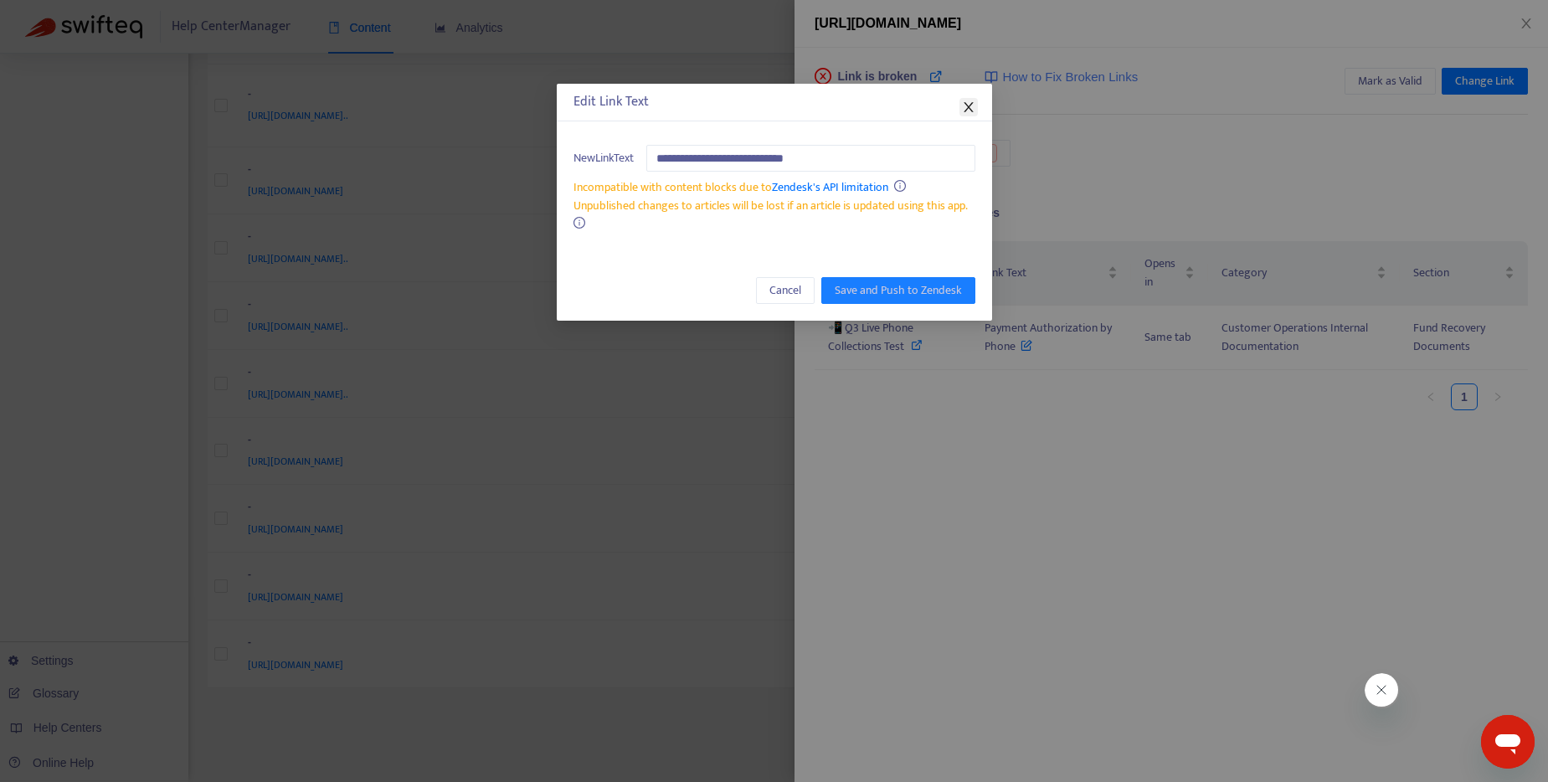
click at [965, 105] on icon "close" at bounding box center [968, 106] width 13 height 13
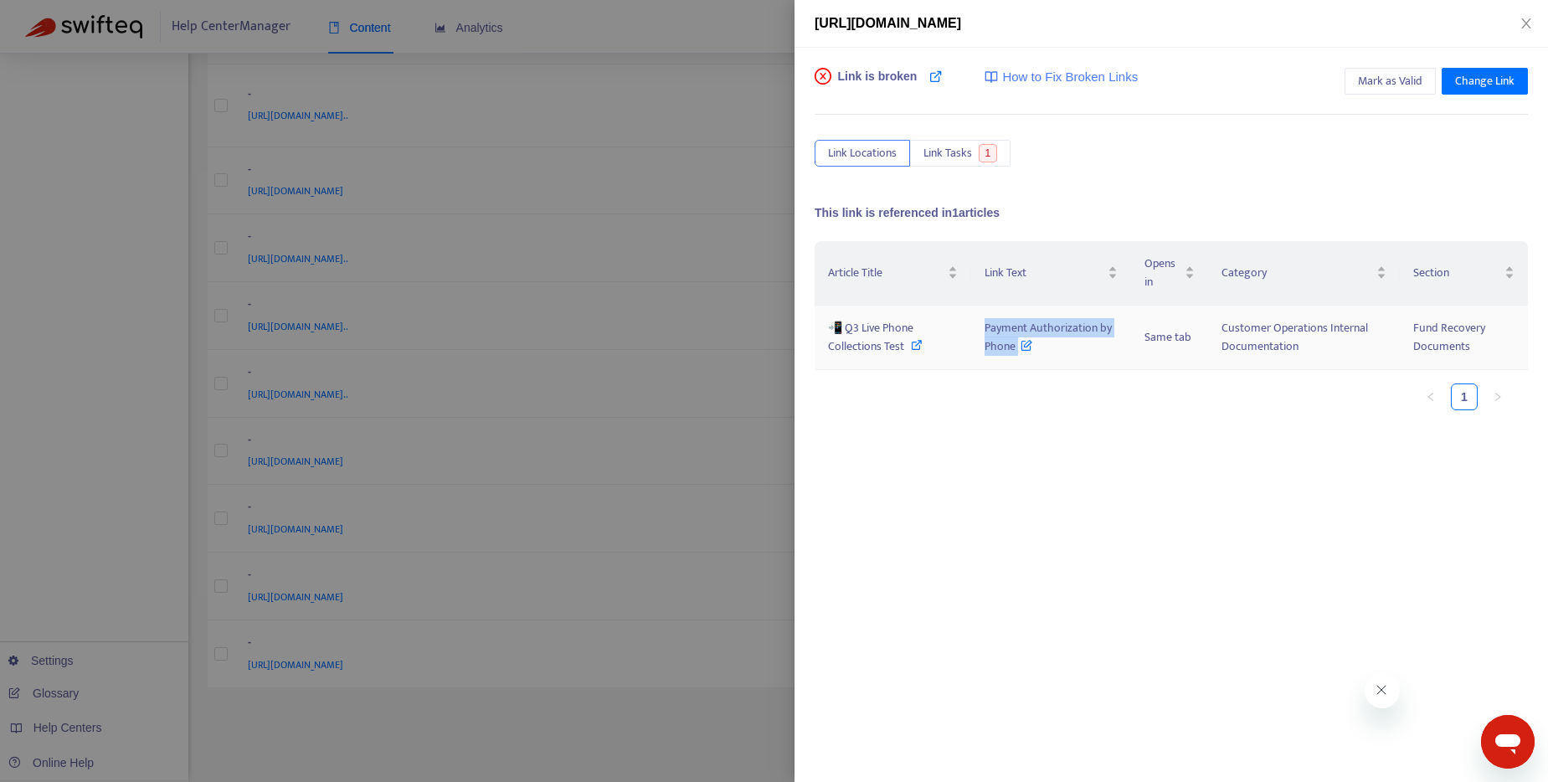
drag, startPoint x: 977, startPoint y: 327, endPoint x: 1021, endPoint y: 338, distance: 45.7
click at [1021, 338] on td "Payment Authorization by Phone" at bounding box center [1051, 338] width 160 height 64
copy span "Payment Authorization by Phone"
click at [934, 78] on icon at bounding box center [935, 75] width 13 height 13
click at [934, 73] on icon at bounding box center [935, 75] width 13 height 13
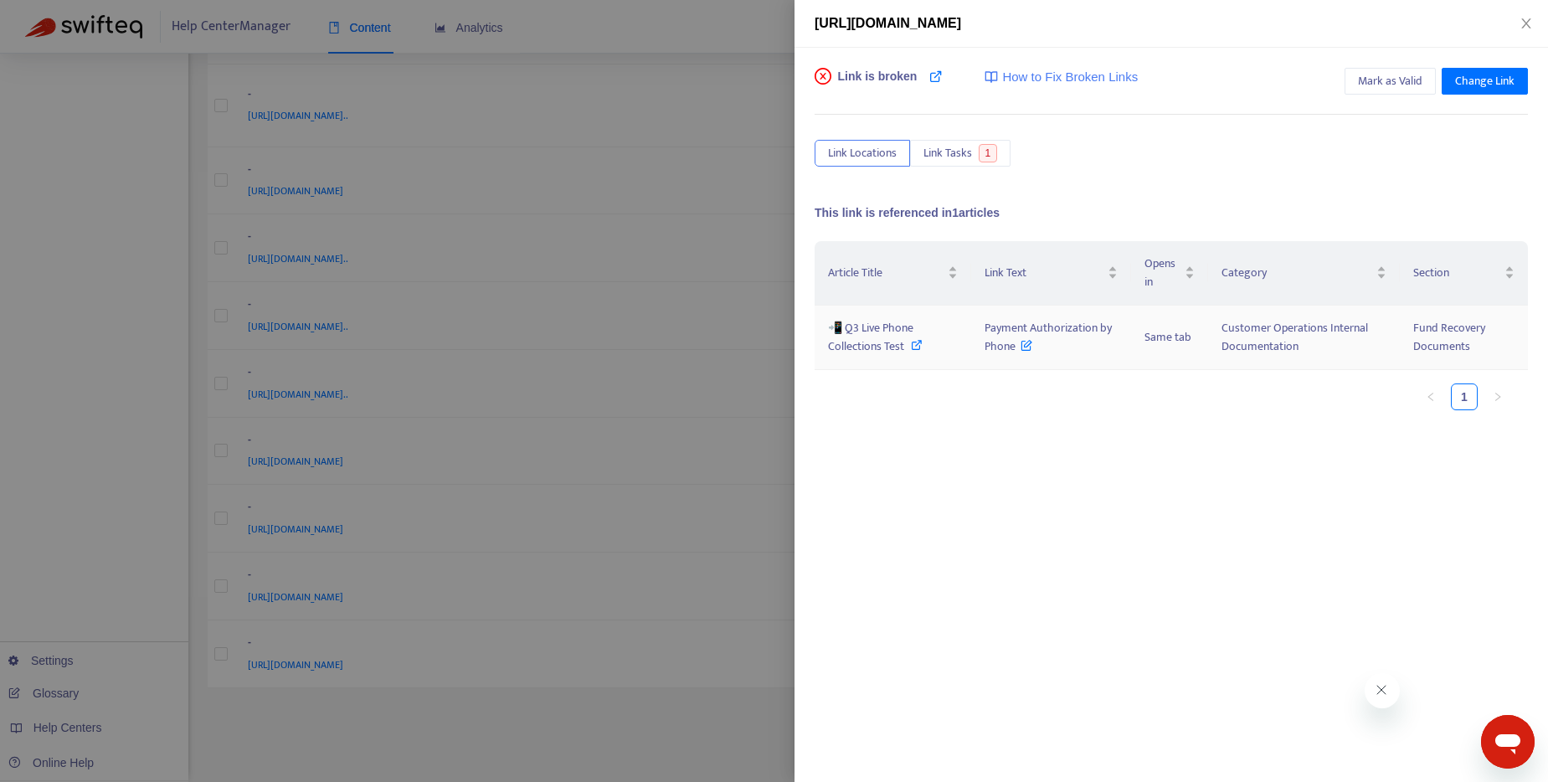
click at [911, 343] on icon at bounding box center [917, 345] width 12 height 12
drag, startPoint x: 982, startPoint y: 327, endPoint x: 1015, endPoint y: 352, distance: 41.4
click at [1015, 352] on td "Payment Authorization by Phone" at bounding box center [1051, 338] width 160 height 64
copy span "Payment Authorization by Phone"
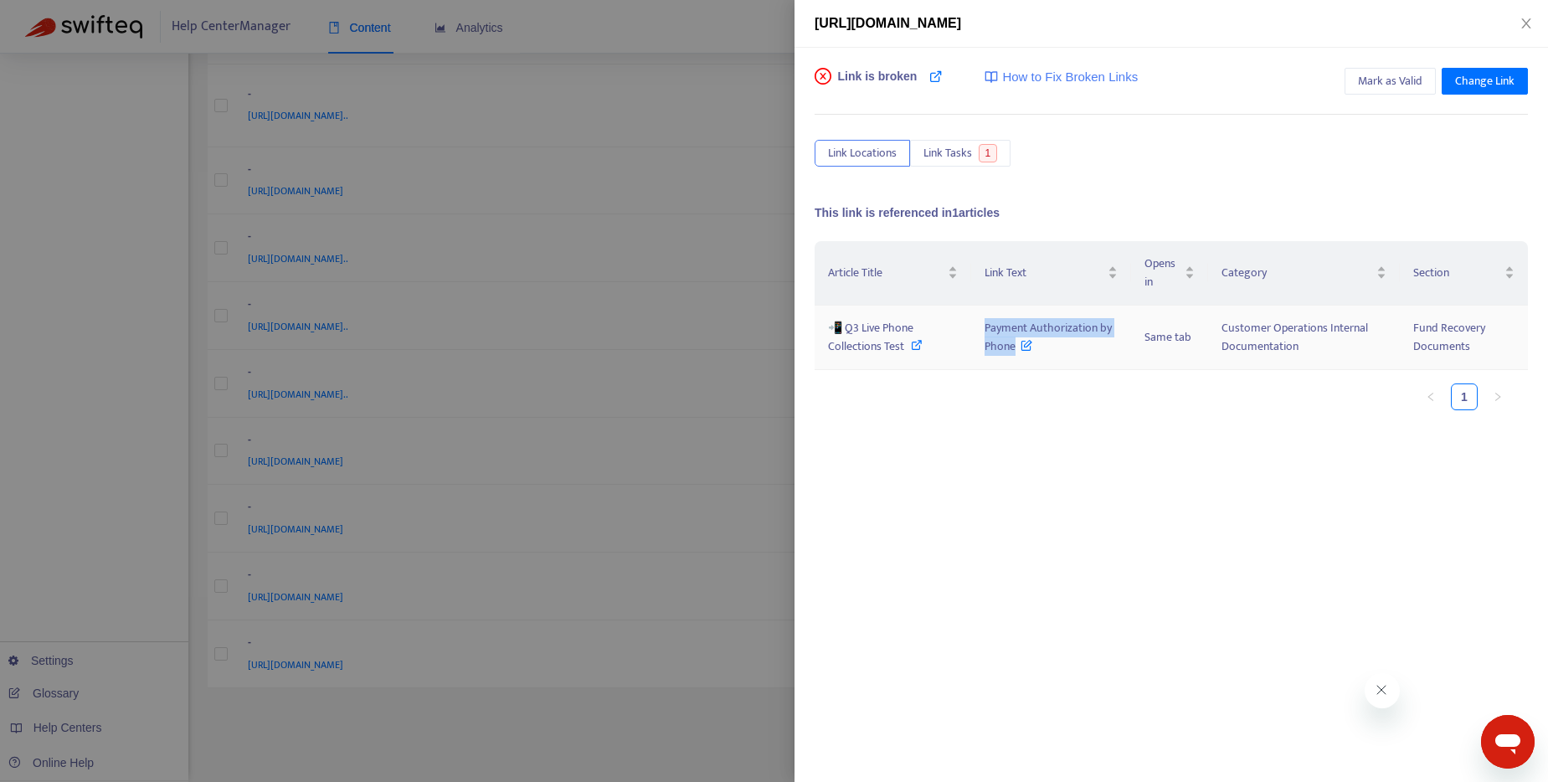
click at [984, 327] on span "Payment Authorization by Phone" at bounding box center [1047, 337] width 127 height 38
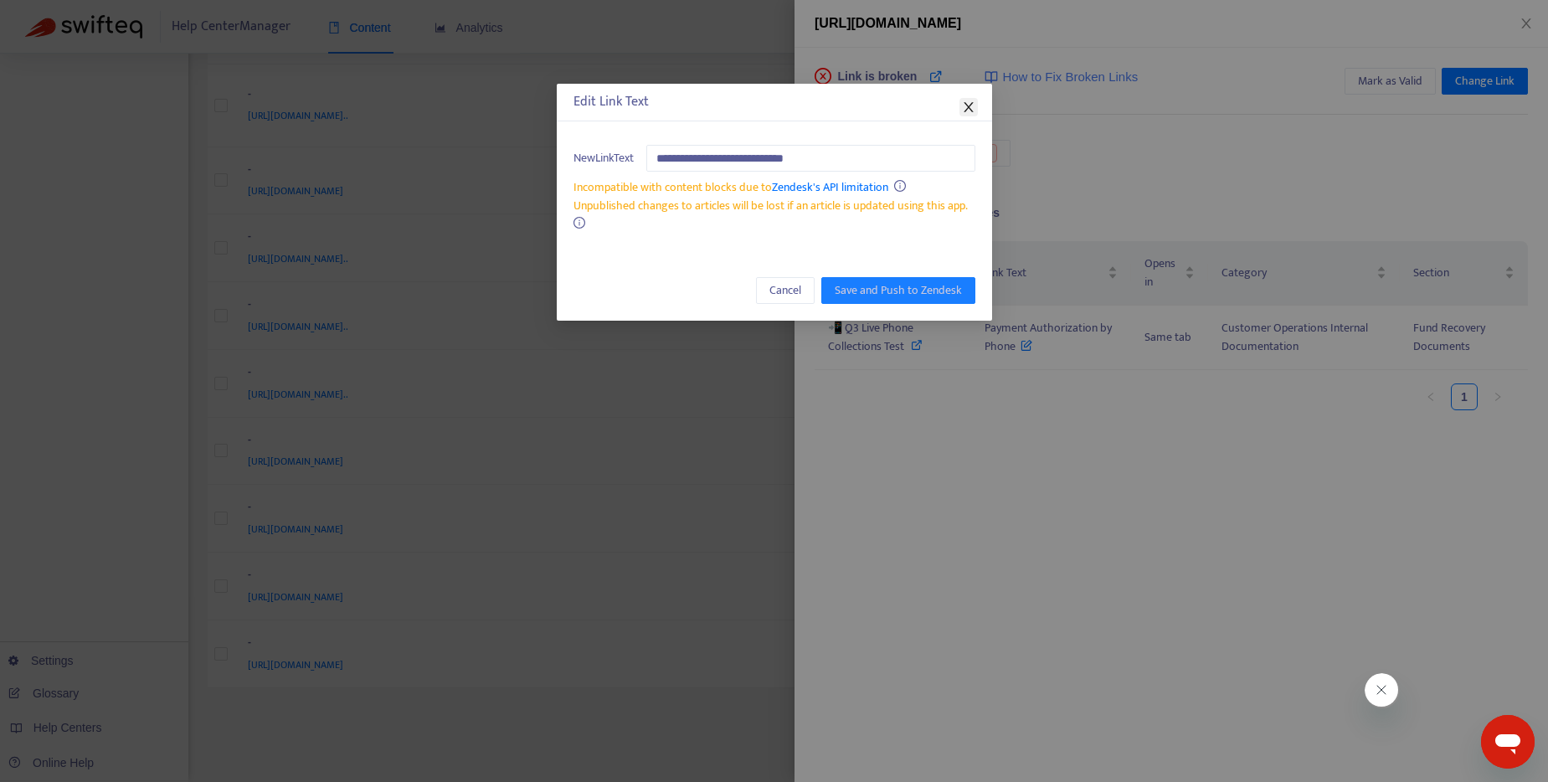
click at [969, 104] on icon "close" at bounding box center [968, 106] width 13 height 13
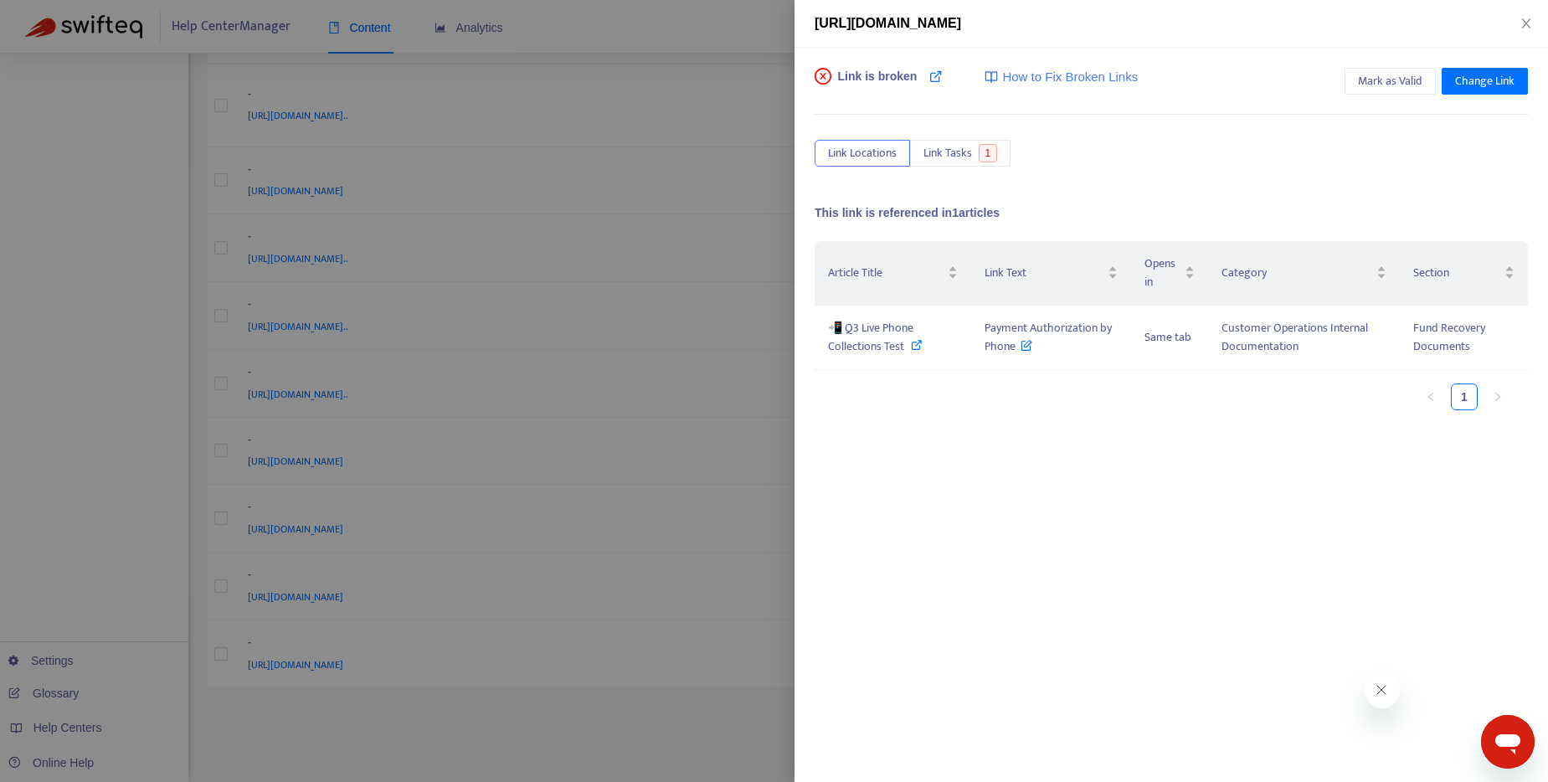
click at [709, 25] on div at bounding box center [774, 391] width 1548 height 782
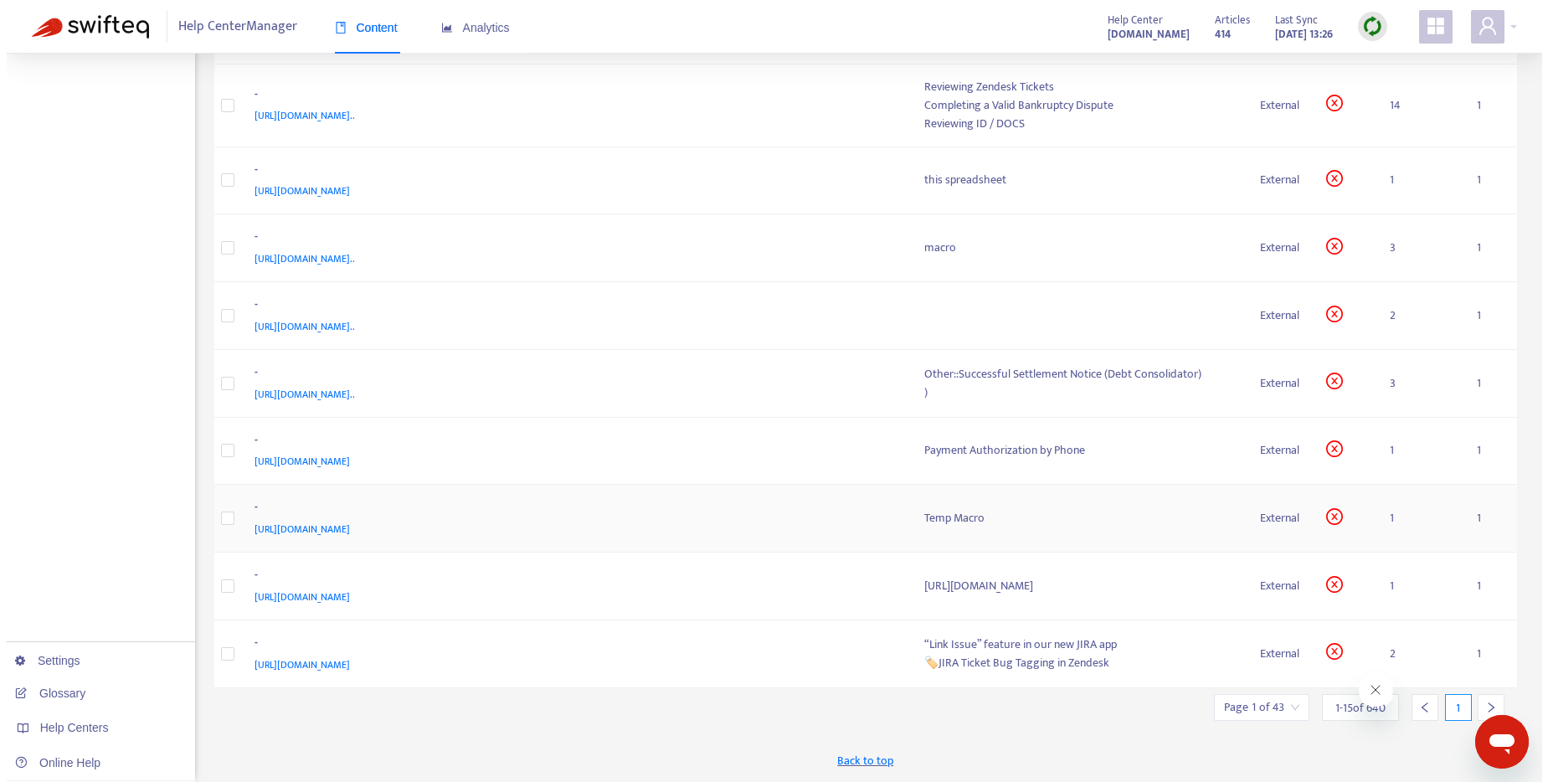
scroll to position [710, 0]
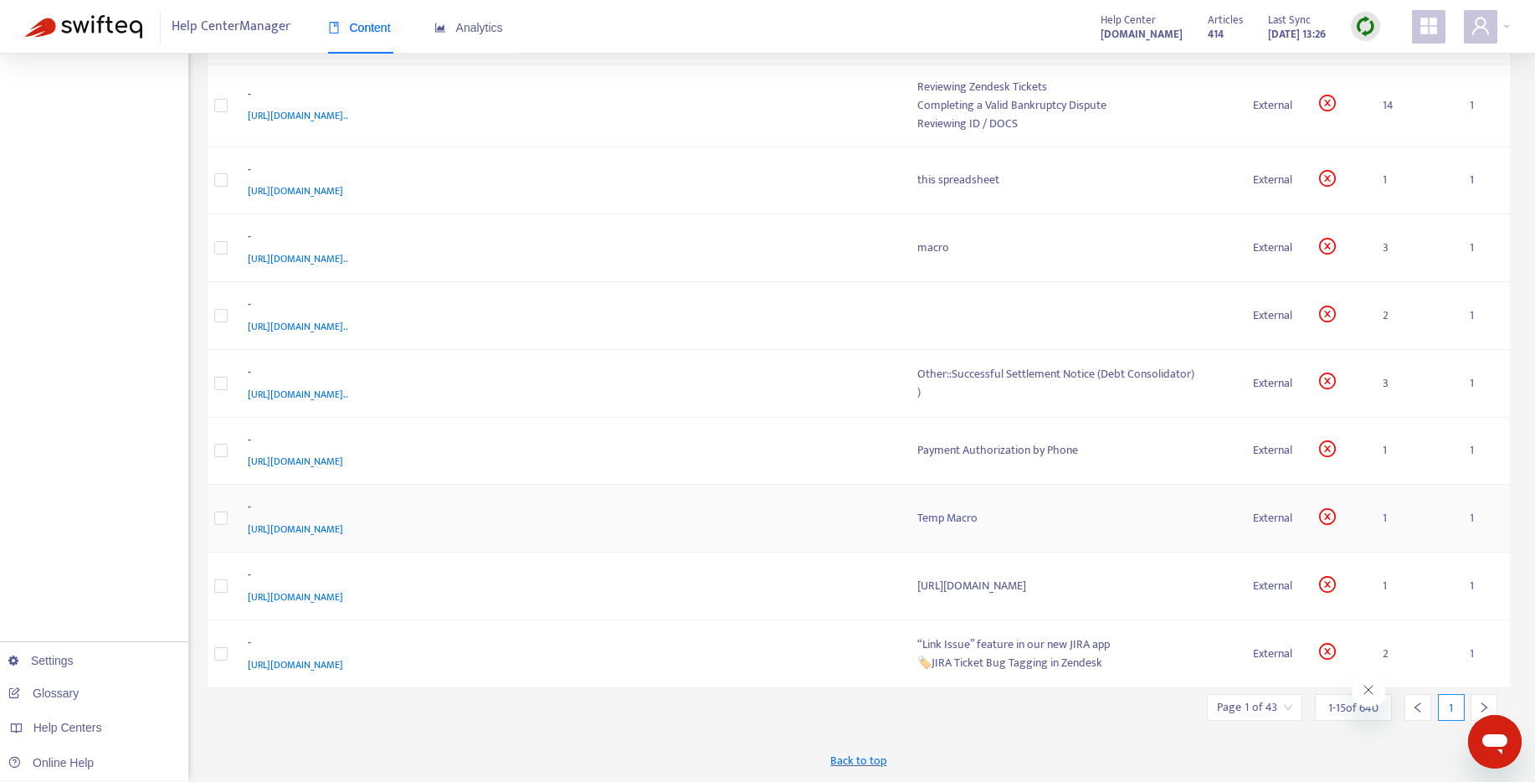
click at [917, 509] on div "Temp Macro" at bounding box center [1072, 518] width 310 height 18
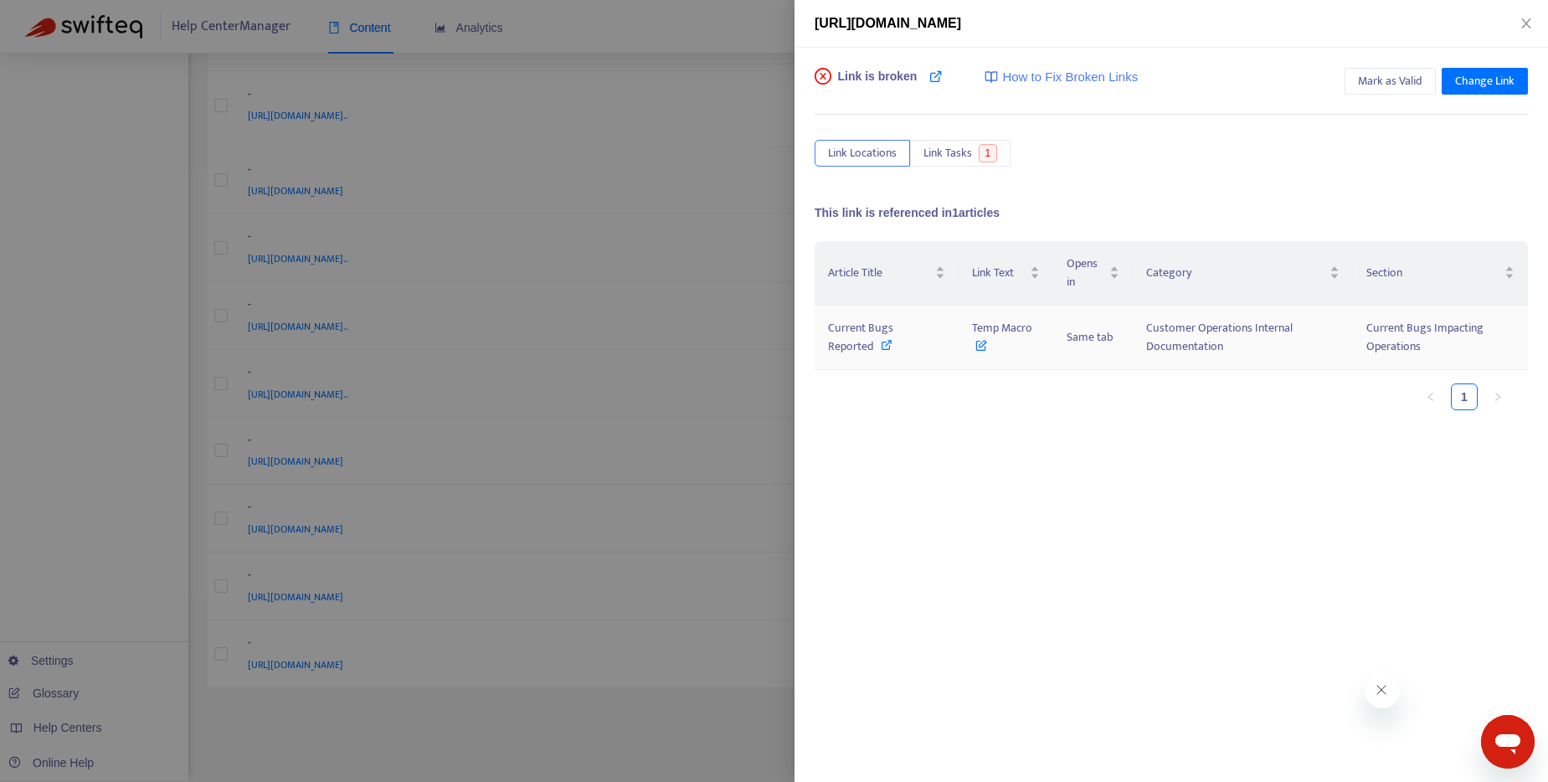
click at [881, 343] on icon at bounding box center [887, 345] width 12 height 12
drag, startPoint x: 984, startPoint y: 324, endPoint x: 1051, endPoint y: 329, distance: 68.0
click at [1051, 329] on tr "Current Bugs Reported Temp Macro Same tab Customer Operations Internal Document…" at bounding box center [1170, 338] width 713 height 64
drag, startPoint x: 872, startPoint y: 350, endPoint x: 829, endPoint y: 331, distance: 47.6
click at [829, 331] on span "Current Bugs Reported" at bounding box center [860, 337] width 65 height 38
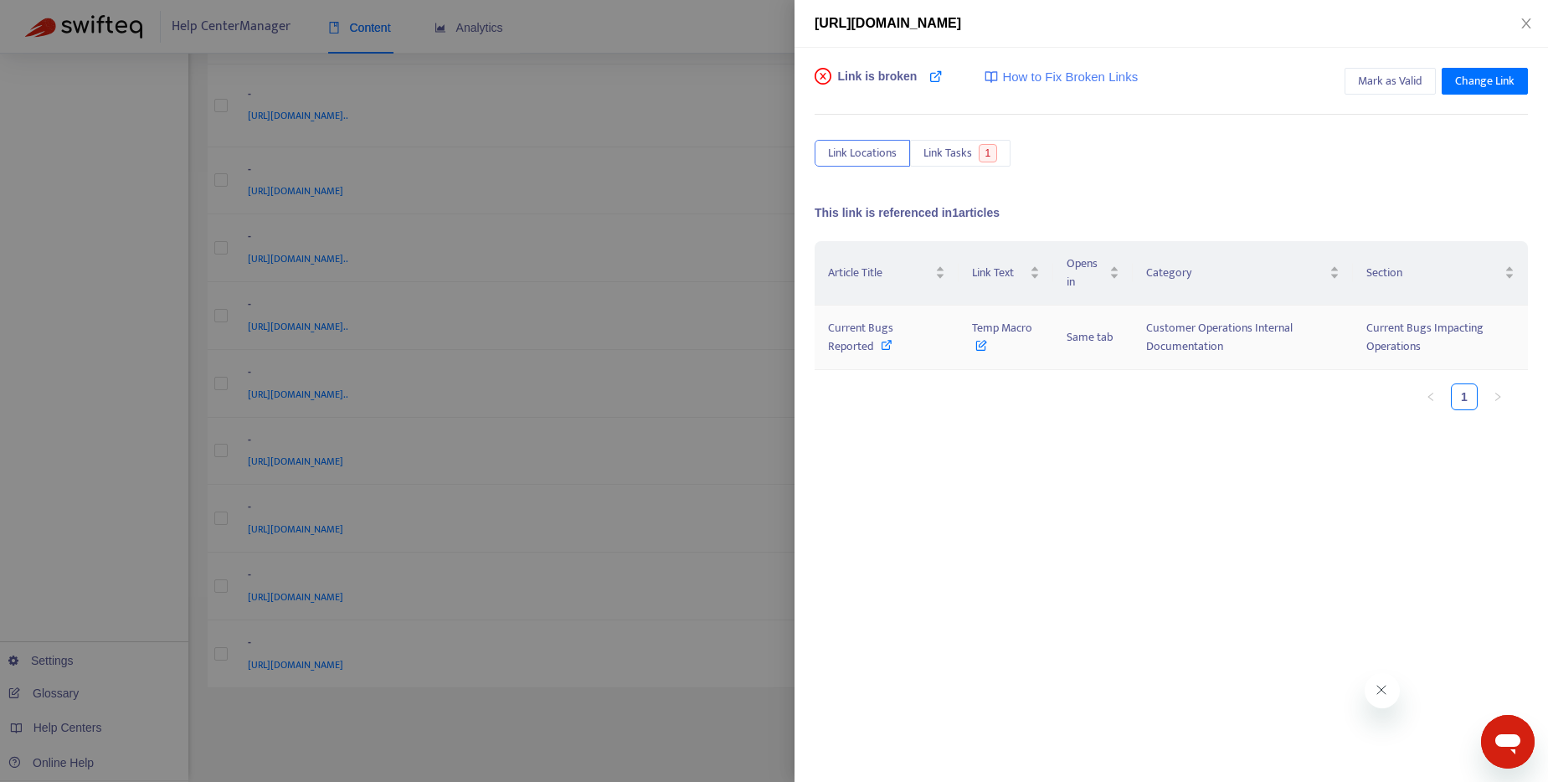
click at [888, 346] on icon at bounding box center [887, 345] width 12 height 12
drag, startPoint x: 968, startPoint y: 328, endPoint x: 1031, endPoint y: 325, distance: 63.7
click at [1031, 325] on td "Temp Macro" at bounding box center [1005, 338] width 95 height 64
click at [670, 24] on div at bounding box center [774, 391] width 1548 height 782
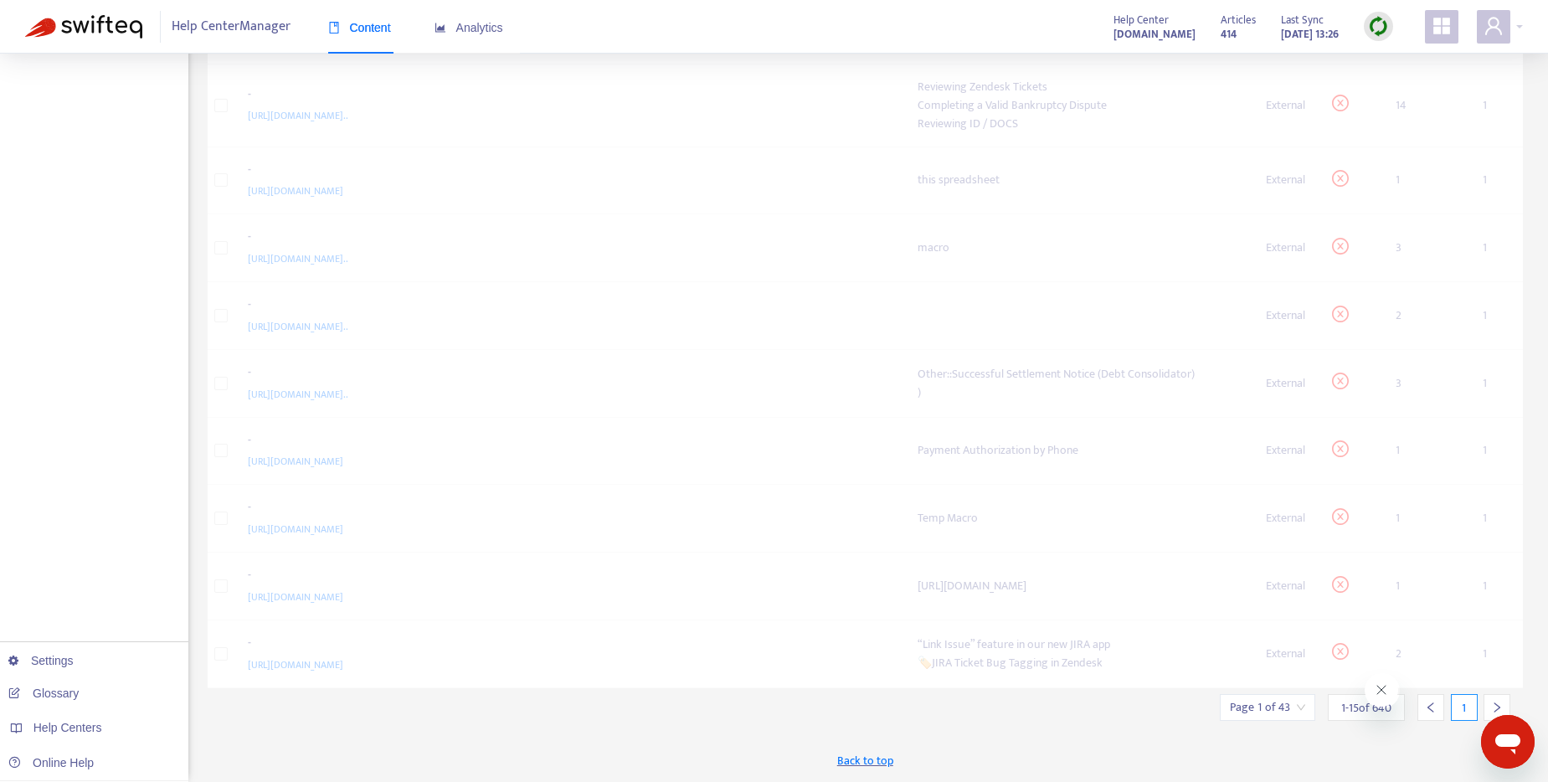
scroll to position [676, 0]
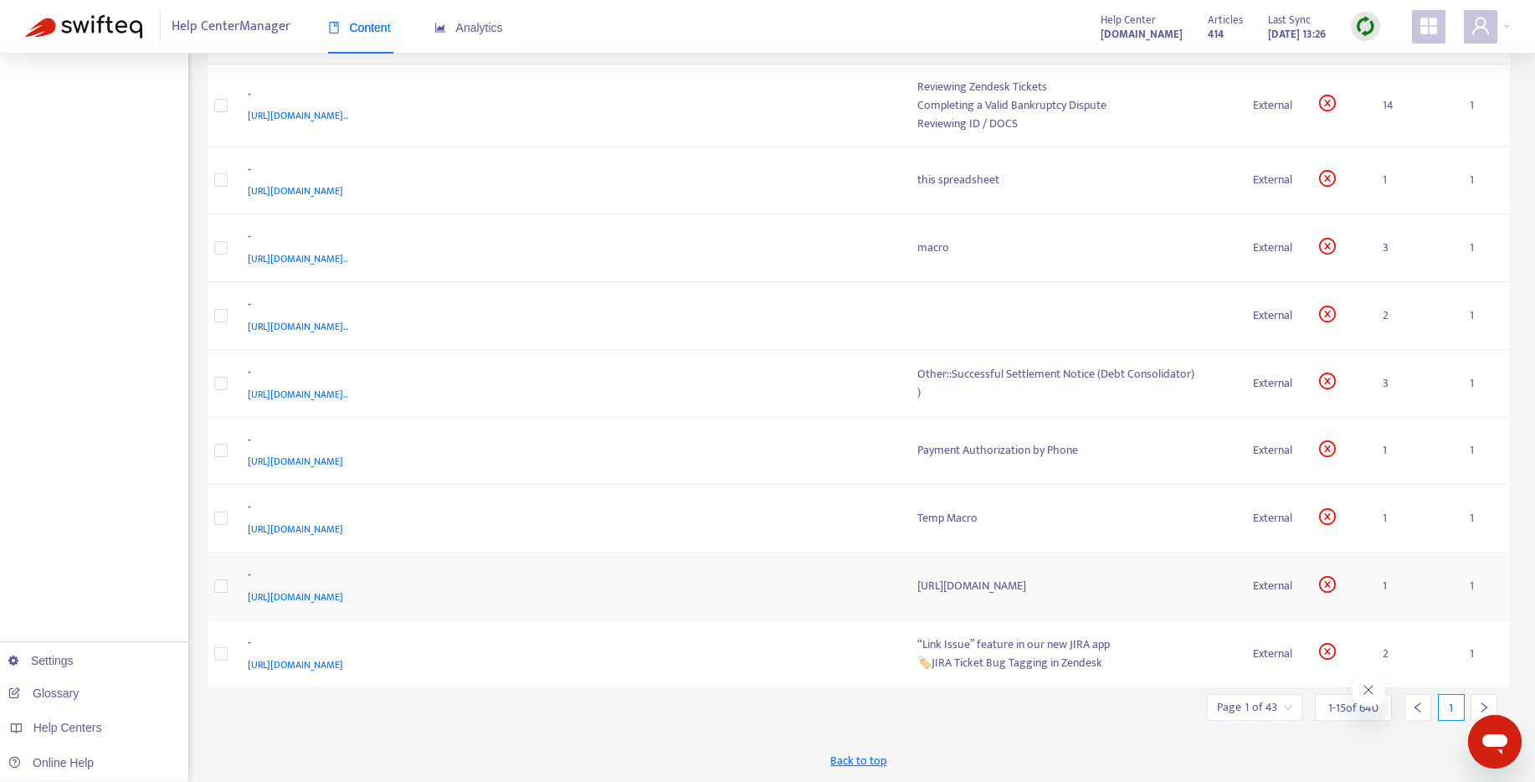
click at [917, 593] on div "[URL][DOMAIN_NAME]" at bounding box center [1072, 586] width 310 height 18
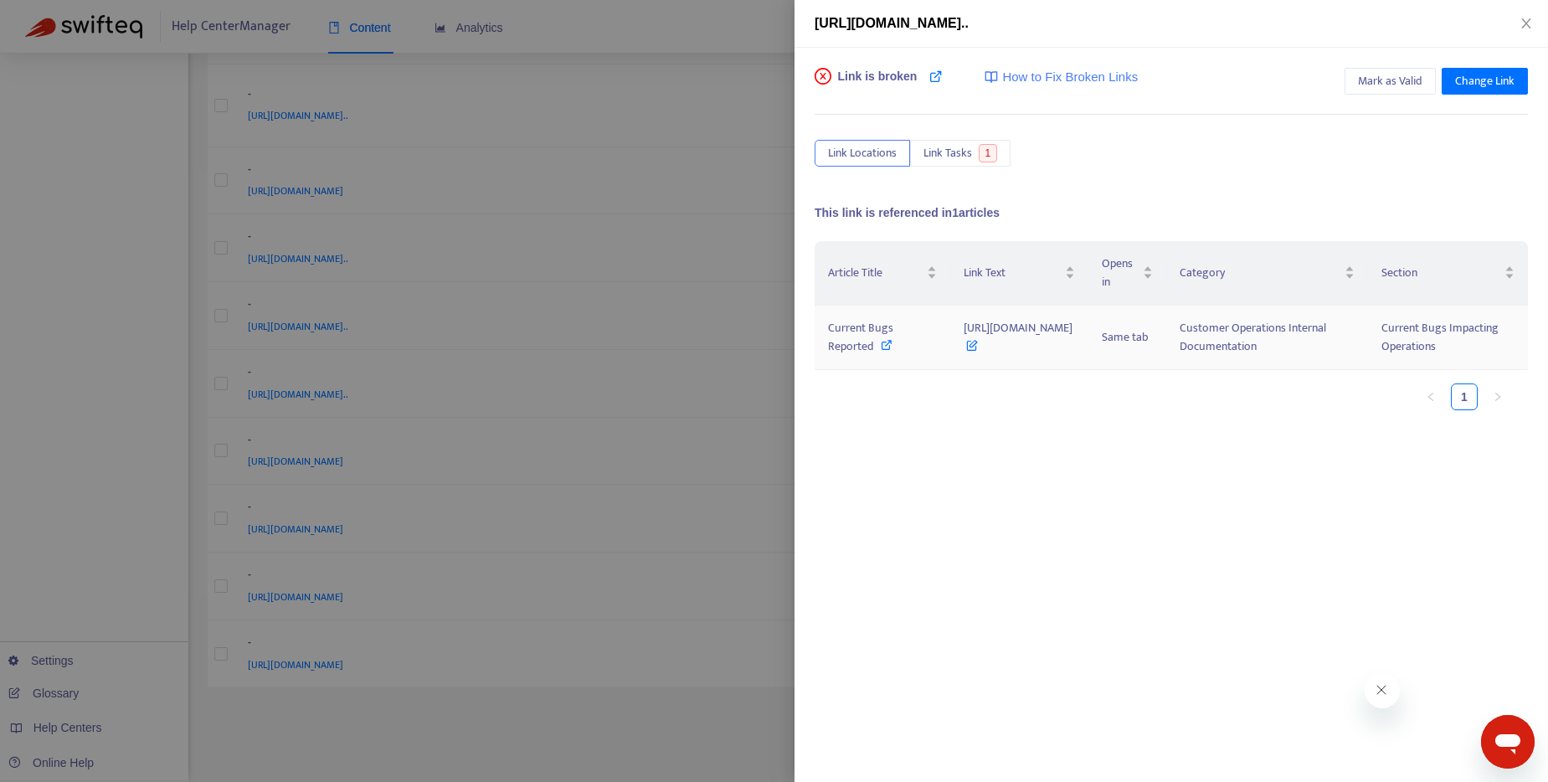
click at [887, 351] on icon at bounding box center [887, 345] width 12 height 12
drag, startPoint x: 917, startPoint y: 347, endPoint x: 981, endPoint y: 364, distance: 66.0
click at [981, 364] on td "[URL][DOMAIN_NAME]" at bounding box center [1019, 338] width 138 height 64
click at [1369, 495] on div "Article Title Link Text Opens in Category Section Current Bugs Reported [URL][D…" at bounding box center [1170, 408] width 713 height 335
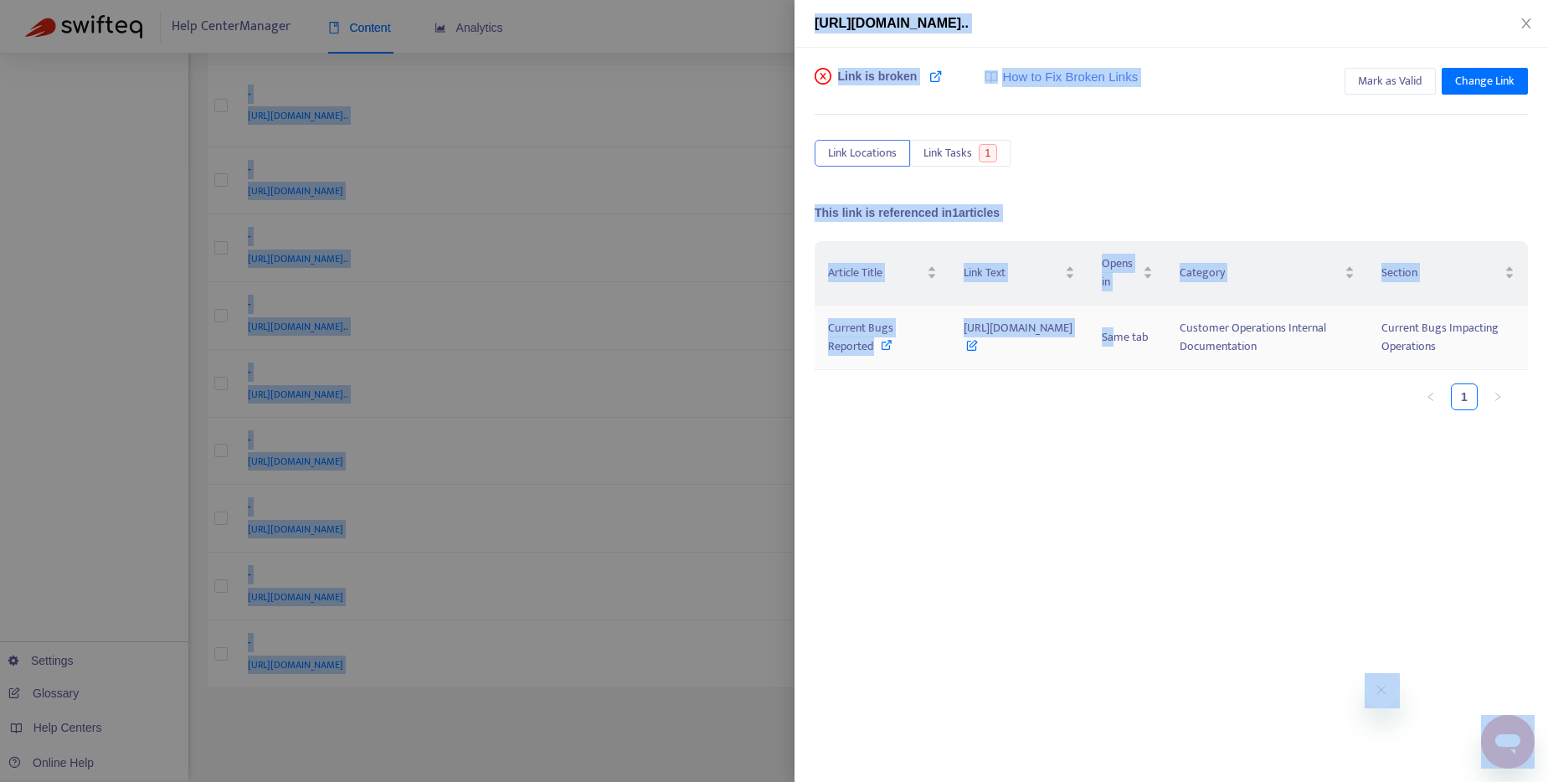
scroll to position [0, 149]
drag, startPoint x: 1469, startPoint y: 347, endPoint x: 1559, endPoint y: 339, distance: 90.8
click at [1547, 339] on html "Help Center Manager Content Analytics Help Center [DOMAIN_NAME] Articles 414 La…" at bounding box center [774, 118] width 1548 height 1327
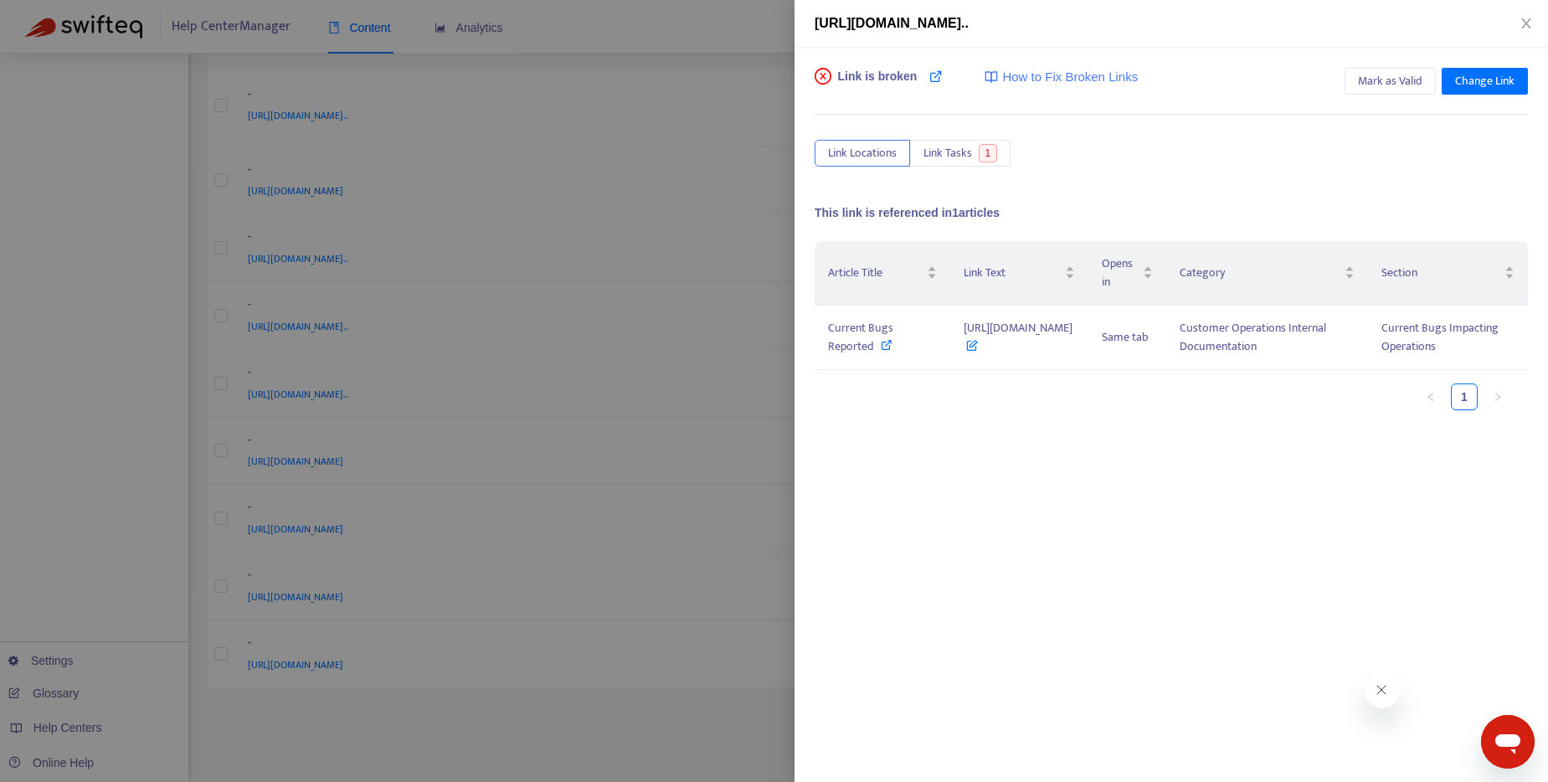
click at [1346, 506] on div "Article Title Link Text Opens in Category Section Current Bugs Reported [URL][D…" at bounding box center [1170, 408] width 713 height 335
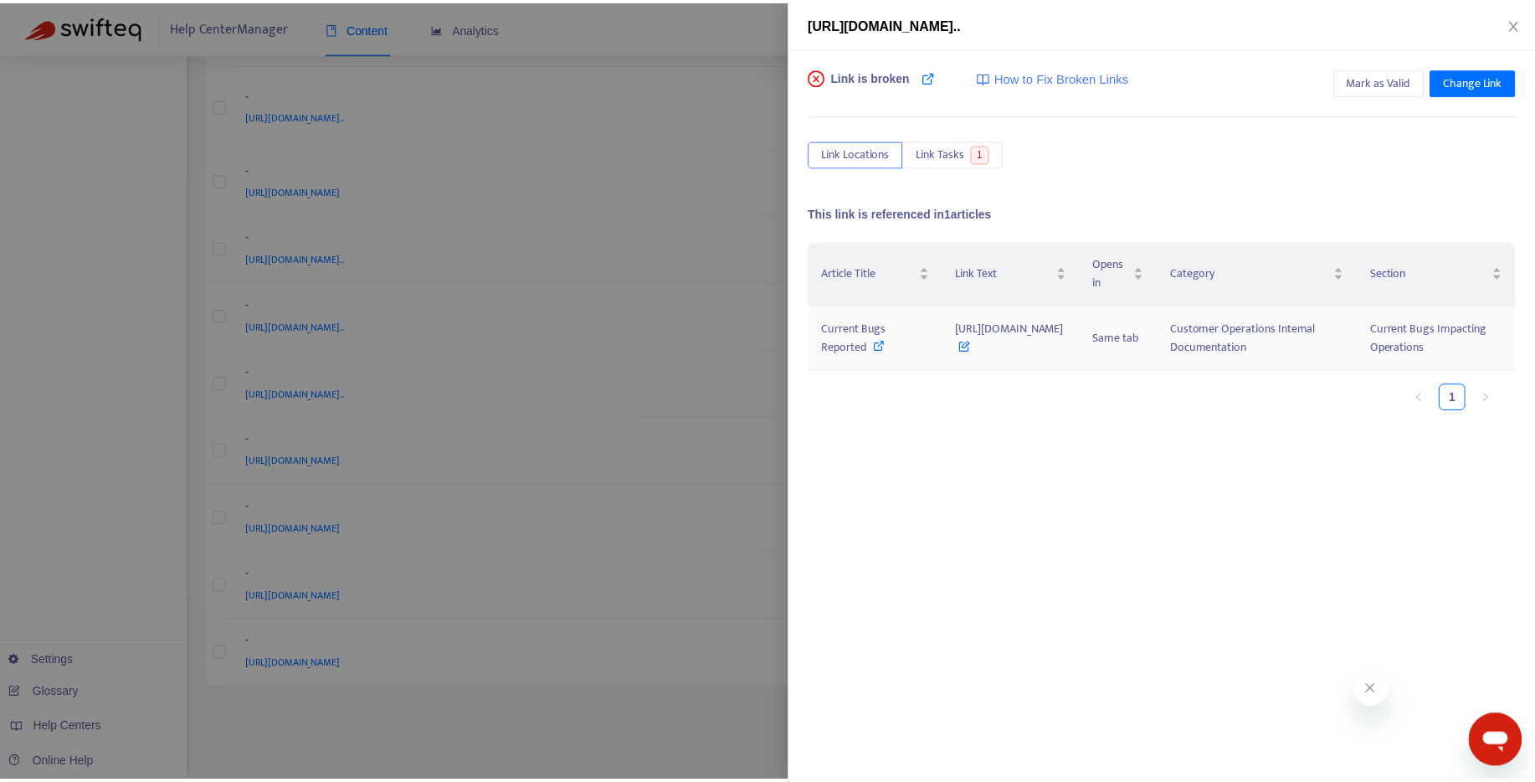
scroll to position [0, 0]
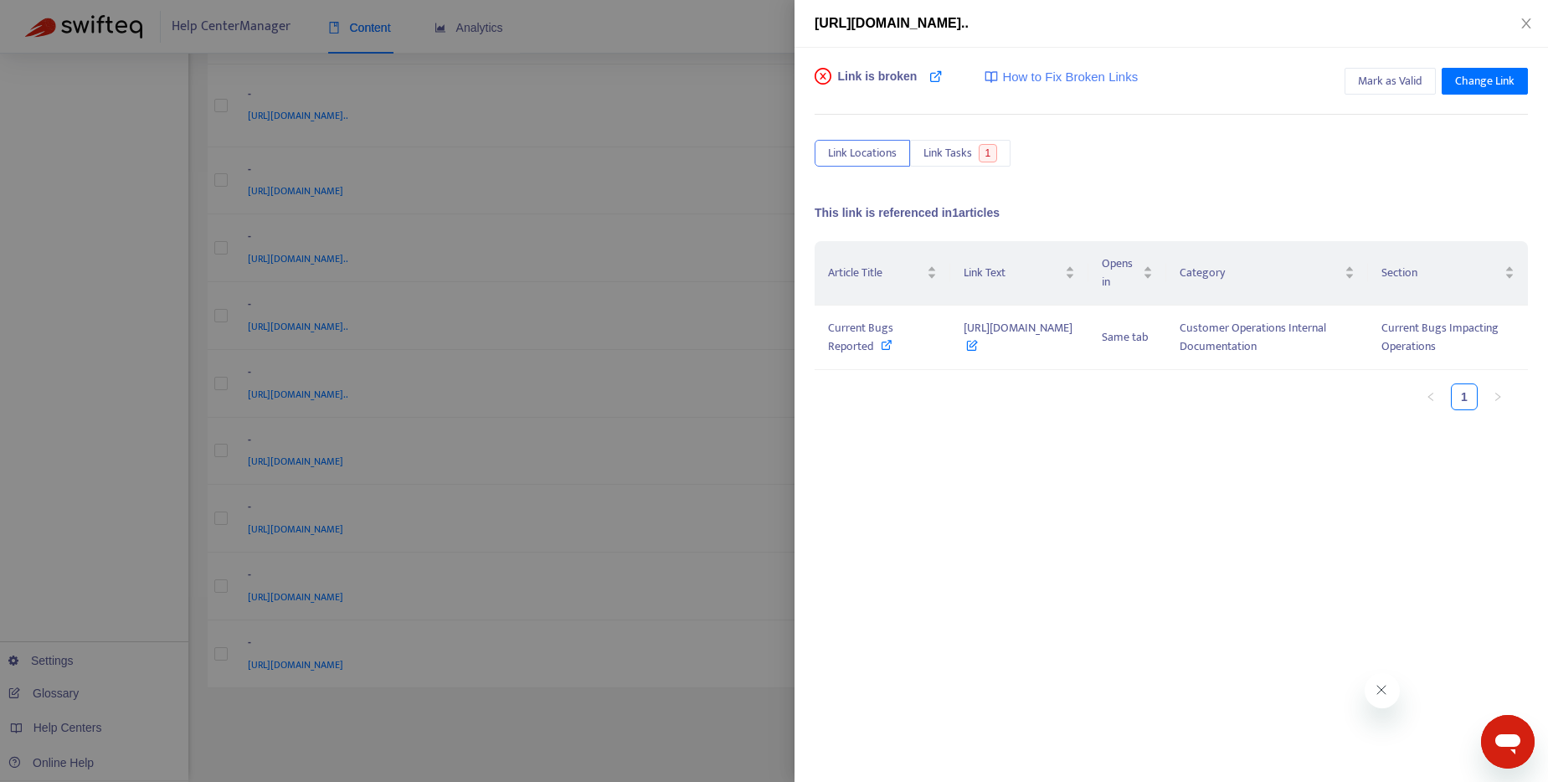
drag, startPoint x: 1117, startPoint y: 346, endPoint x: 789, endPoint y: 328, distance: 328.6
click at [789, 328] on div "[URL][DOMAIN_NAME].. Link is broken How to Fix Broken Links Mark as Valid Chang…" at bounding box center [774, 391] width 1548 height 782
click at [935, 477] on div "Article Title Link Text Opens in Category Section Current Bugs Reported [URL][D…" at bounding box center [1170, 408] width 713 height 335
click at [1400, 78] on span "Mark as Valid" at bounding box center [1390, 81] width 64 height 18
click at [690, 33] on div at bounding box center [774, 391] width 1548 height 782
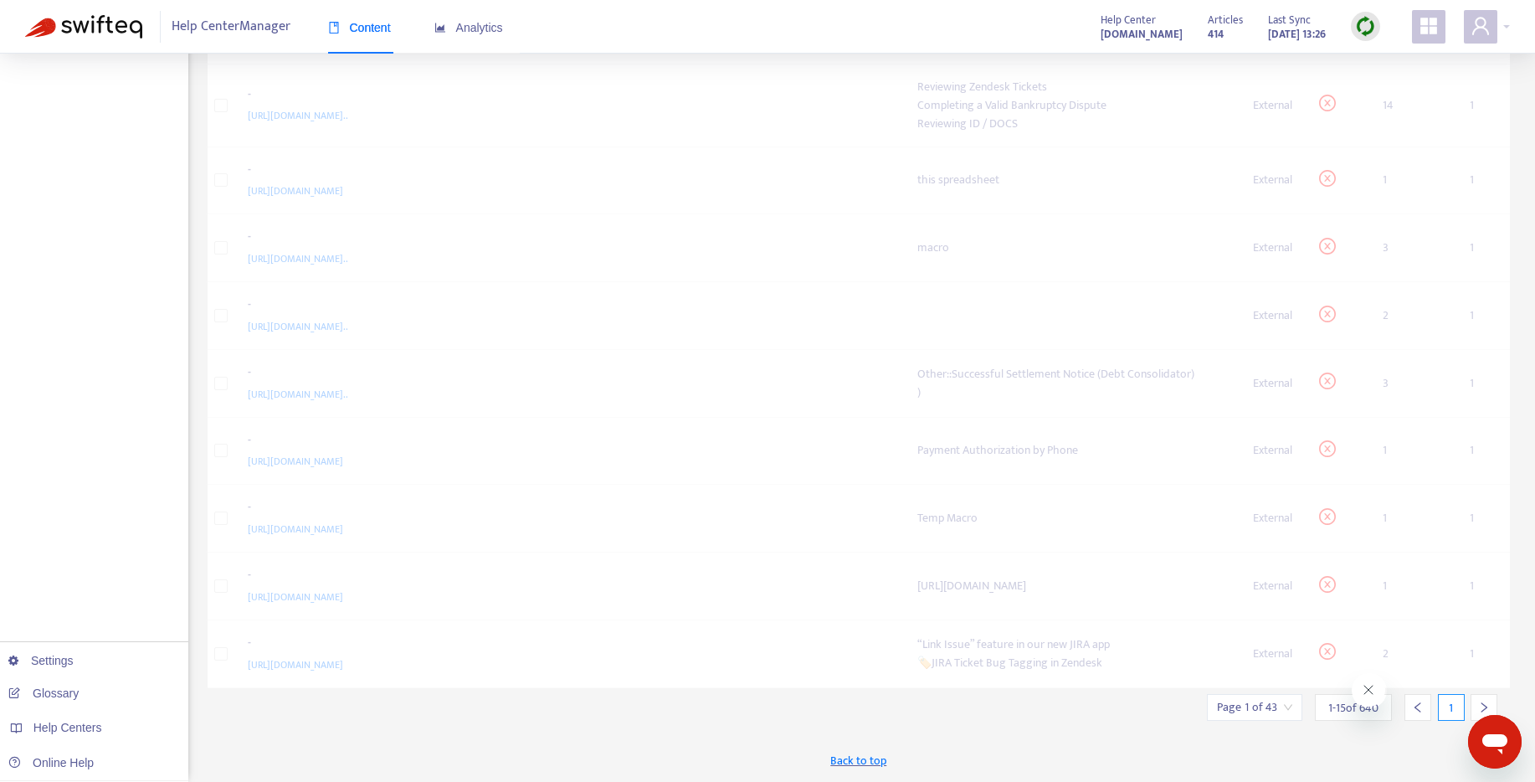
scroll to position [545, 0]
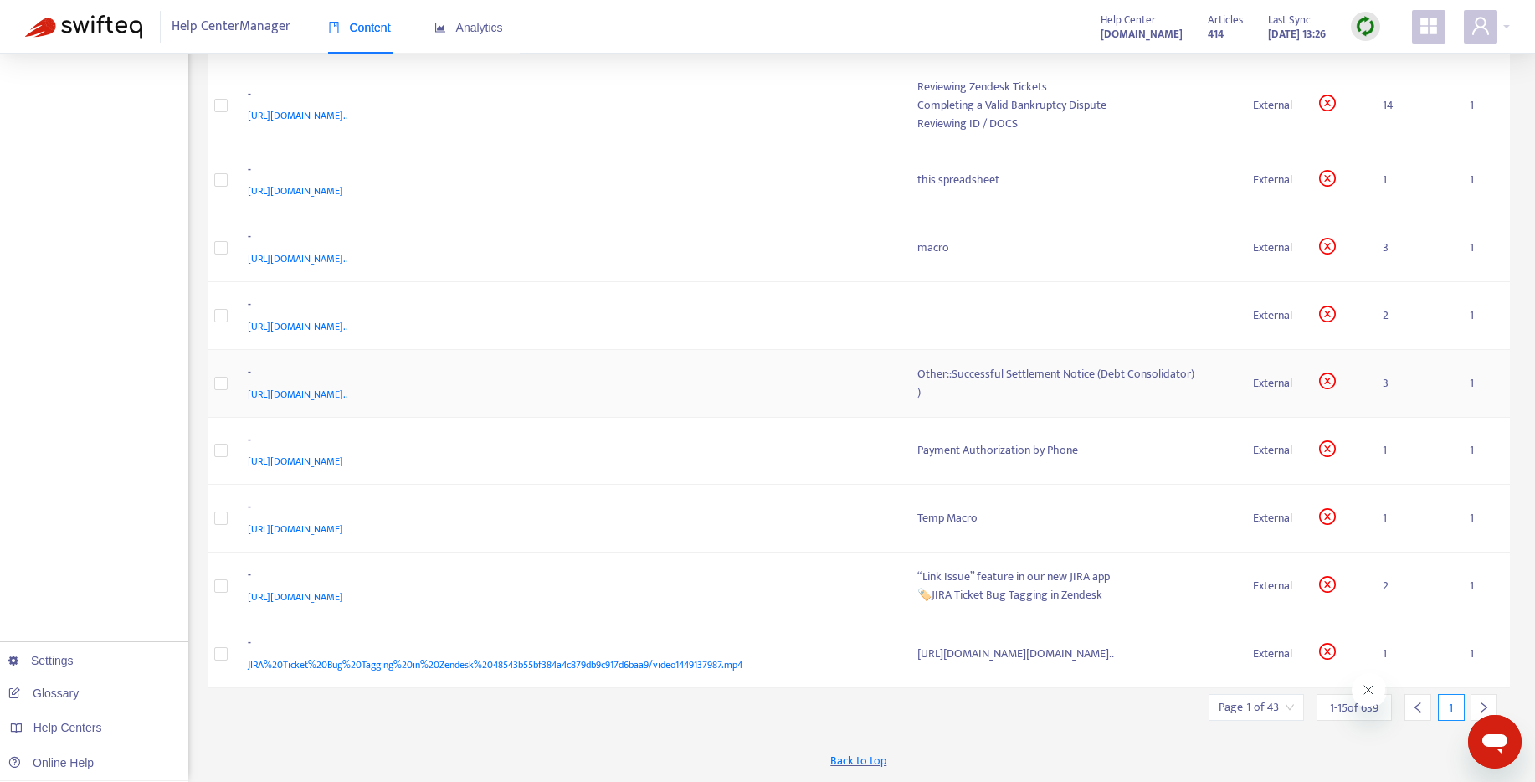
click at [1006, 370] on div "Other::Successful Settlement Notice (Debt Consolidator)" at bounding box center [1072, 374] width 310 height 18
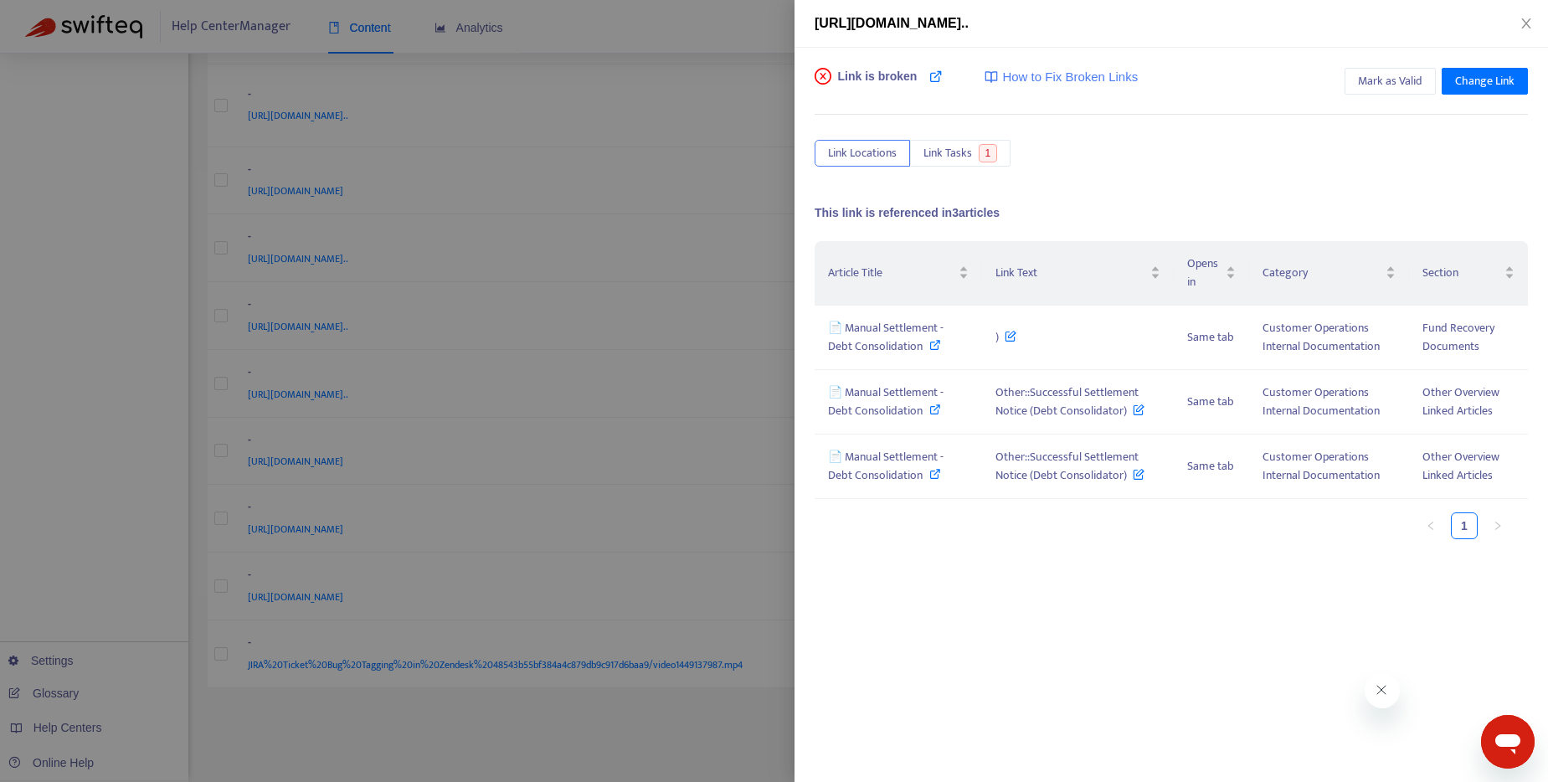
click at [733, 250] on div at bounding box center [774, 391] width 1548 height 782
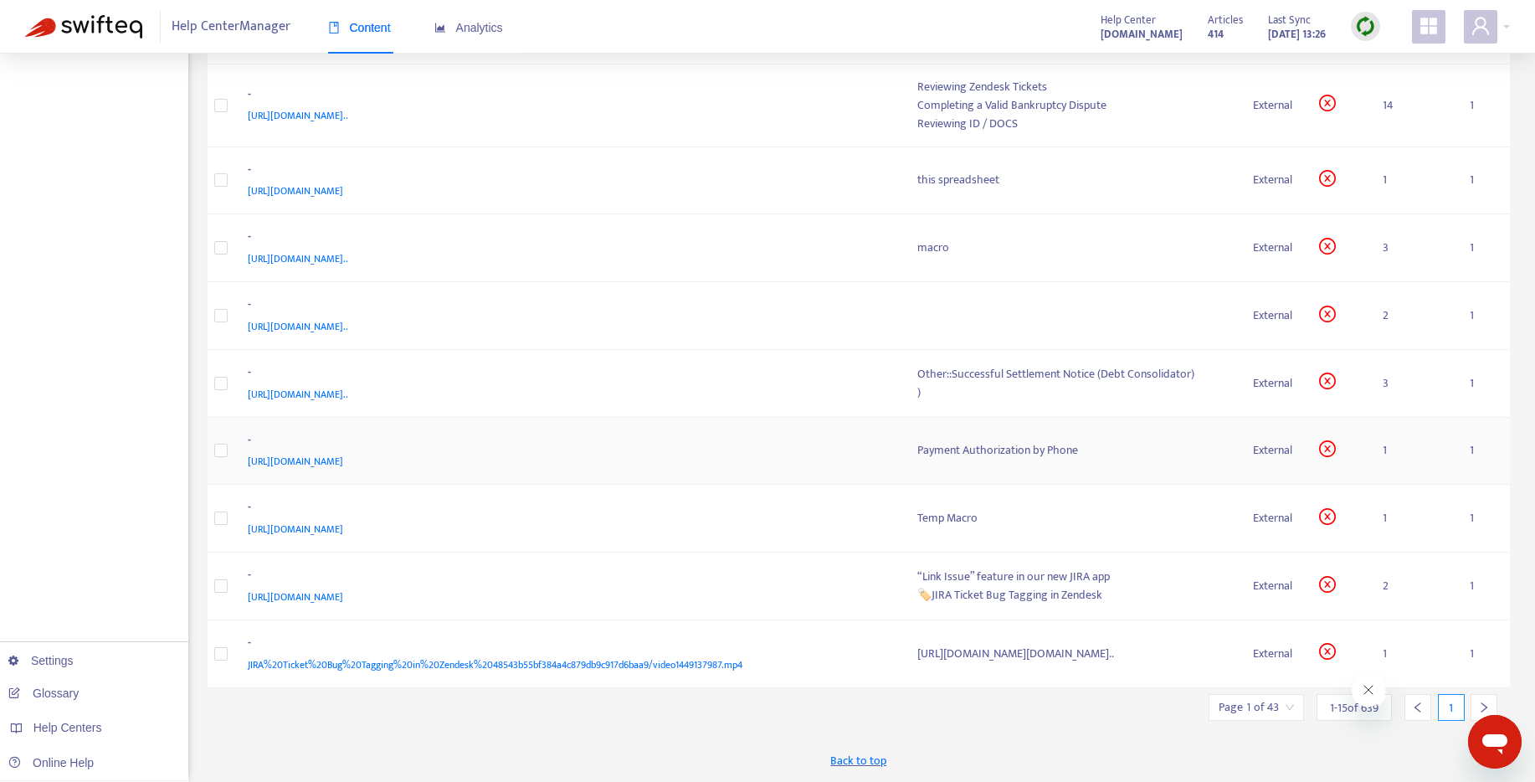
click at [983, 443] on div "Payment Authorization by Phone" at bounding box center [1072, 450] width 310 height 18
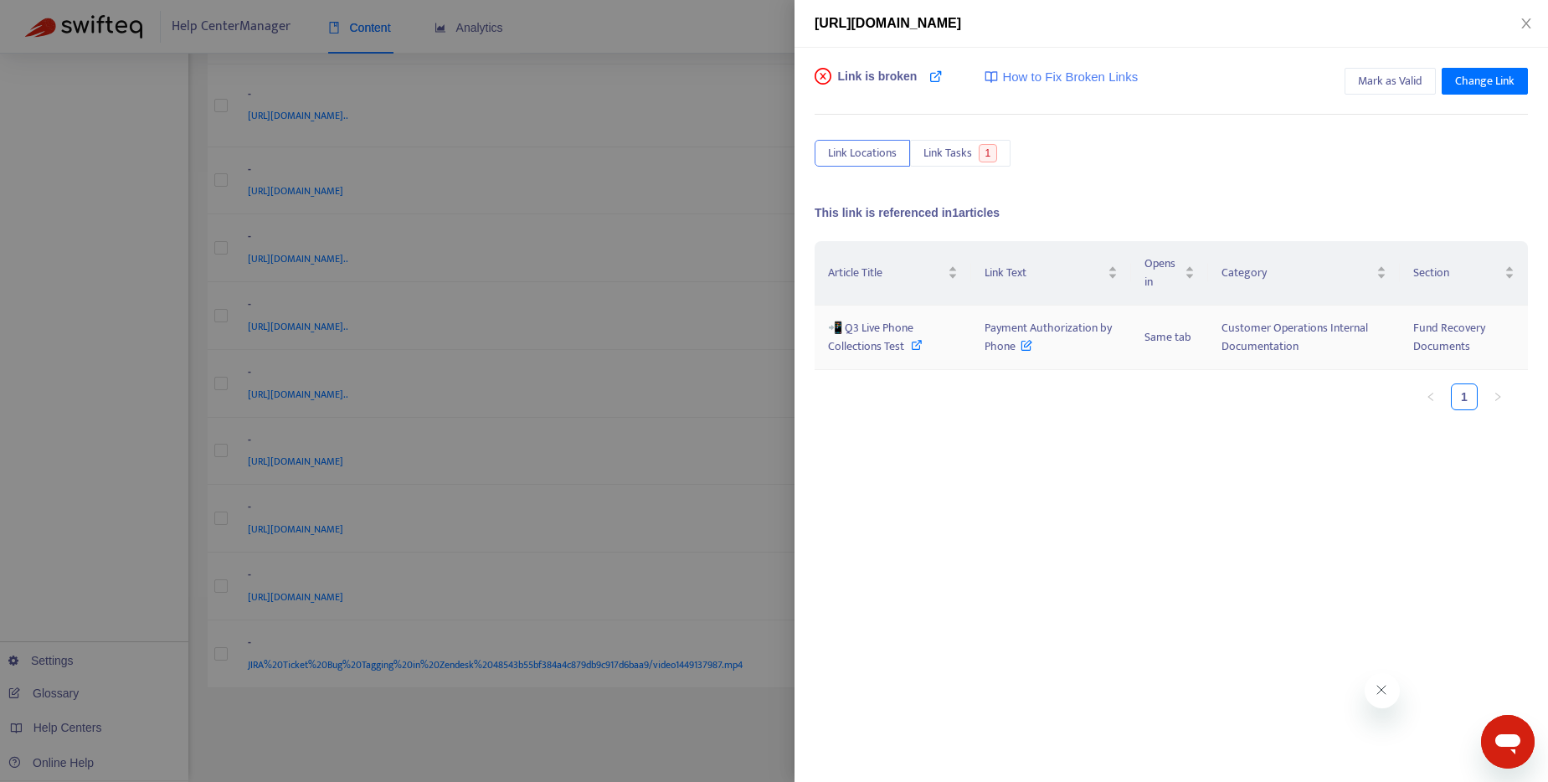
click at [911, 352] on span at bounding box center [917, 345] width 12 height 19
drag, startPoint x: 984, startPoint y: 330, endPoint x: 1014, endPoint y: 347, distance: 33.7
click at [1014, 347] on td "Payment Authorization by Phone" at bounding box center [1051, 338] width 160 height 64
click at [739, 40] on div at bounding box center [774, 391] width 1548 height 782
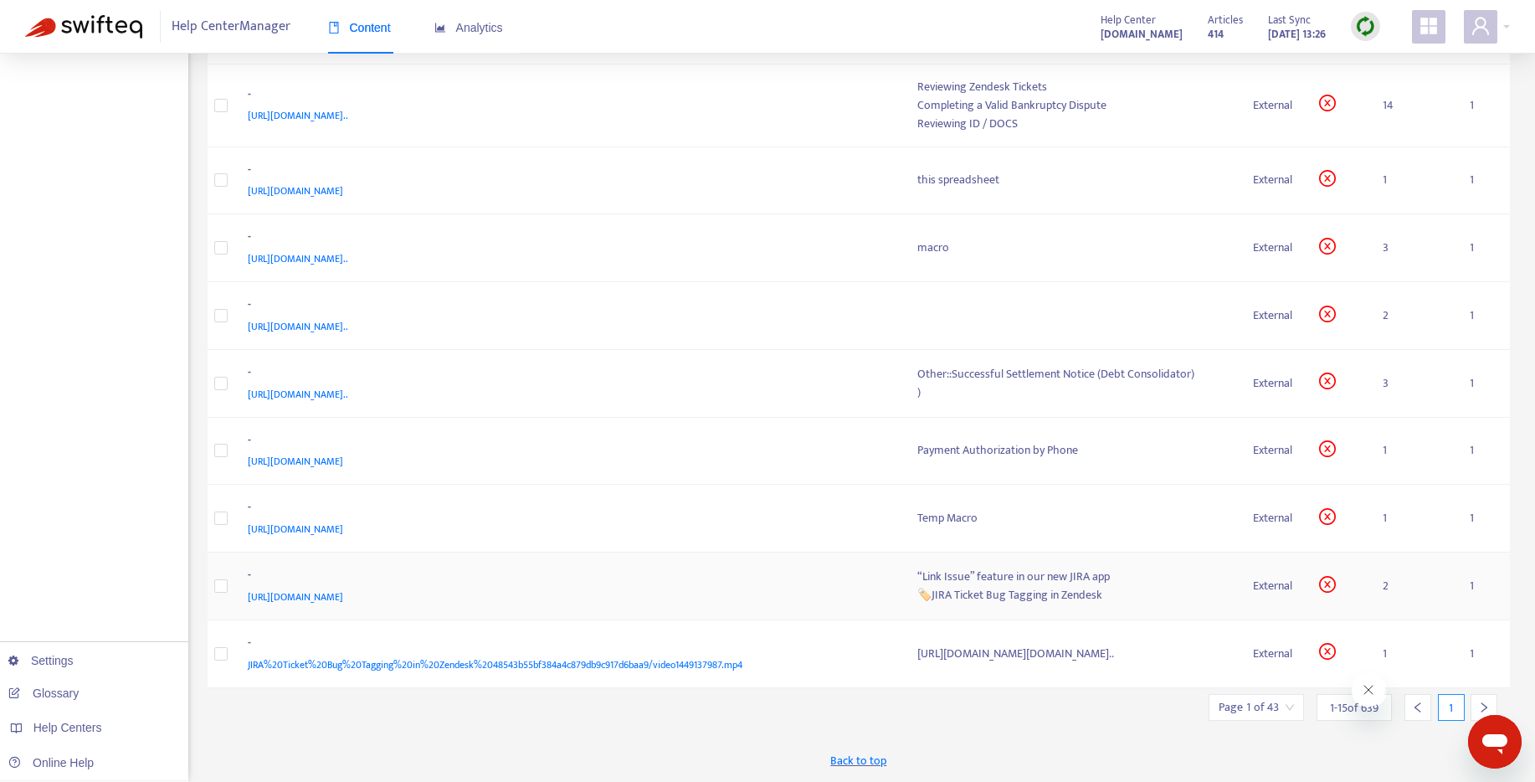
click at [973, 583] on div "“Link Issue” feature in our new JIRA app" at bounding box center [1072, 577] width 310 height 18
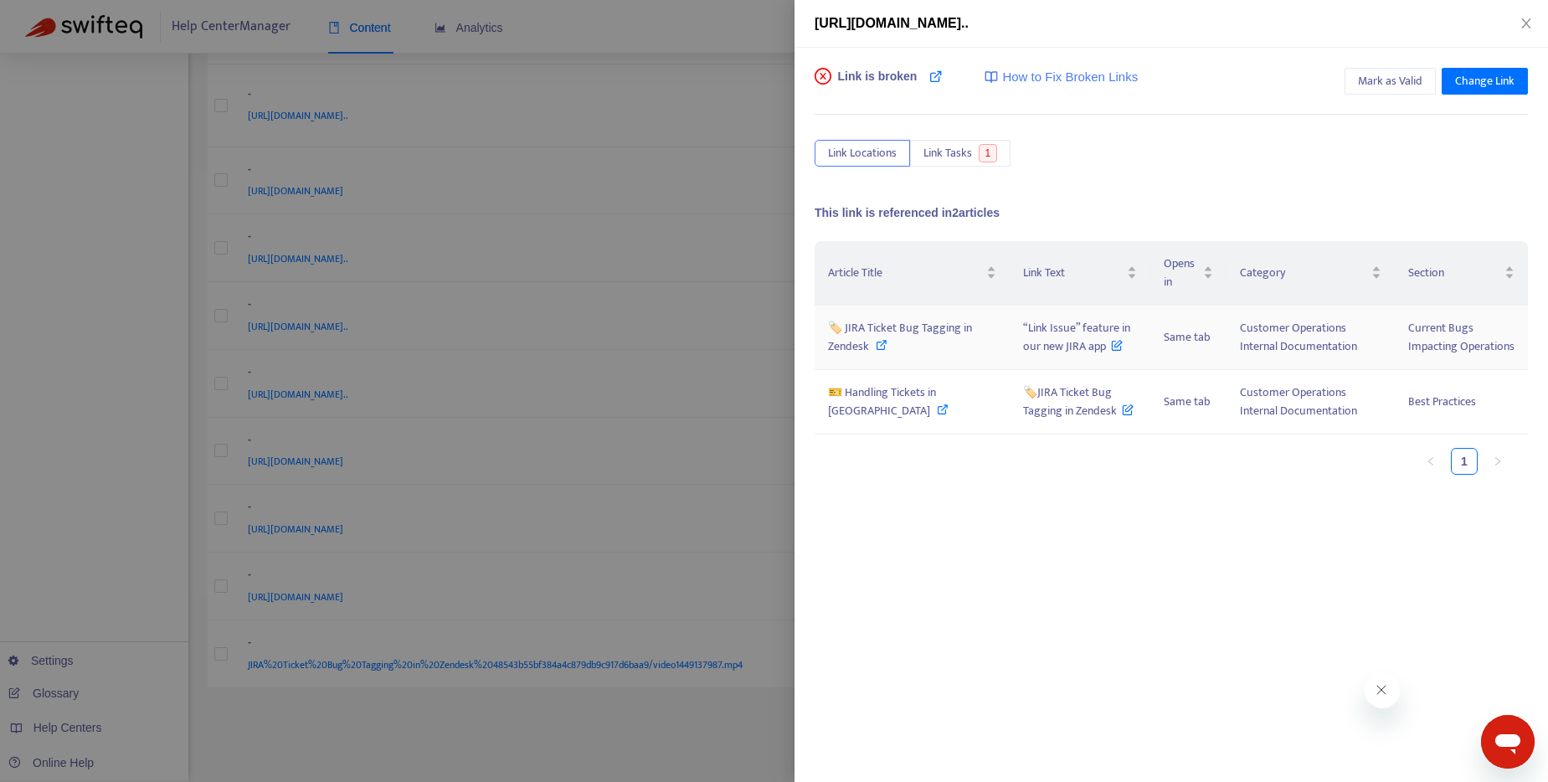
click at [887, 345] on icon at bounding box center [882, 345] width 12 height 12
drag, startPoint x: 986, startPoint y: 325, endPoint x: 1048, endPoint y: 347, distance: 65.9
click at [1048, 347] on td "“Link Issue” feature in our new JIRA app" at bounding box center [1079, 338] width 141 height 64
click at [937, 408] on icon at bounding box center [943, 409] width 12 height 12
drag, startPoint x: 1081, startPoint y: 415, endPoint x: 1001, endPoint y: 399, distance: 81.1
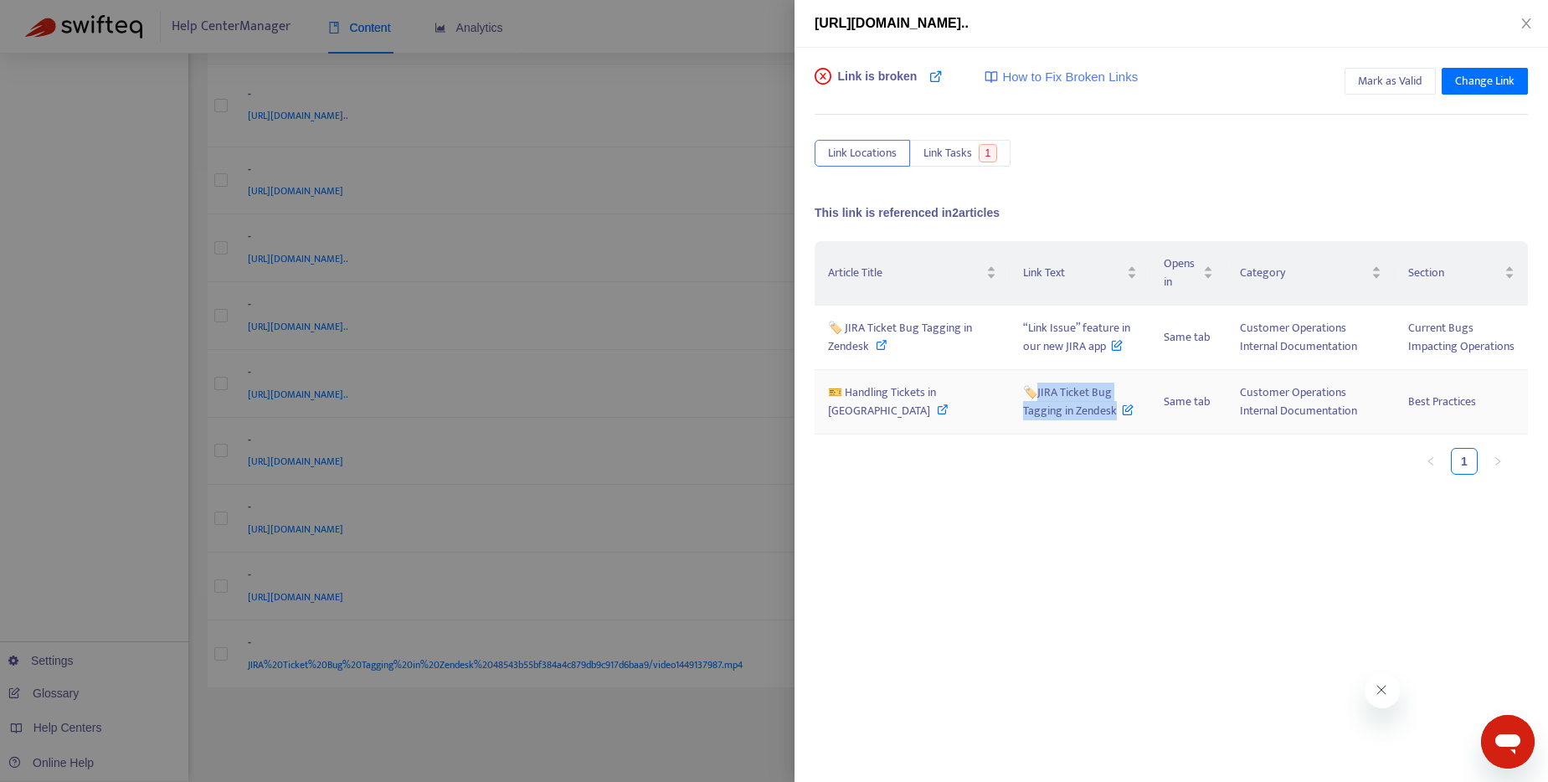
click at [1023, 399] on span "🏷️JIRA Ticket Bug Tagging in Zendesk" at bounding box center [1078, 402] width 111 height 38
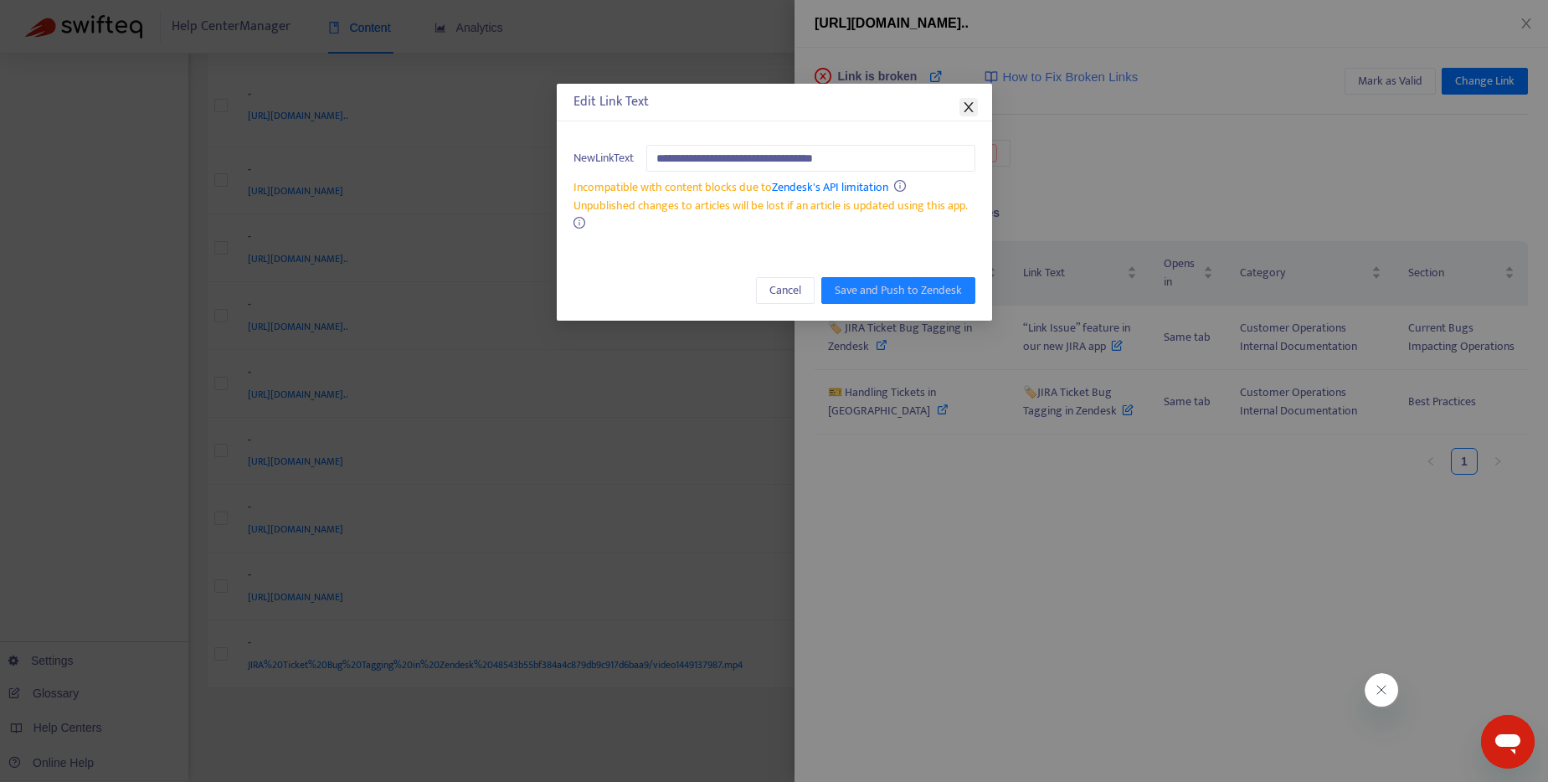
click at [959, 102] on span "Close" at bounding box center [968, 106] width 18 height 13
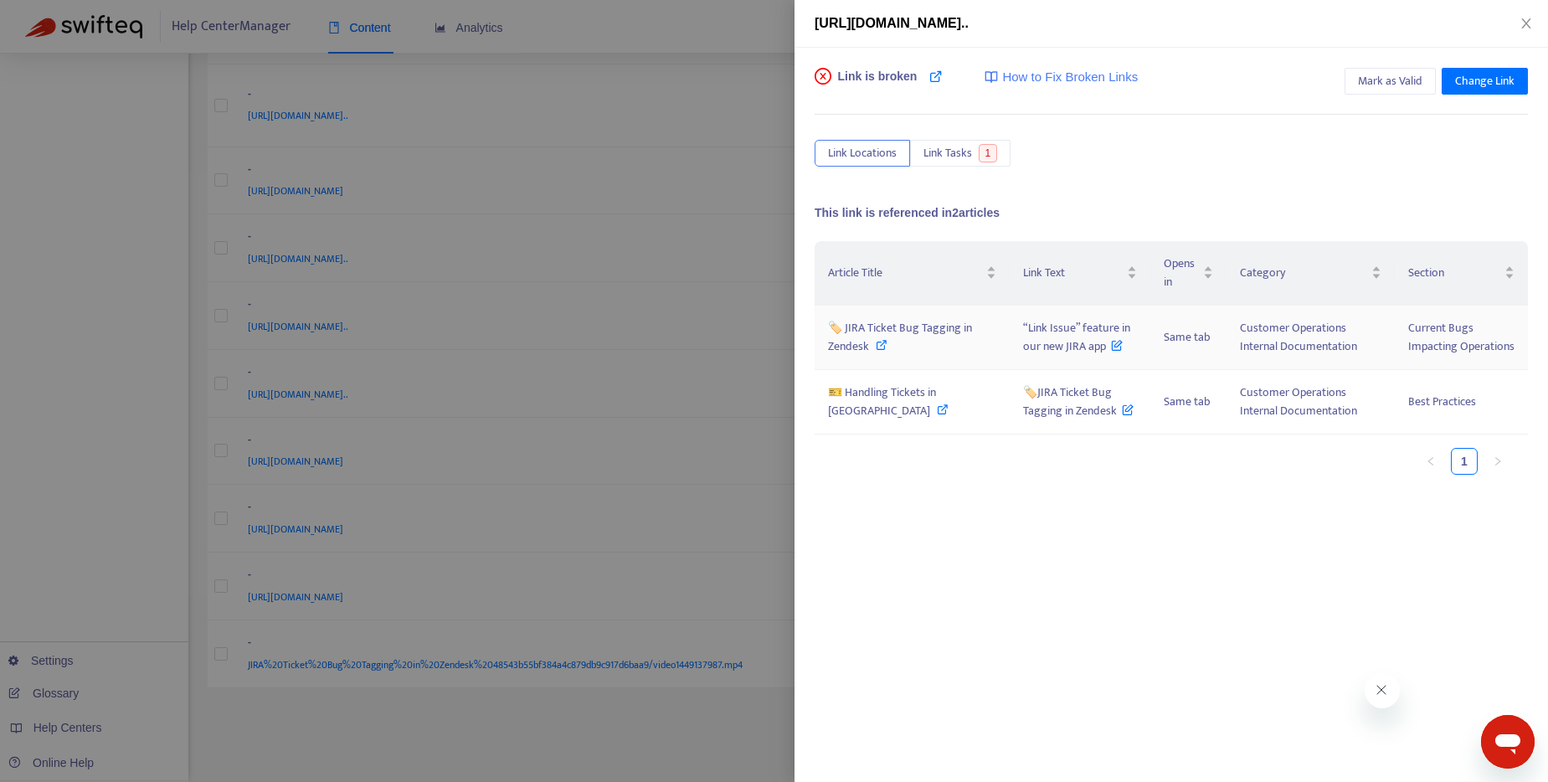
click at [887, 348] on icon at bounding box center [882, 345] width 12 height 12
drag, startPoint x: 987, startPoint y: 326, endPoint x: 1050, endPoint y: 345, distance: 65.7
click at [1050, 345] on span "“Link Issue” feature in our new JIRA app" at bounding box center [1076, 337] width 107 height 38
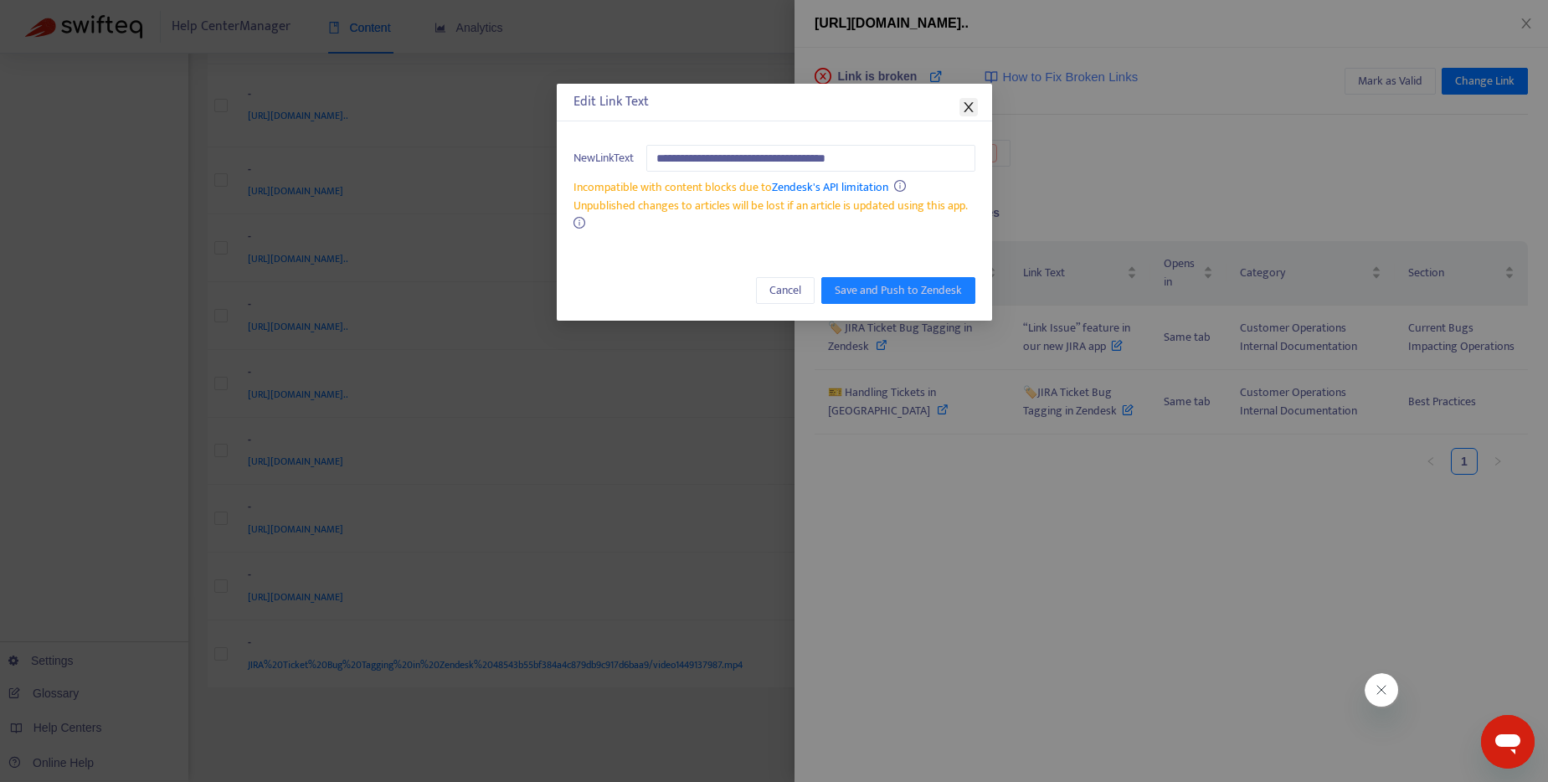
click at [973, 105] on icon "close" at bounding box center [968, 106] width 13 height 13
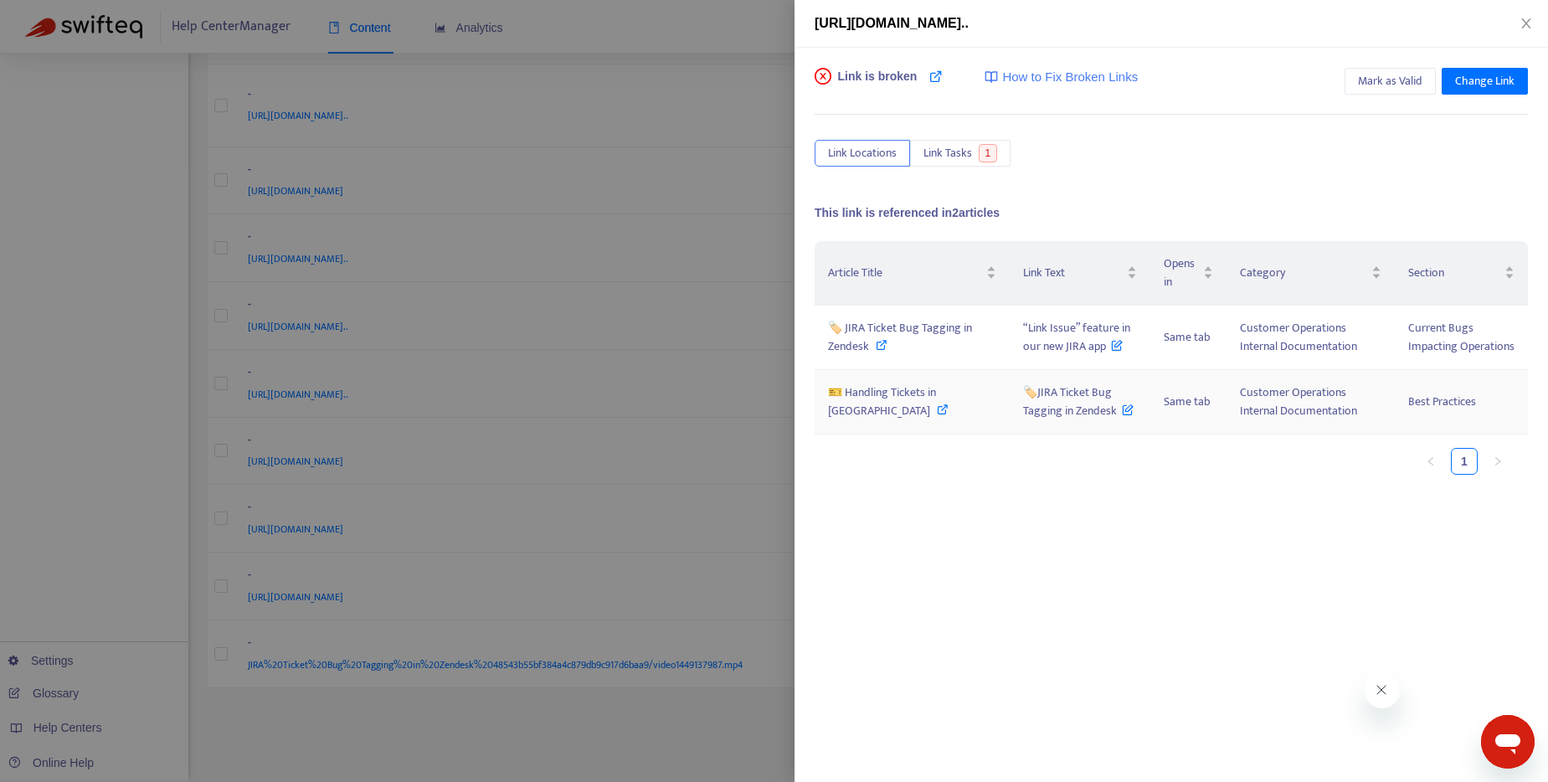
click at [937, 410] on icon at bounding box center [943, 409] width 12 height 12
drag, startPoint x: 1083, startPoint y: 416, endPoint x: 997, endPoint y: 393, distance: 89.3
click at [1023, 393] on span "🏷️JIRA Ticket Bug Tagging in Zendesk" at bounding box center [1078, 402] width 111 height 38
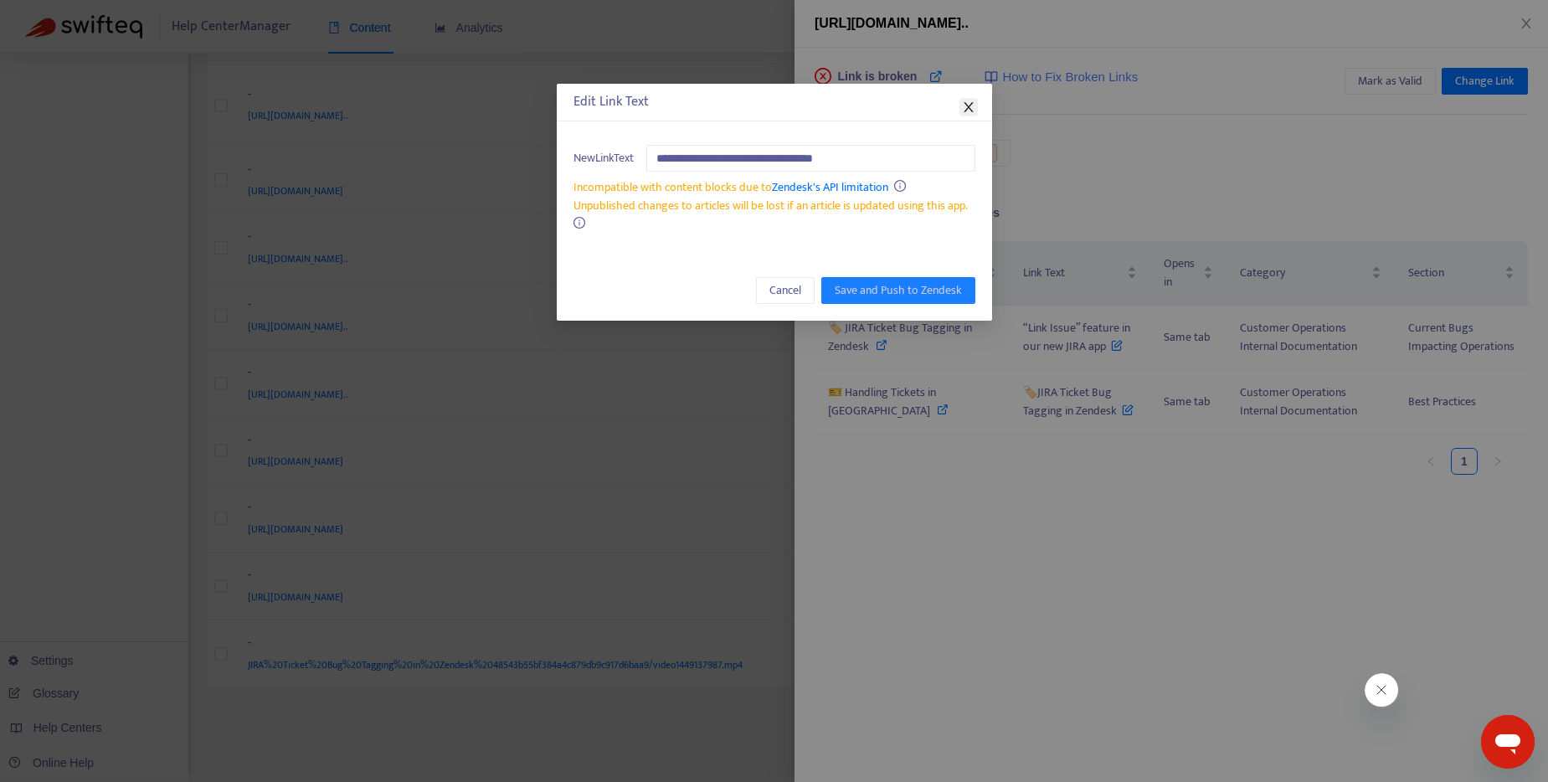
click at [965, 101] on icon "close" at bounding box center [968, 106] width 13 height 13
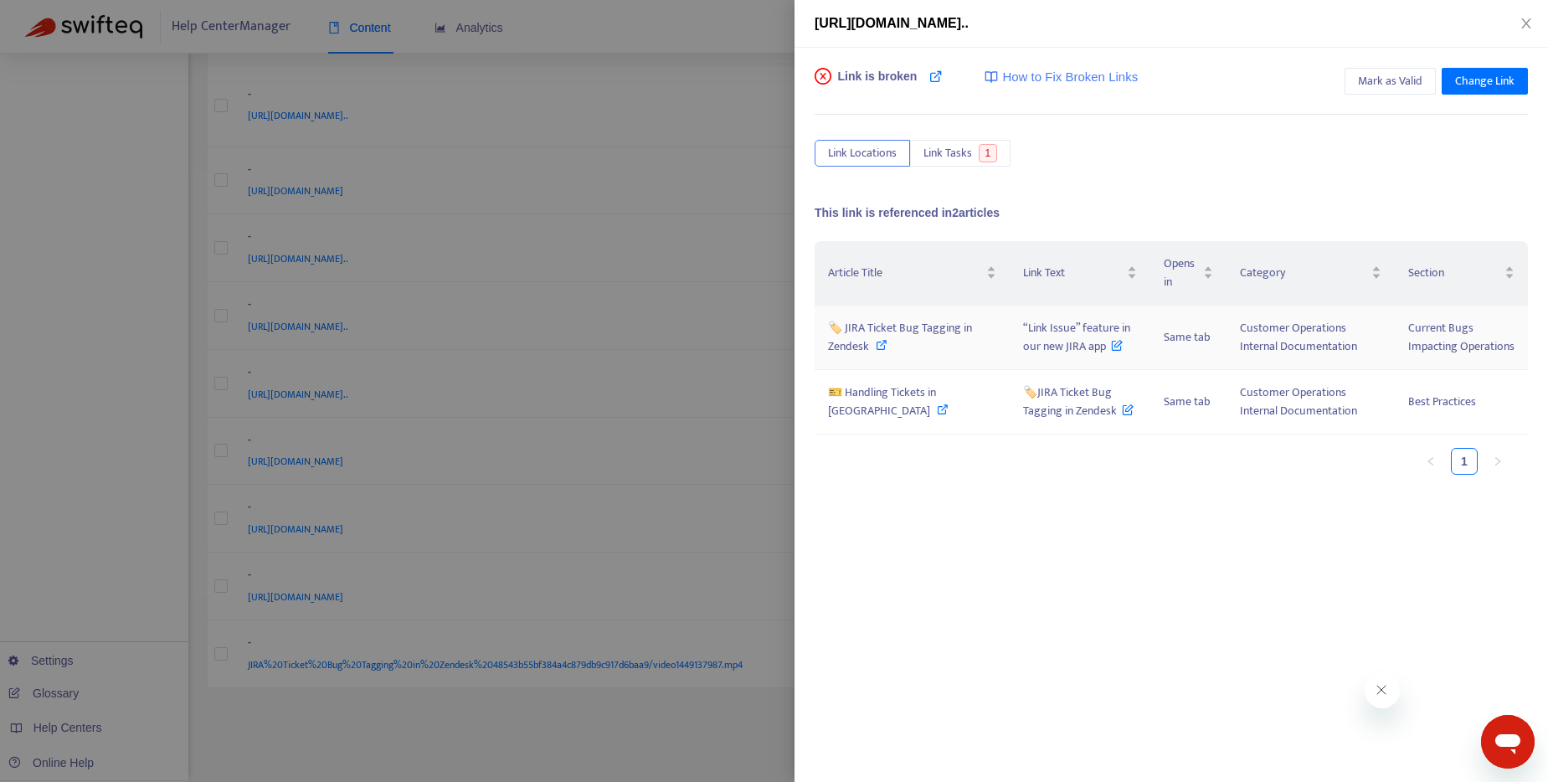
click at [887, 347] on icon at bounding box center [882, 345] width 12 height 12
drag, startPoint x: 1078, startPoint y: 417, endPoint x: 1003, endPoint y: 396, distance: 78.2
click at [1023, 396] on span "🏷️JIRA Ticket Bug Tagging in Zendesk" at bounding box center [1078, 402] width 111 height 38
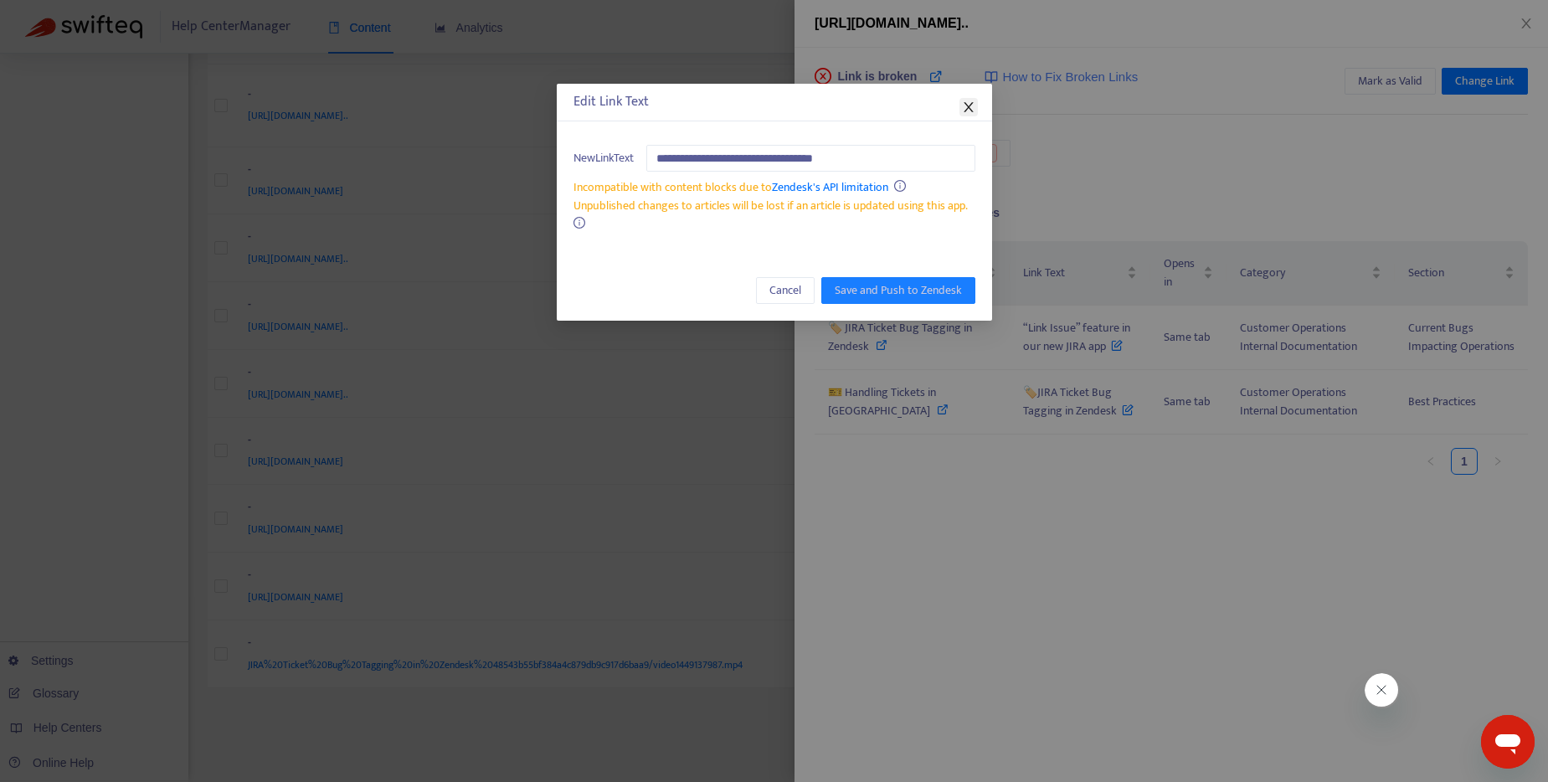
click at [974, 101] on span "Close" at bounding box center [968, 106] width 18 height 13
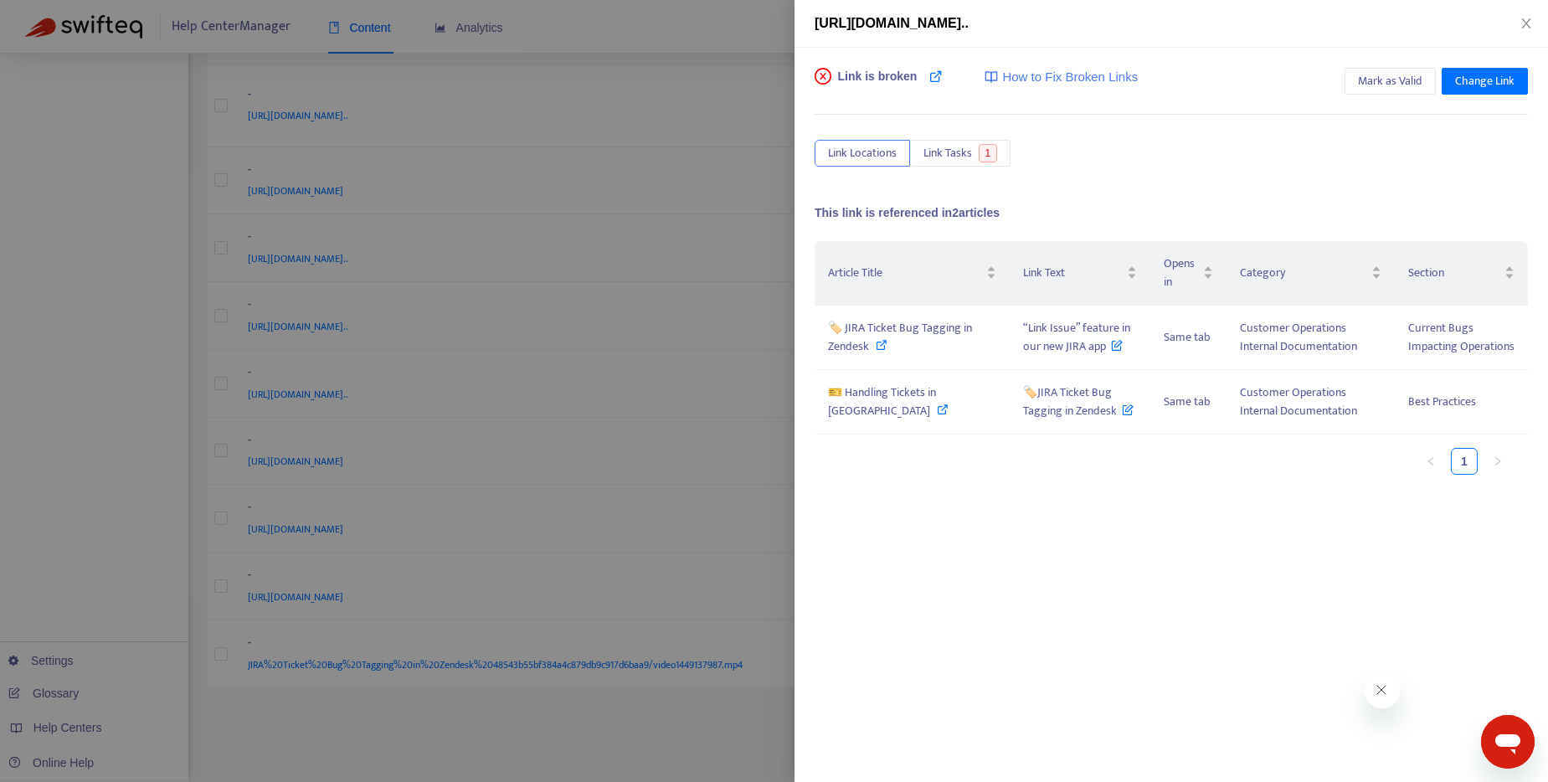
click at [709, 16] on div at bounding box center [774, 391] width 1548 height 782
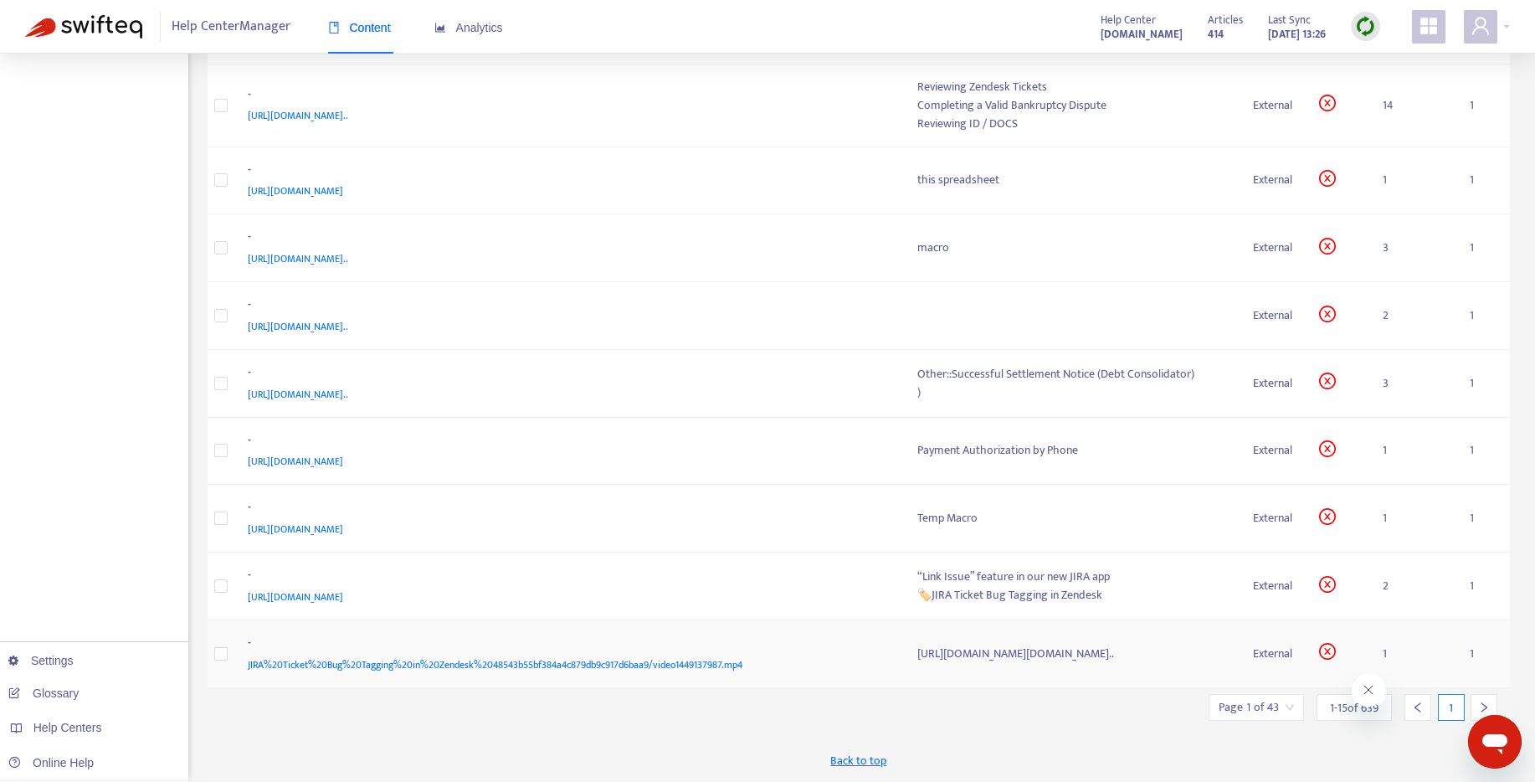
click at [1078, 650] on div "[URL][DOMAIN_NAME][DOMAIN_NAME].." at bounding box center [1072, 654] width 310 height 18
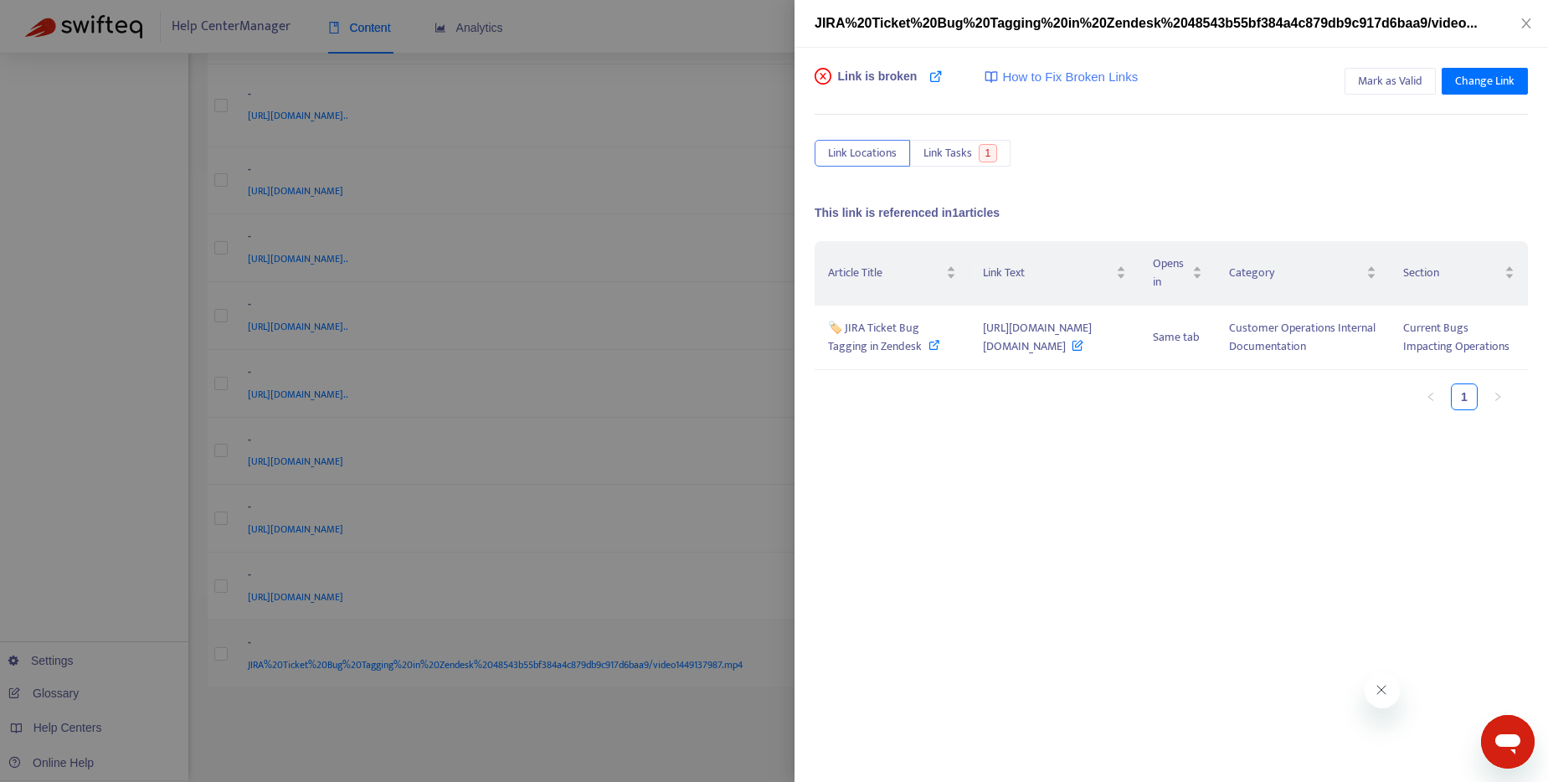
click at [1078, 650] on div "Link is broken How to Fix Broken Links Mark as Valid Change Link Link Locations…" at bounding box center [1170, 415] width 753 height 734
click at [928, 351] on icon at bounding box center [934, 345] width 12 height 12
drag, startPoint x: 946, startPoint y: 331, endPoint x: 1121, endPoint y: 372, distance: 179.7
click at [1121, 370] on td "[URL][DOMAIN_NAME][DOMAIN_NAME]" at bounding box center [1053, 338] width 169 height 64
click at [928, 351] on icon at bounding box center [934, 345] width 12 height 12
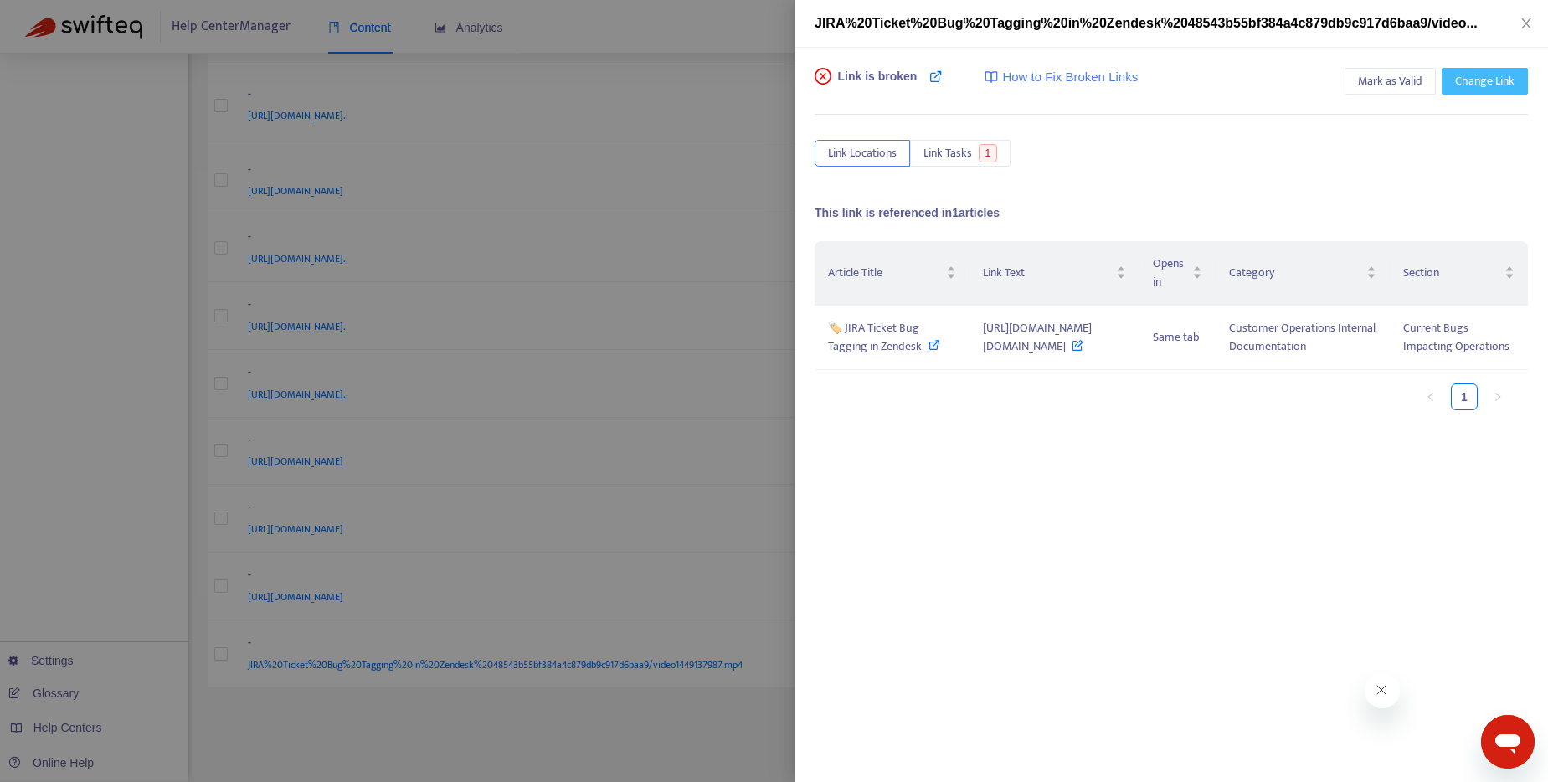
click at [1482, 90] on span "Change Link" at bounding box center [1484, 81] width 59 height 18
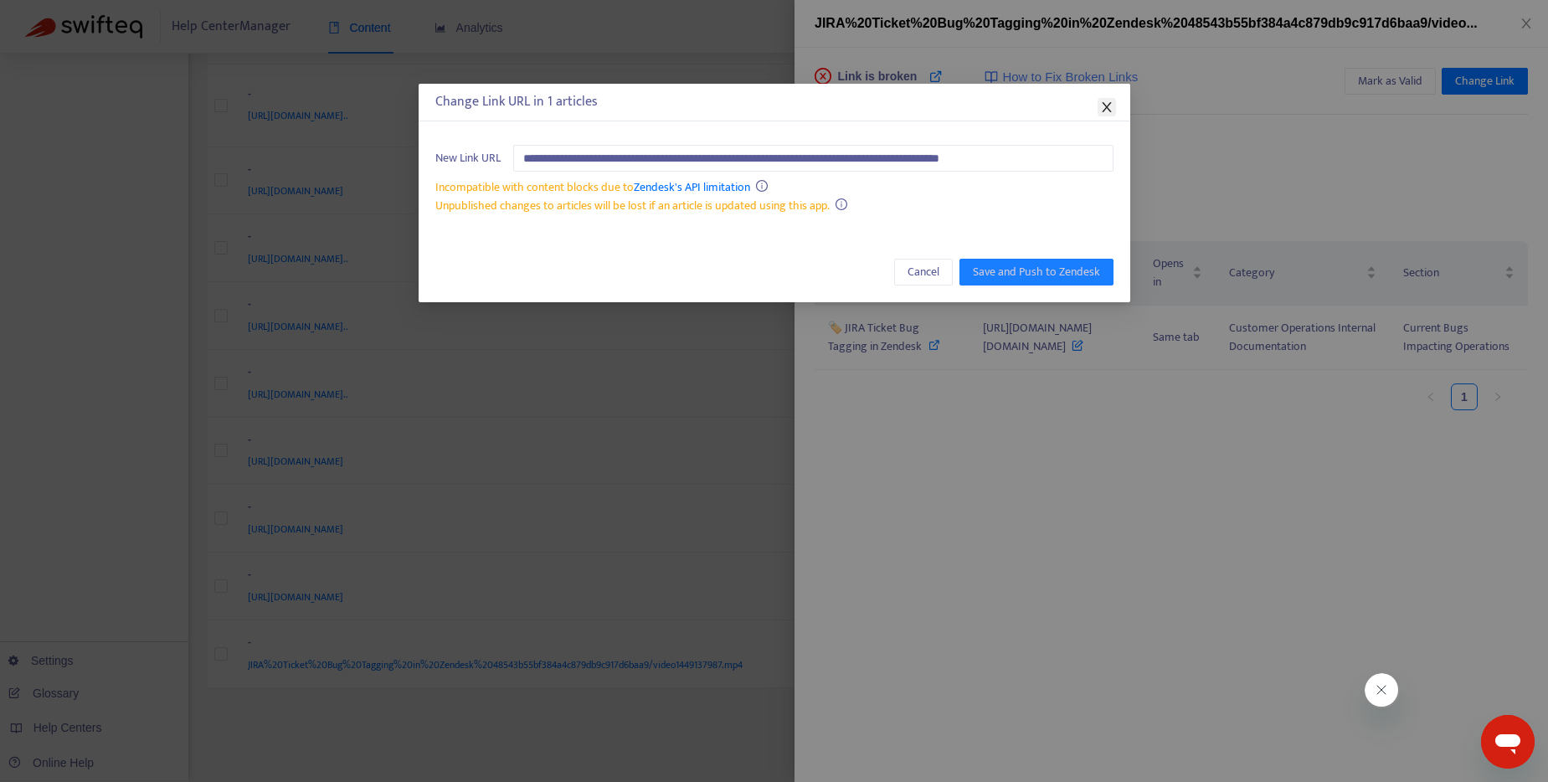
click at [1113, 103] on span "Close" at bounding box center [1106, 106] width 18 height 13
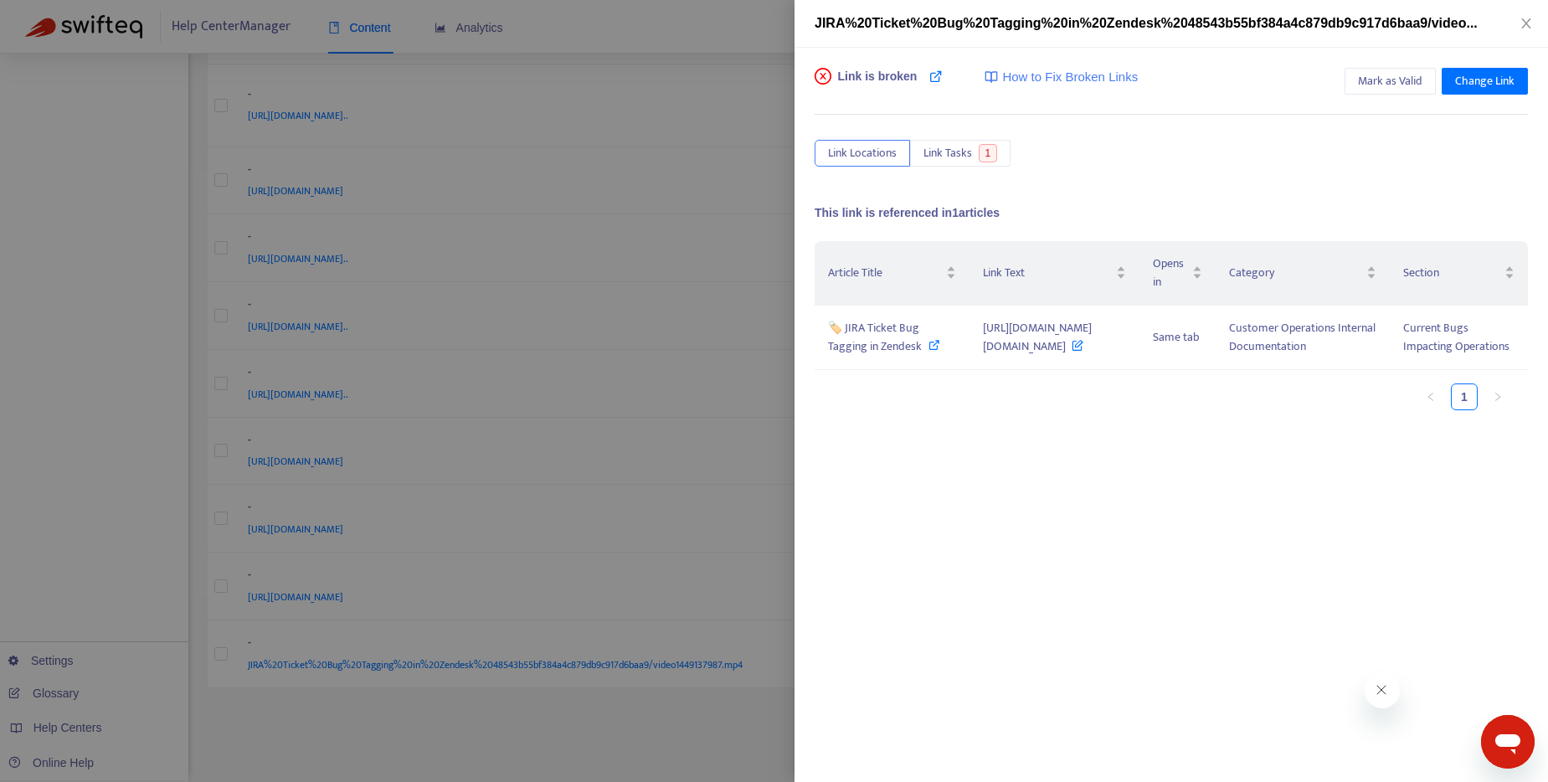
click at [665, 28] on div at bounding box center [774, 391] width 1548 height 782
